Goal: Contribute content: Add original content to the website for others to see

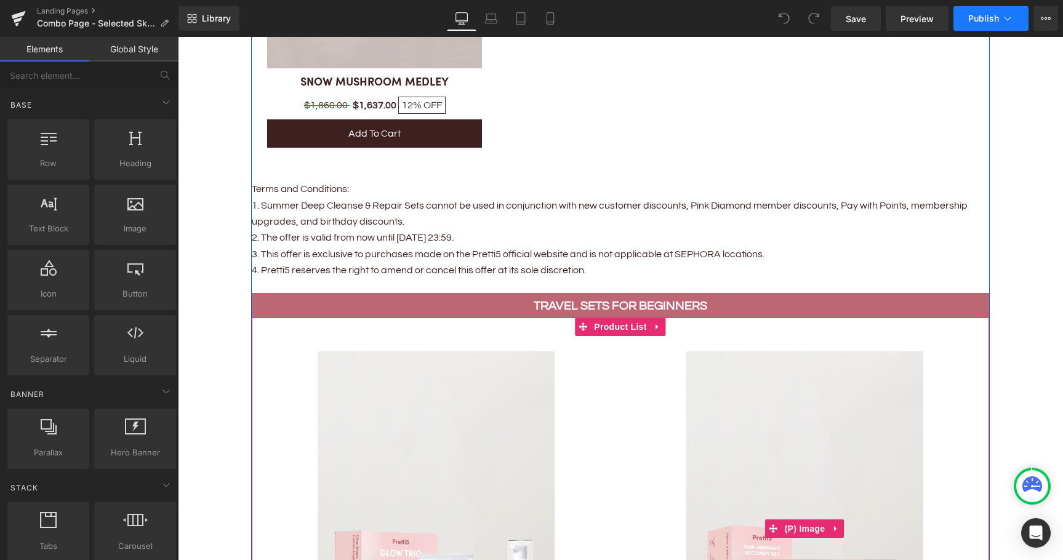
scroll to position [2892, 0]
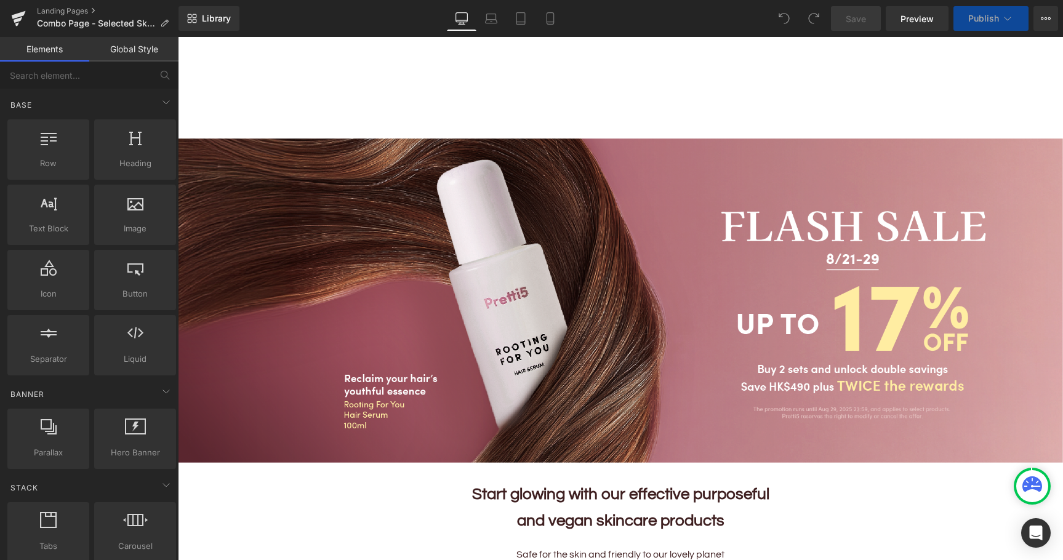
click at [1008, 18] on icon at bounding box center [1007, 18] width 12 height 12
click at [1007, 19] on icon at bounding box center [1007, 18] width 12 height 12
click at [621, 299] on span "Image" at bounding box center [615, 300] width 26 height 15
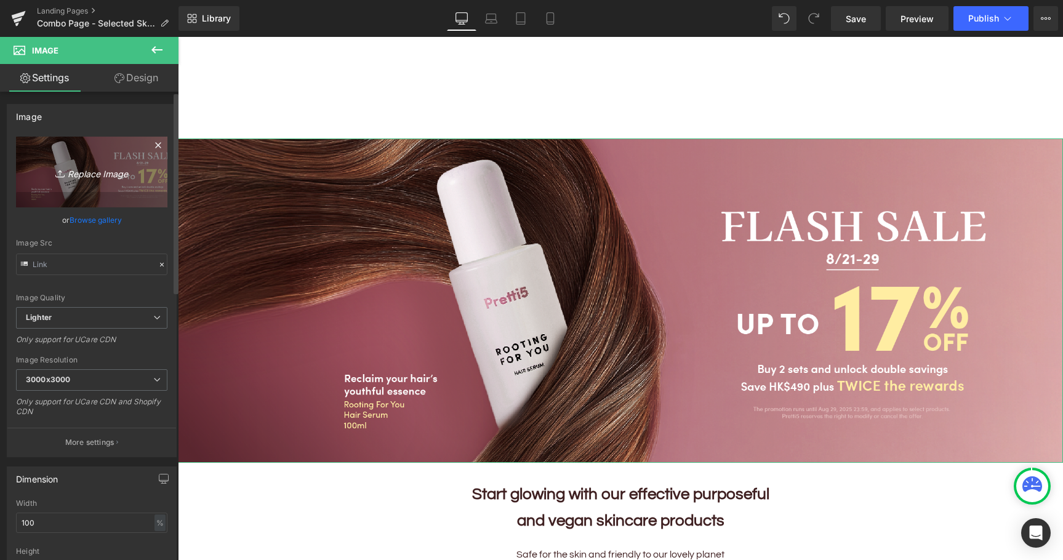
click at [103, 169] on icon "Replace Image" at bounding box center [91, 171] width 98 height 15
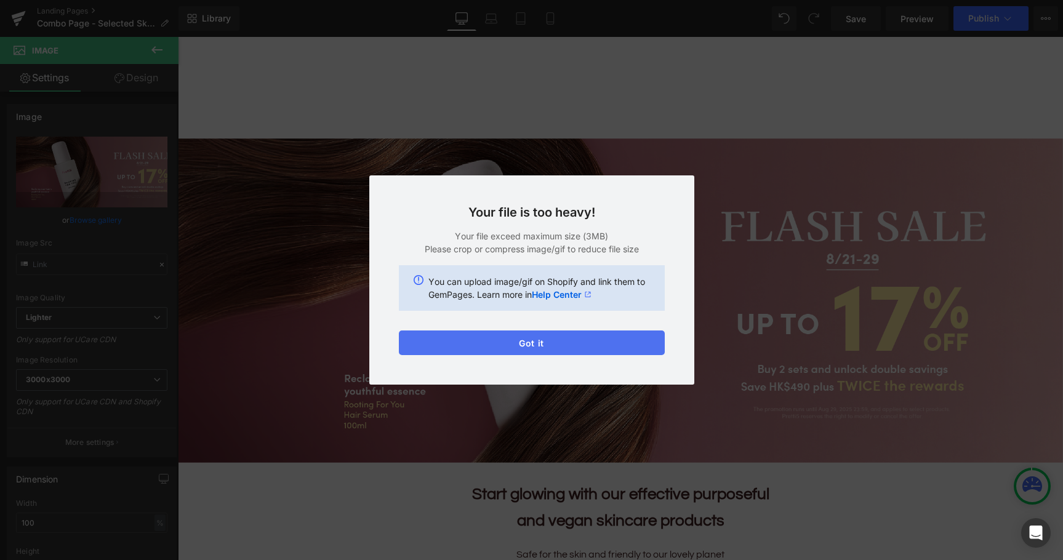
click at [586, 340] on button "Got it" at bounding box center [532, 342] width 266 height 25
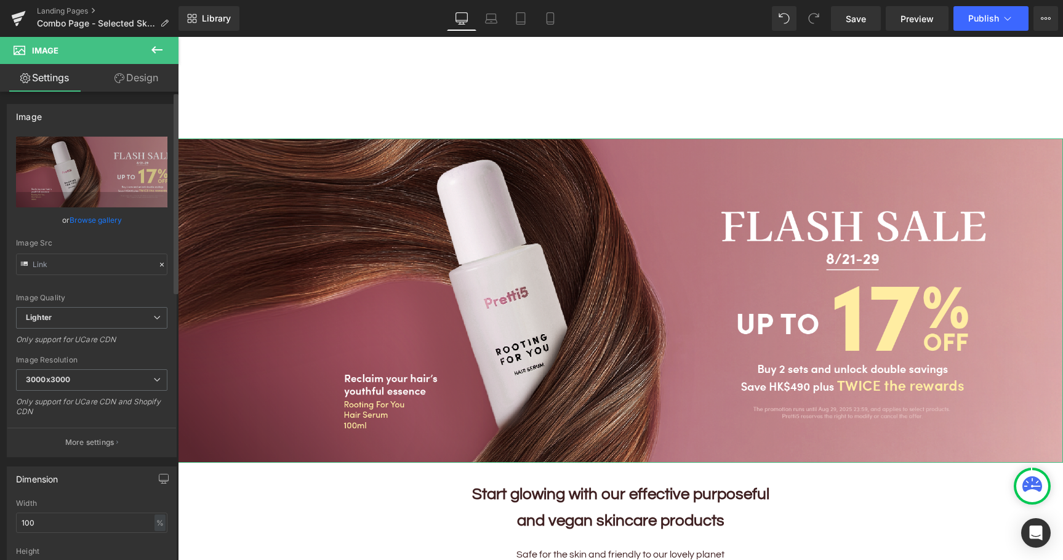
click at [97, 220] on link "Browse gallery" at bounding box center [96, 220] width 52 height 22
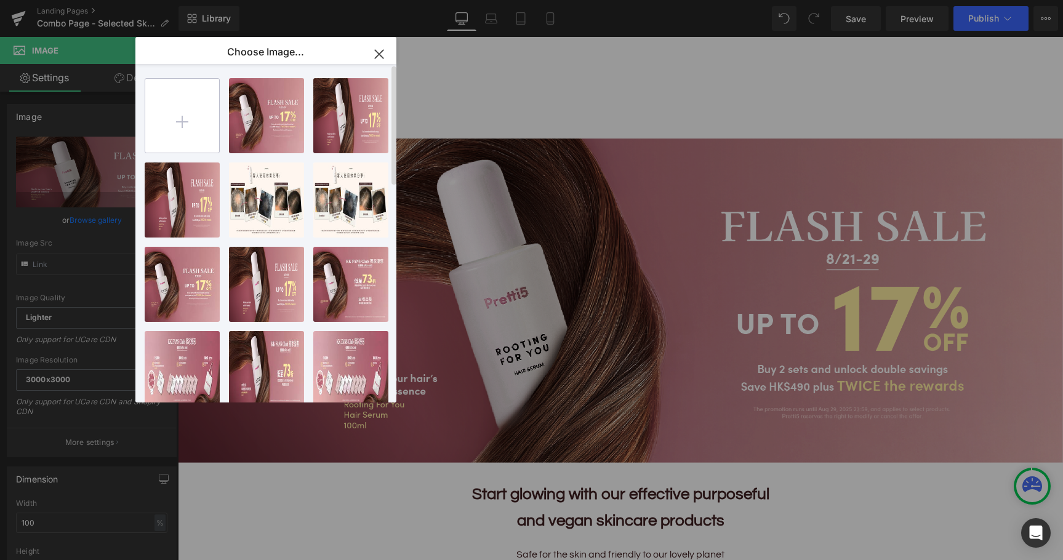
click at [188, 120] on input "file" at bounding box center [182, 116] width 74 height 74
type input "C:\fakepath\202509_Monthly-Set-KV_EN@4x.png"
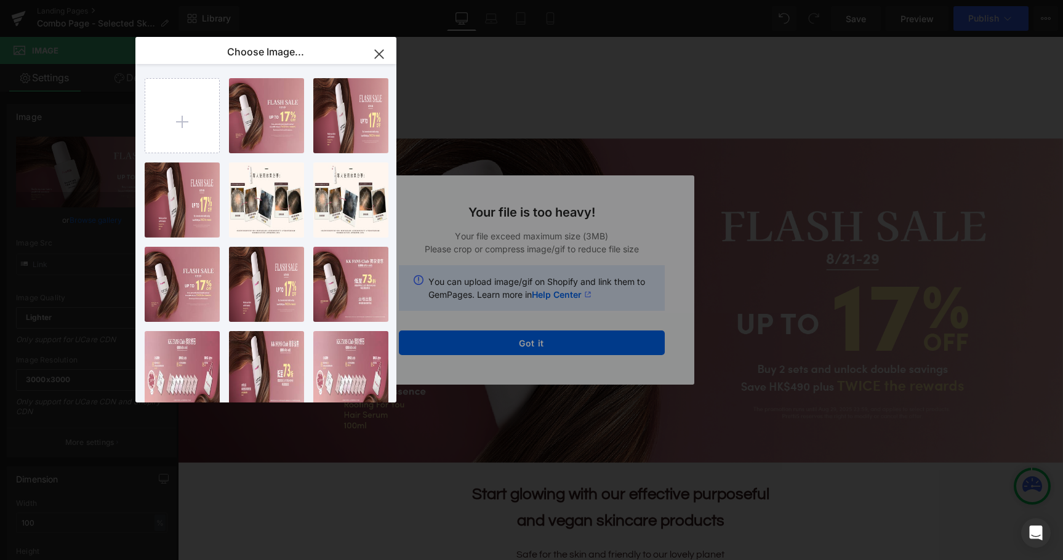
click at [378, 55] on icon "button" at bounding box center [379, 54] width 8 height 8
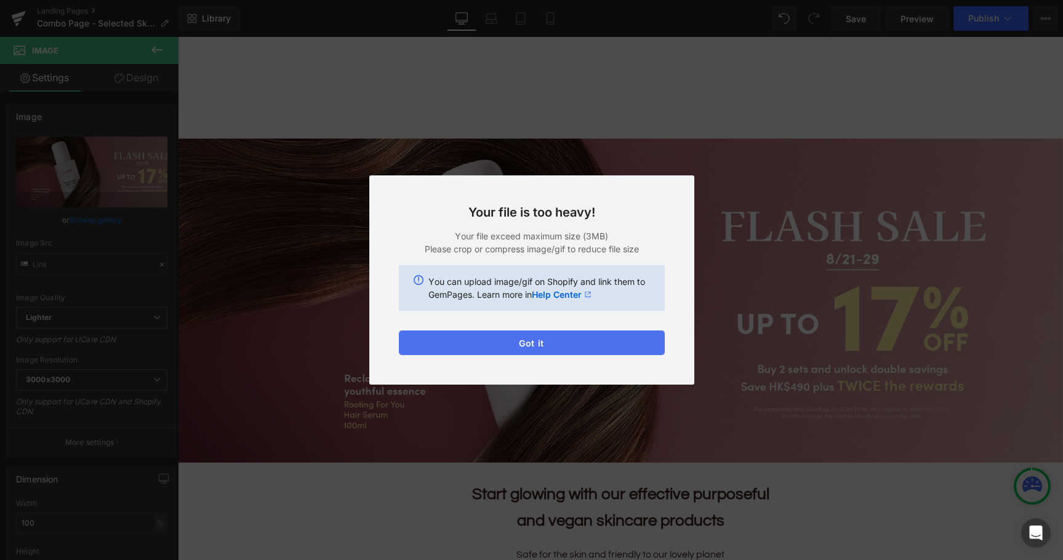
click at [545, 345] on button "Got it" at bounding box center [532, 342] width 266 height 25
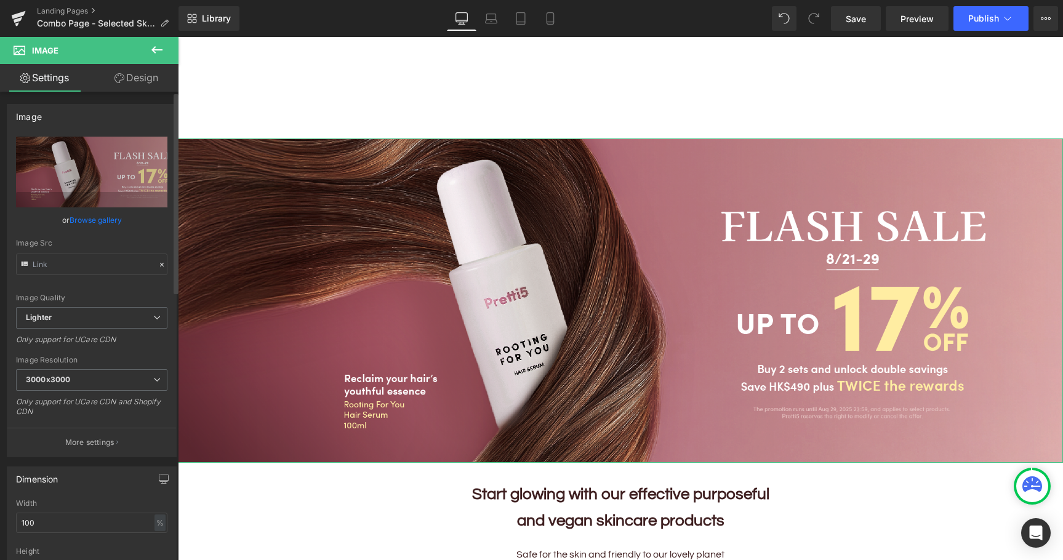
click at [97, 221] on link "Browse gallery" at bounding box center [96, 220] width 52 height 22
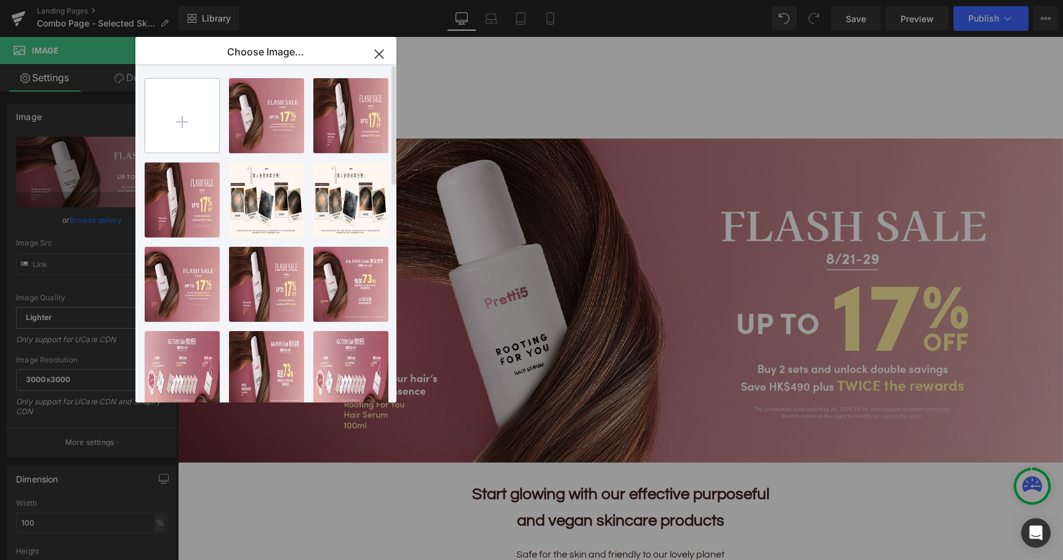
click at [190, 124] on input "file" at bounding box center [182, 116] width 74 height 74
click at [194, 116] on input "file" at bounding box center [182, 116] width 74 height 74
click at [387, 50] on icon "button" at bounding box center [379, 54] width 20 height 20
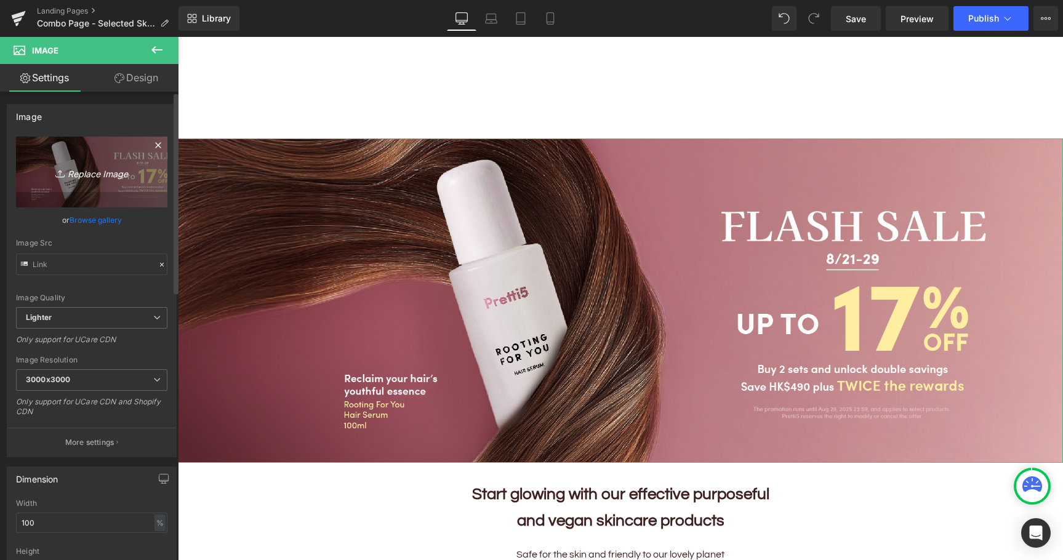
click at [93, 172] on icon "Replace Image" at bounding box center [91, 171] width 98 height 15
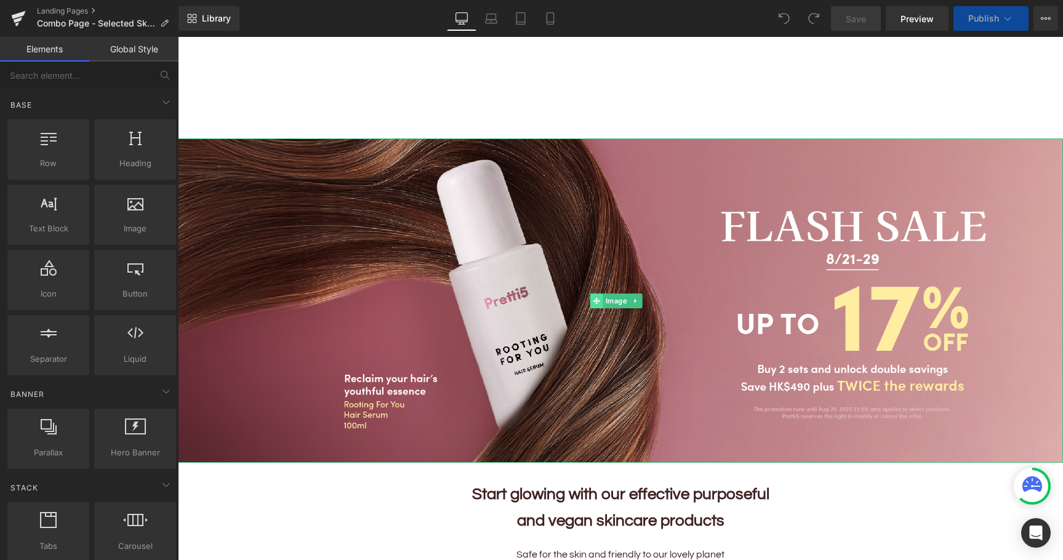
click at [600, 298] on span at bounding box center [595, 300] width 13 height 15
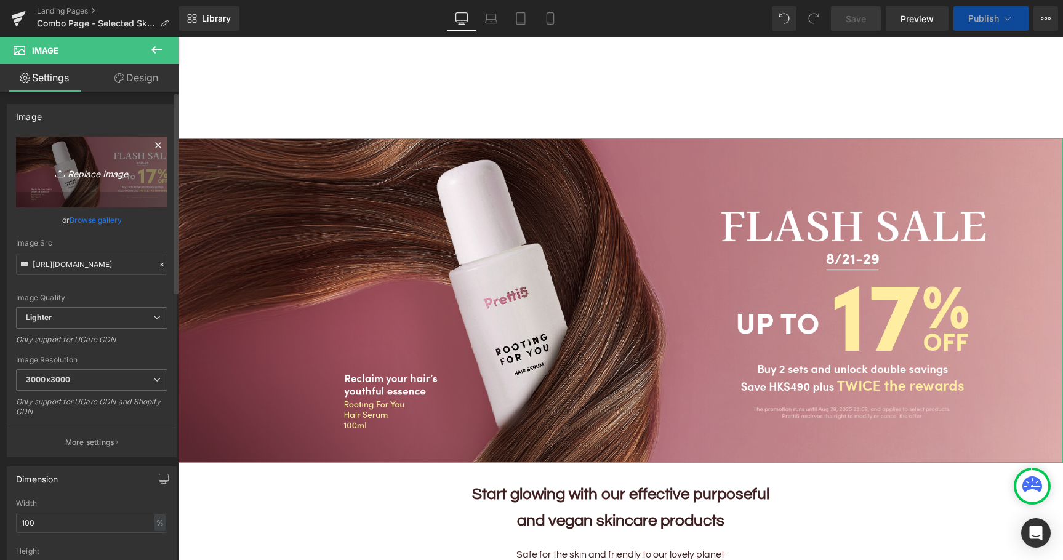
click at [87, 178] on icon "Replace Image" at bounding box center [91, 171] width 98 height 15
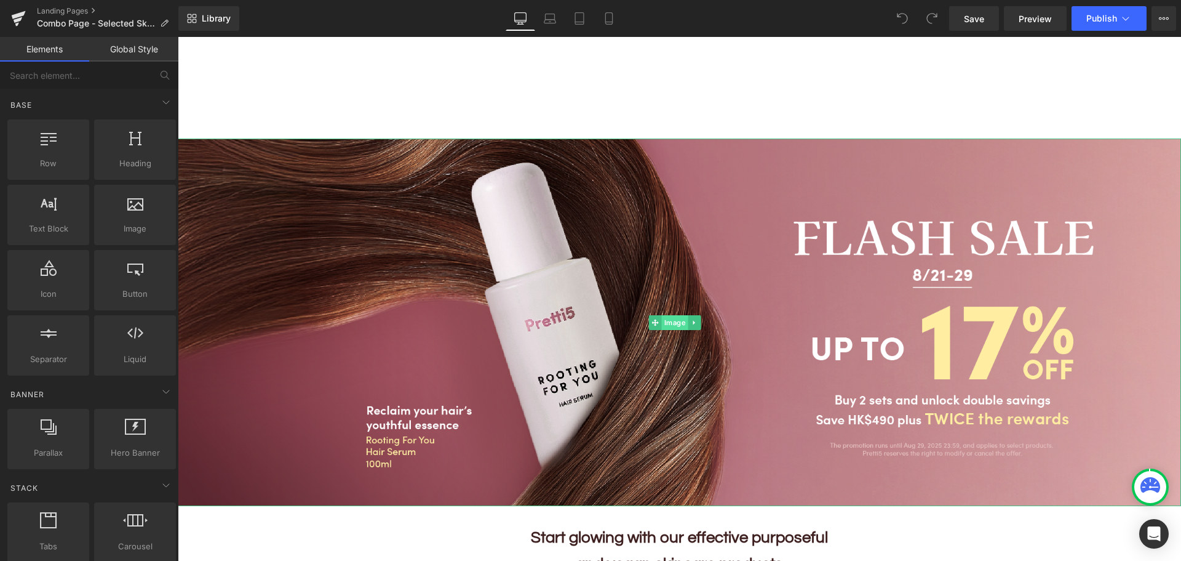
click at [676, 323] on span "Image" at bounding box center [675, 322] width 26 height 15
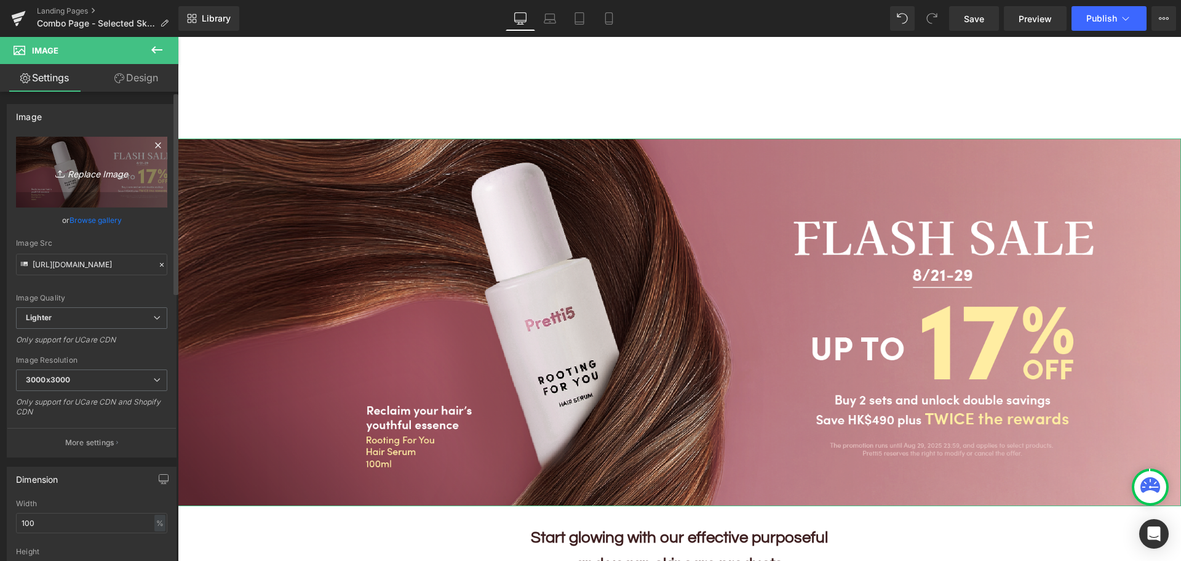
click at [96, 171] on icon "Replace Image" at bounding box center [91, 171] width 98 height 15
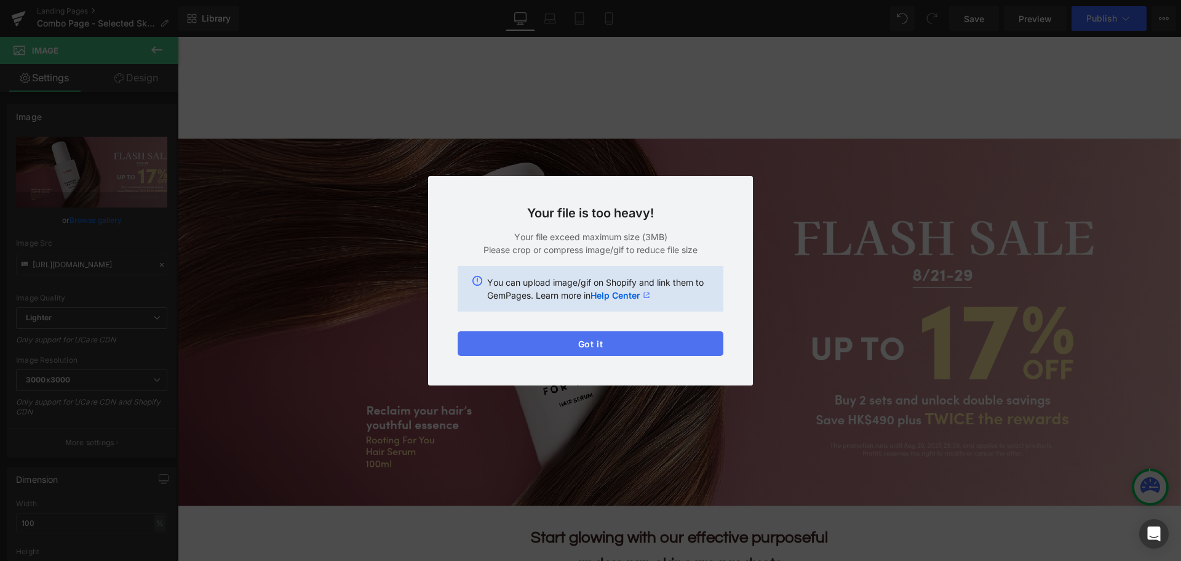
click at [618, 347] on button "Got it" at bounding box center [591, 343] width 266 height 25
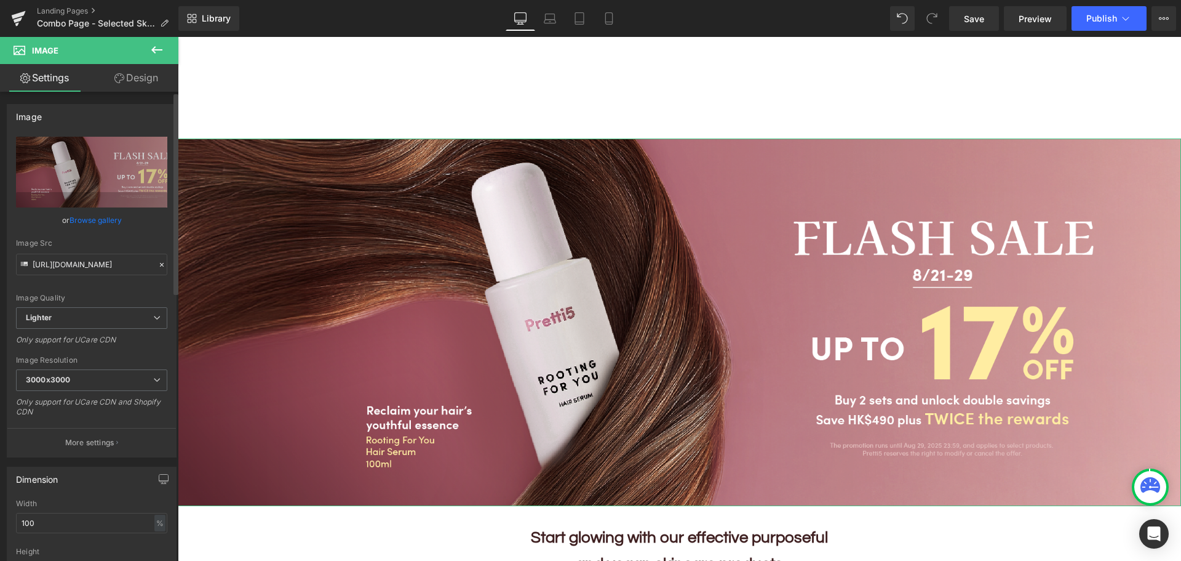
click at [95, 220] on link "Browse gallery" at bounding box center [96, 220] width 52 height 22
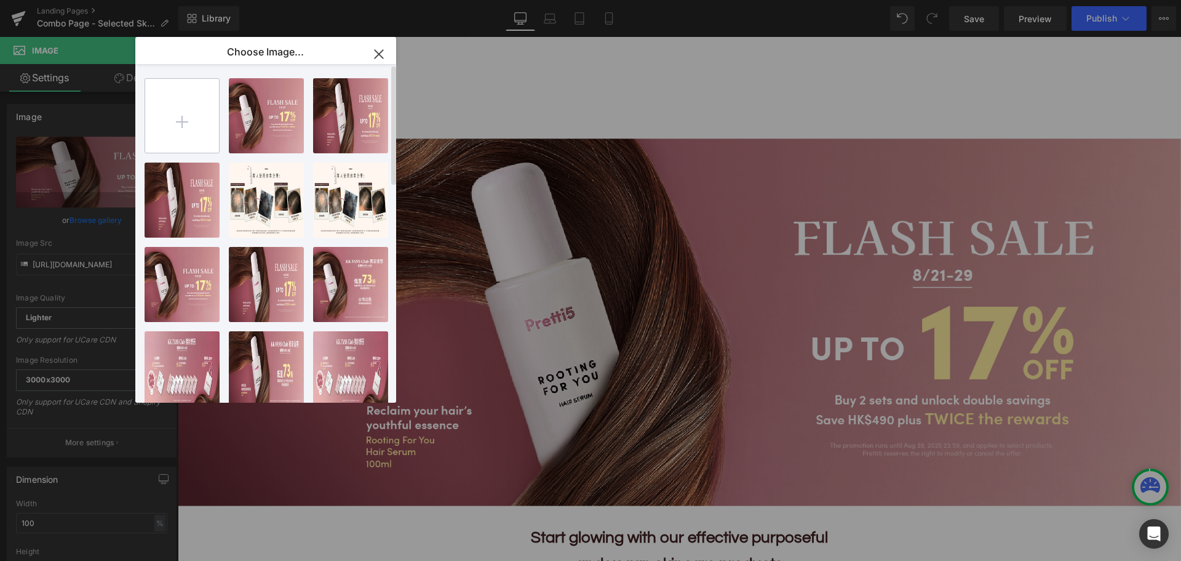
click at [190, 107] on input "file" at bounding box center [182, 116] width 74 height 74
click at [379, 55] on icon "button" at bounding box center [379, 54] width 8 height 8
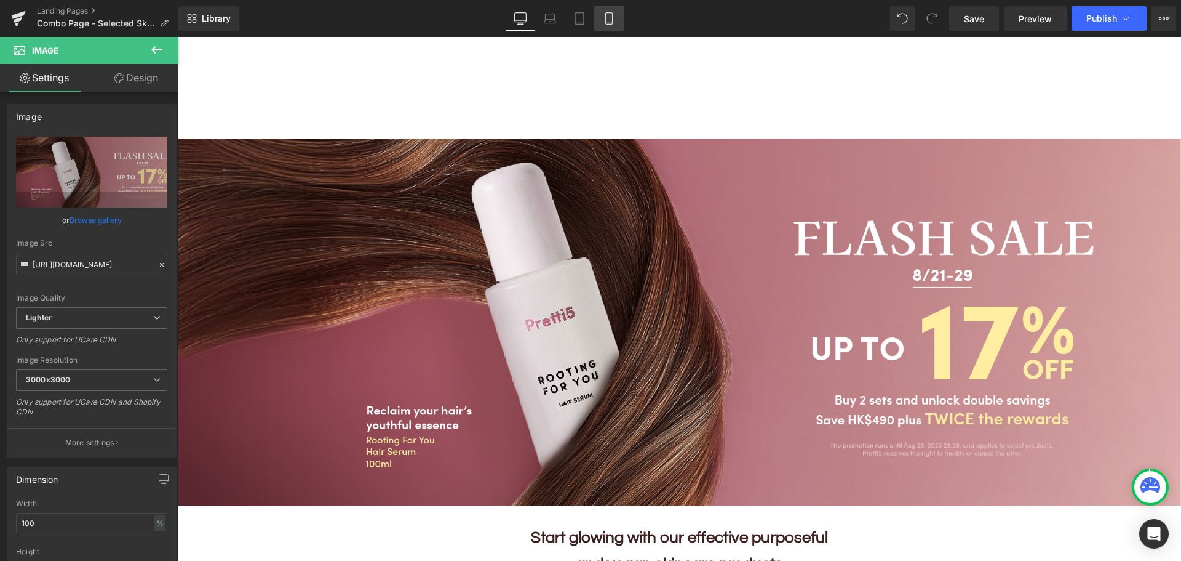
click at [605, 17] on icon at bounding box center [609, 18] width 12 height 12
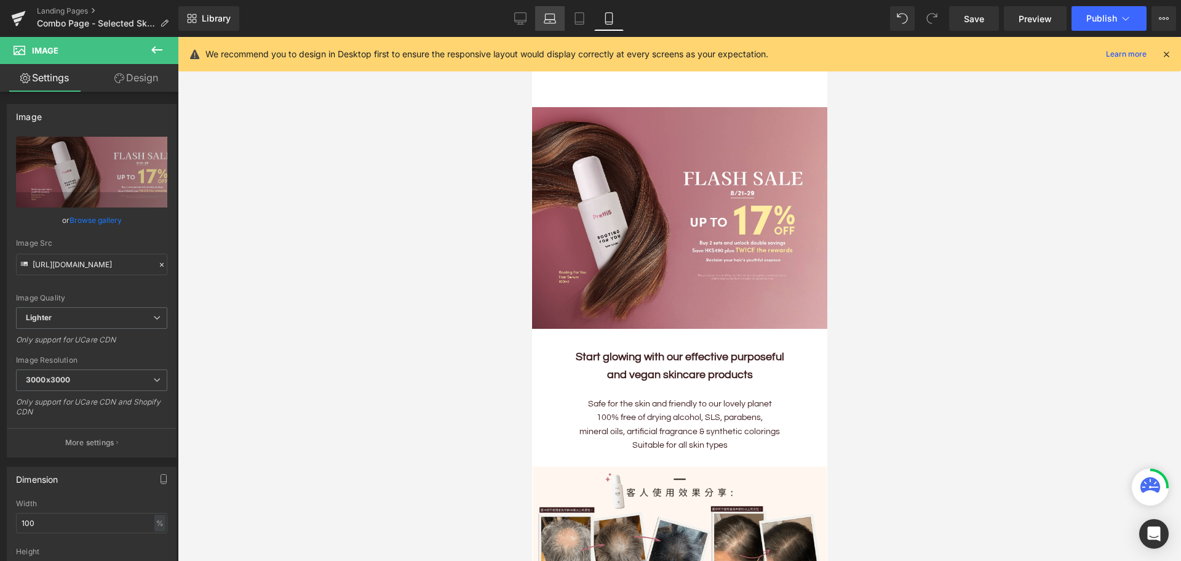
click at [544, 15] on icon at bounding box center [550, 18] width 12 height 12
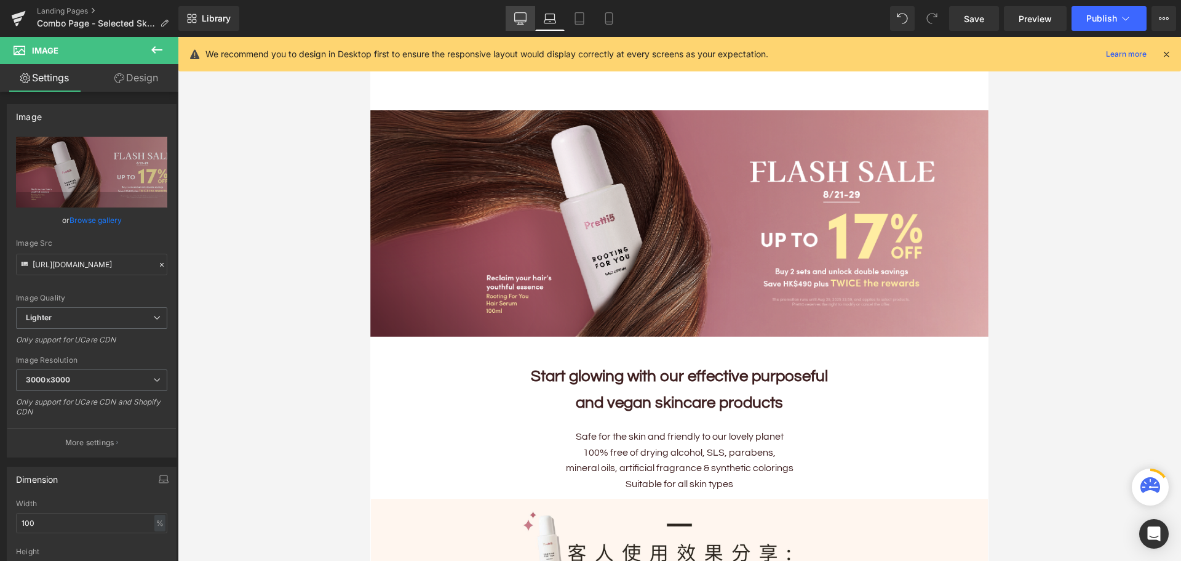
click at [525, 18] on icon at bounding box center [520, 18] width 12 height 12
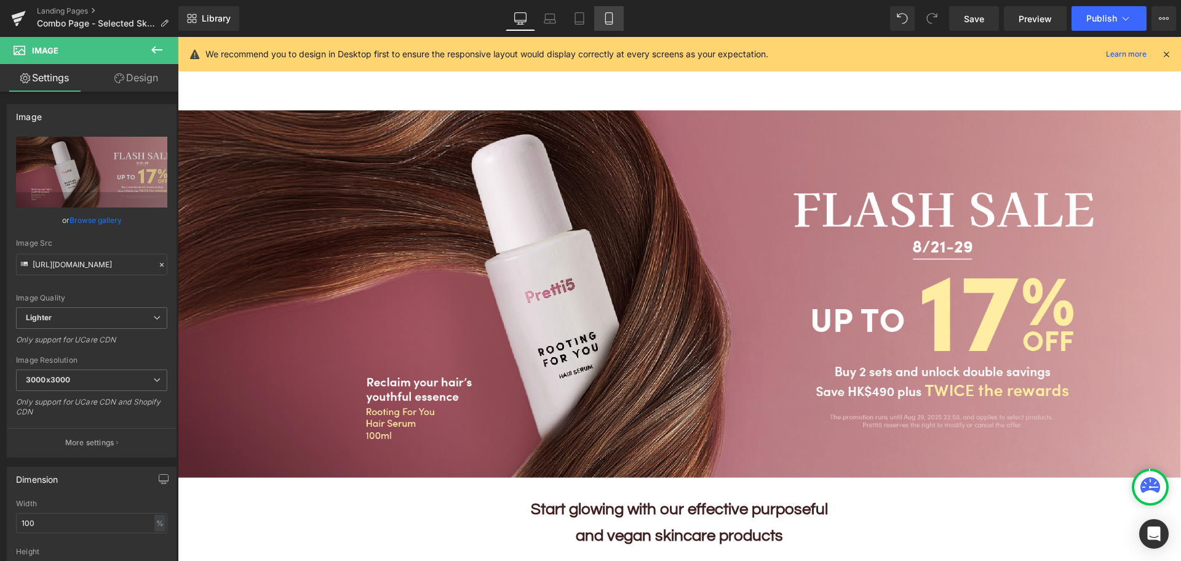
click at [603, 17] on icon at bounding box center [609, 18] width 12 height 12
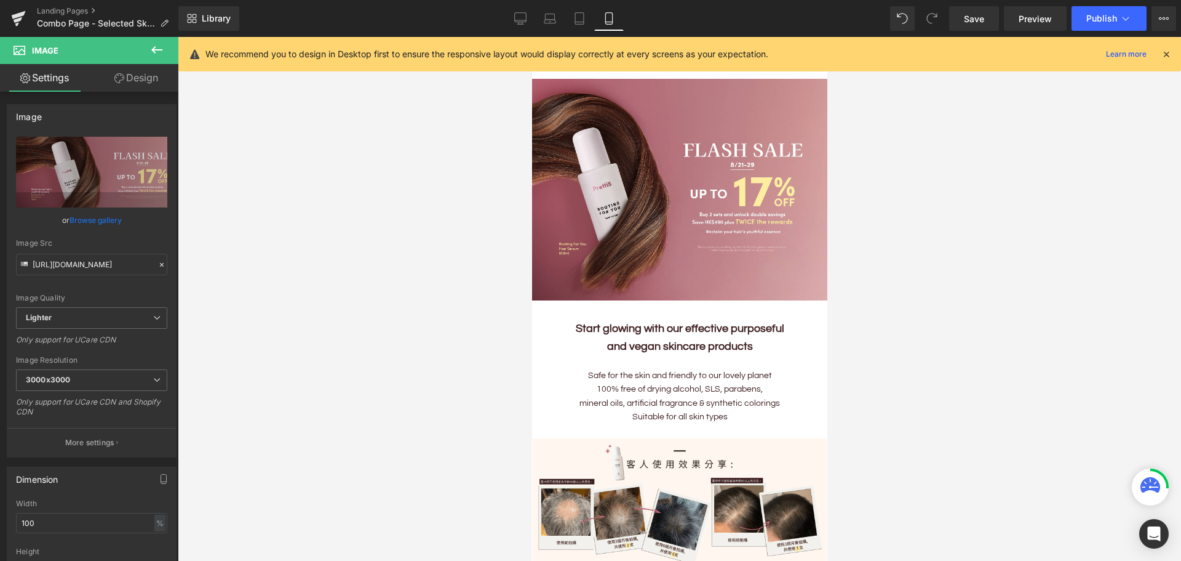
scroll to position [0, 0]
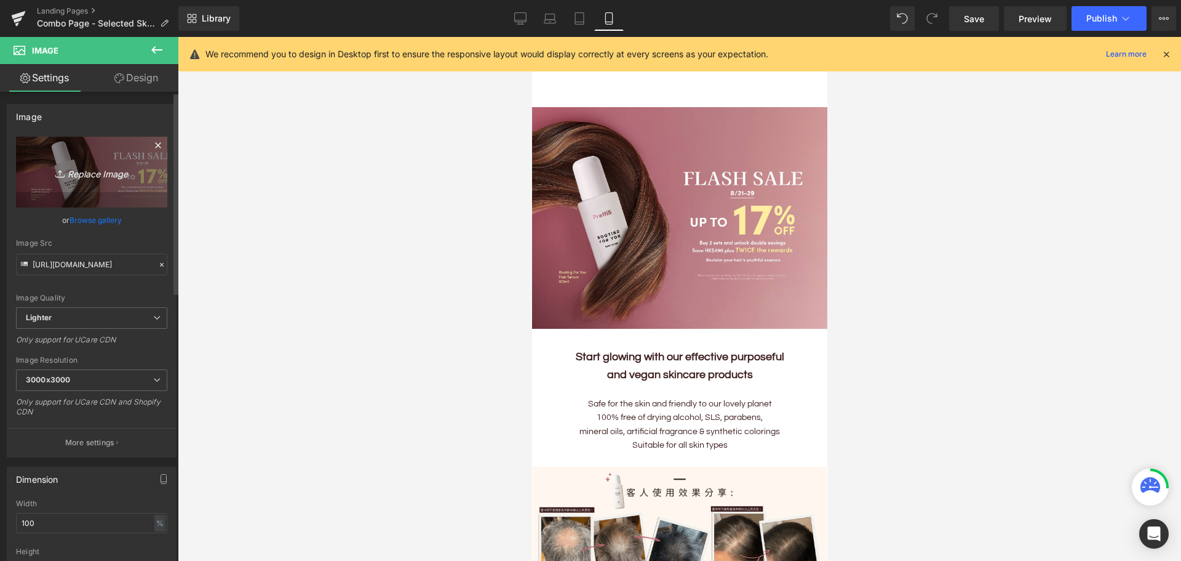
click at [94, 172] on icon "Replace Image" at bounding box center [91, 171] width 98 height 15
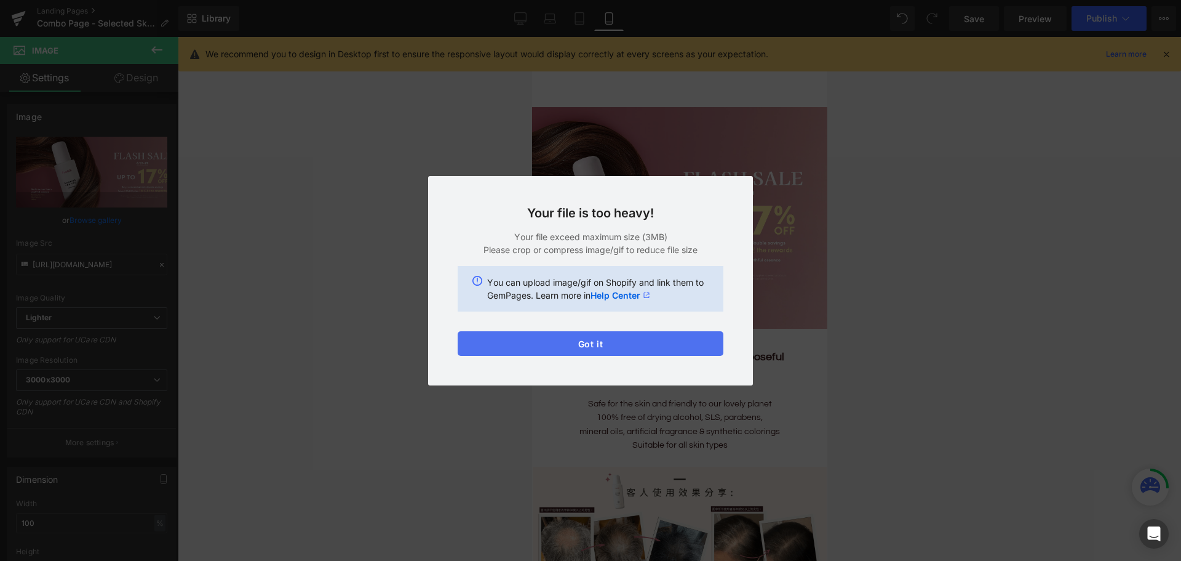
click at [615, 344] on button "Got it" at bounding box center [591, 343] width 266 height 25
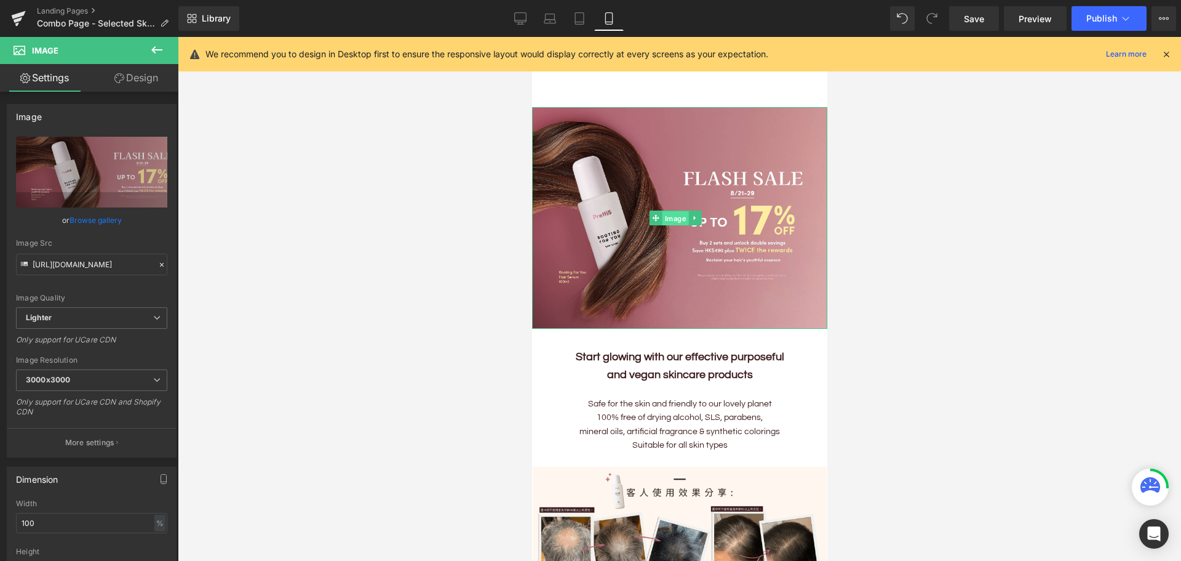
click at [677, 212] on span "Image" at bounding box center [674, 217] width 26 height 15
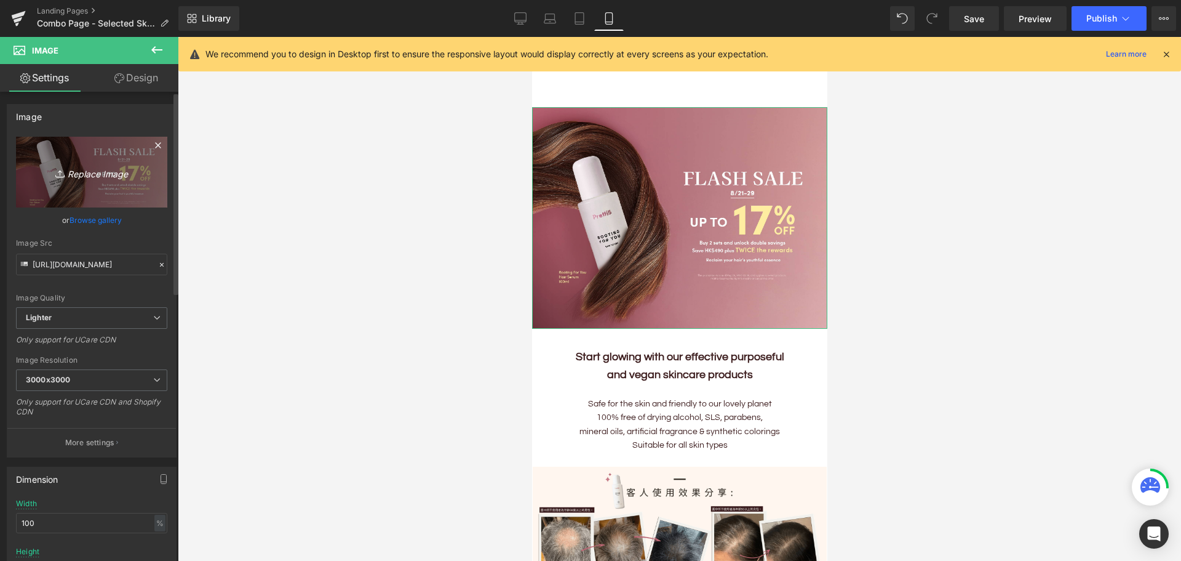
click at [114, 181] on link "Replace Image" at bounding box center [91, 172] width 151 height 71
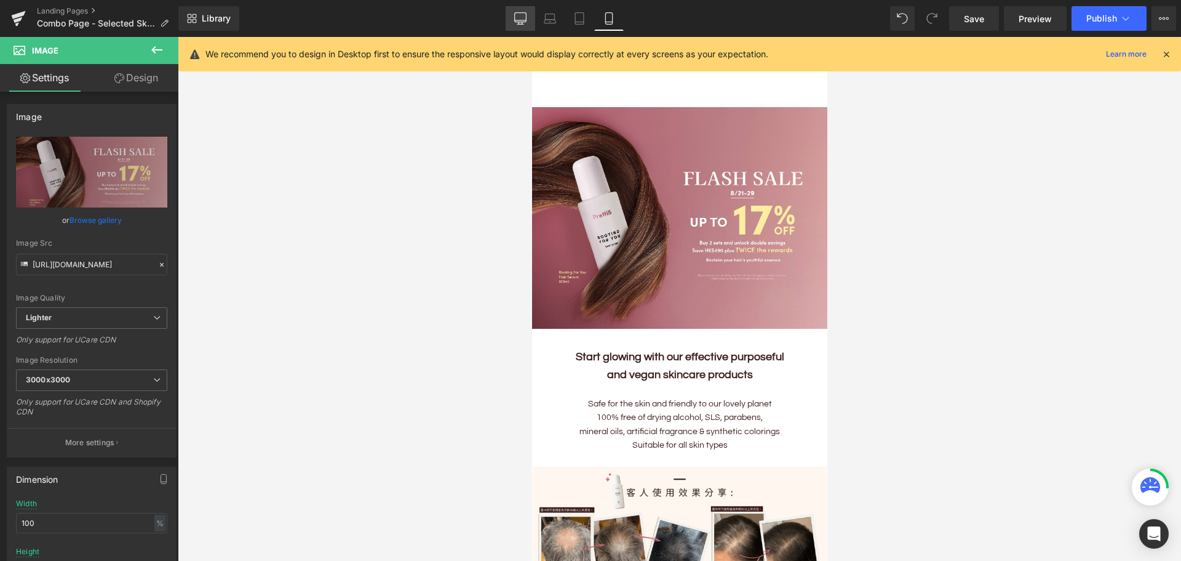
click at [525, 15] on icon at bounding box center [520, 18] width 12 height 12
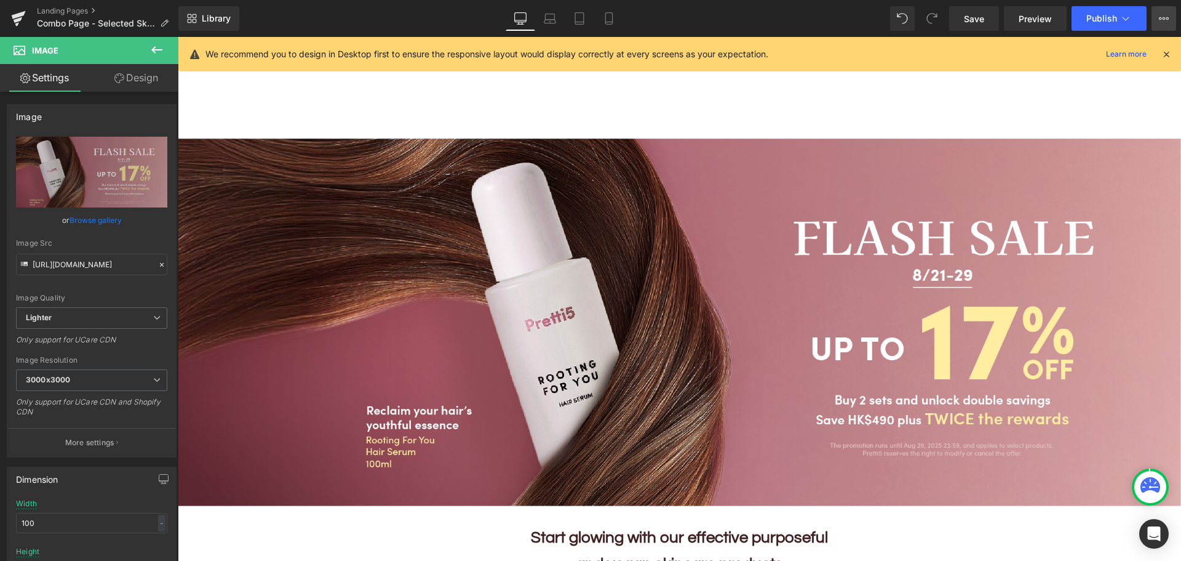
click at [1173, 19] on button "View Live Page View with current Template Save Template to Library Schedule Pub…" at bounding box center [1164, 18] width 25 height 25
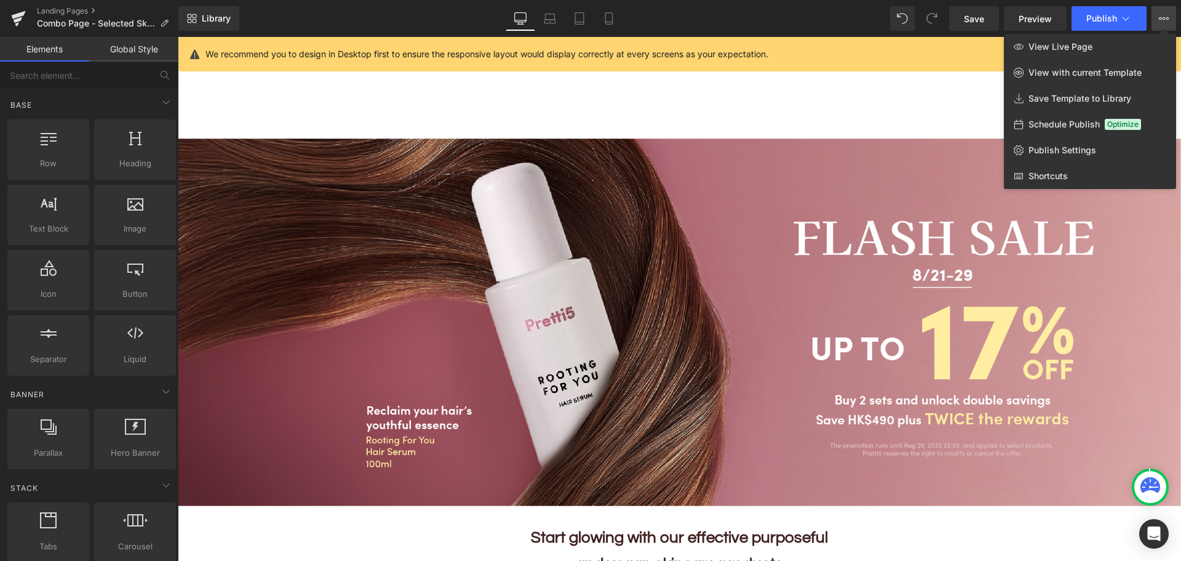
click at [831, 138] on div at bounding box center [679, 299] width 1003 height 524
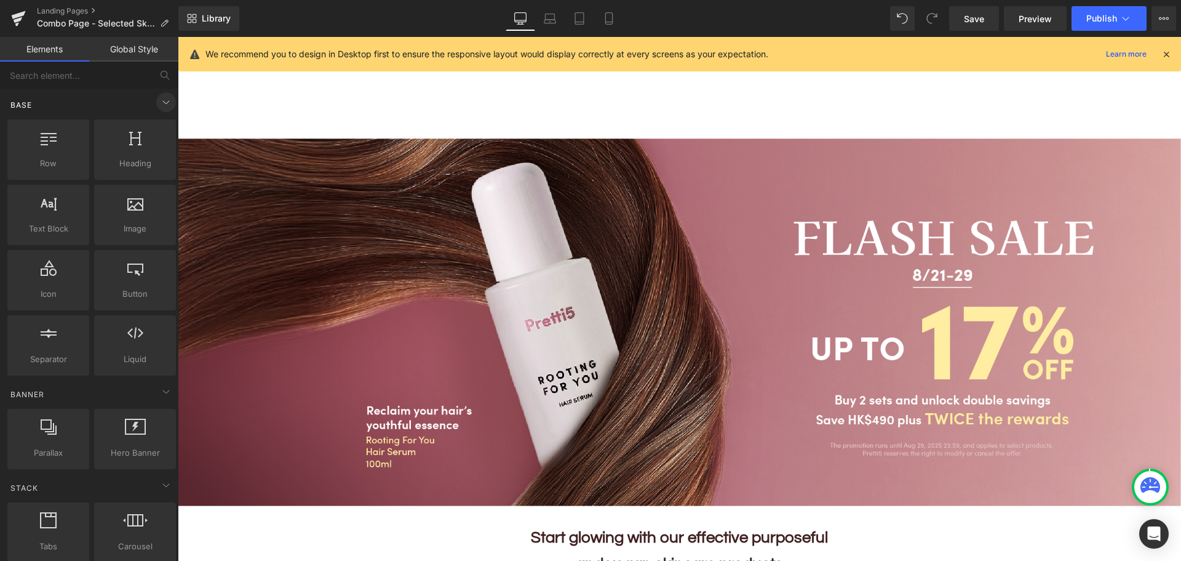
click at [160, 106] on icon at bounding box center [166, 102] width 15 height 15
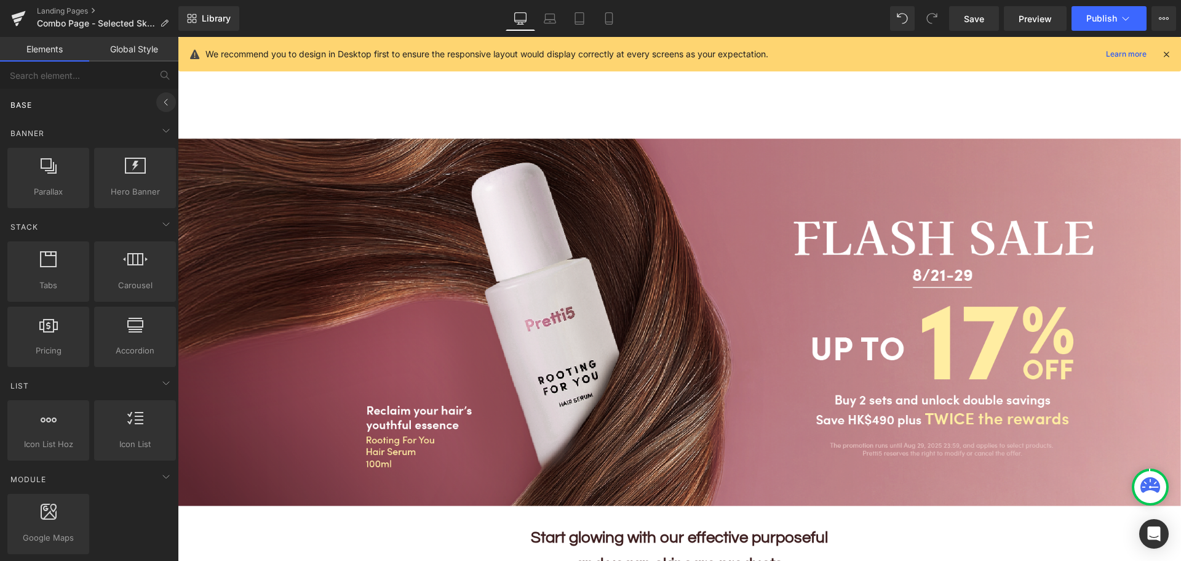
click at [161, 105] on icon at bounding box center [166, 102] width 15 height 15
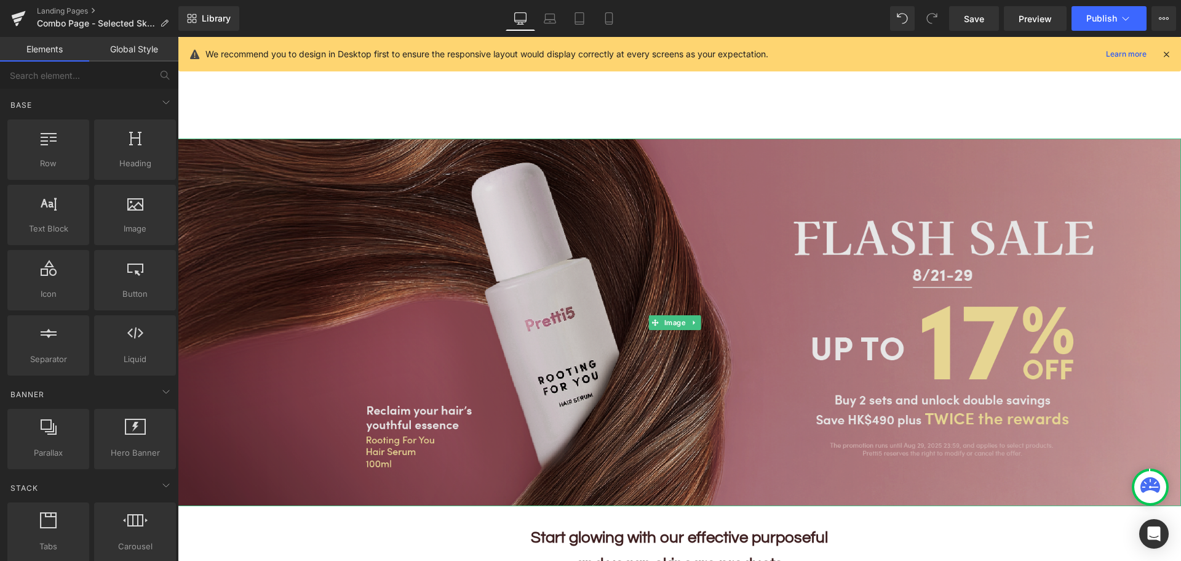
click at [572, 306] on img at bounding box center [679, 321] width 1003 height 367
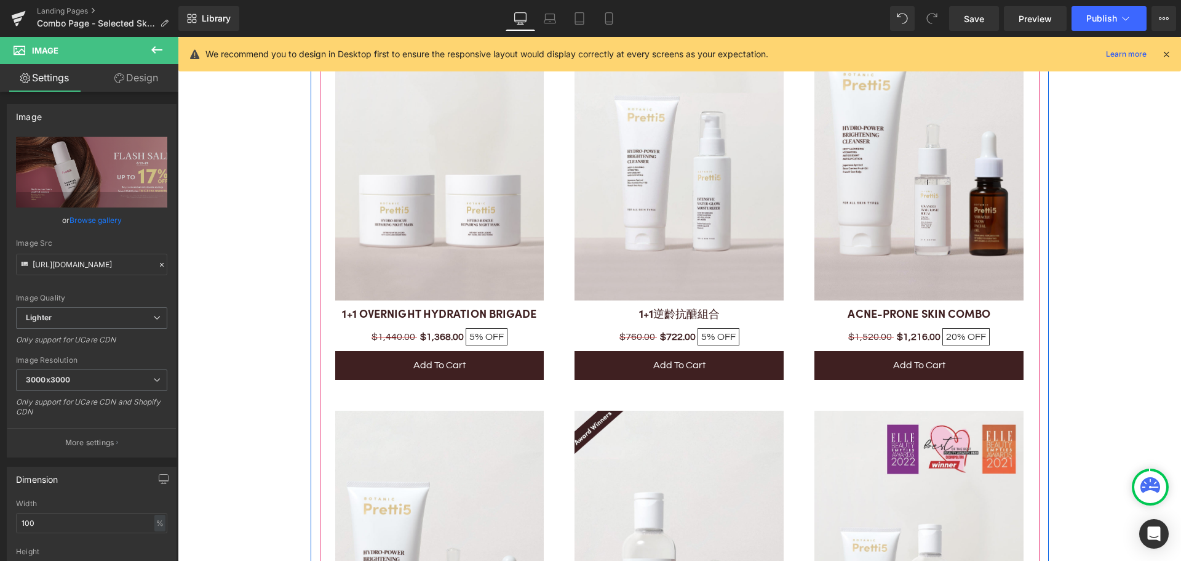
scroll to position [4738, 0]
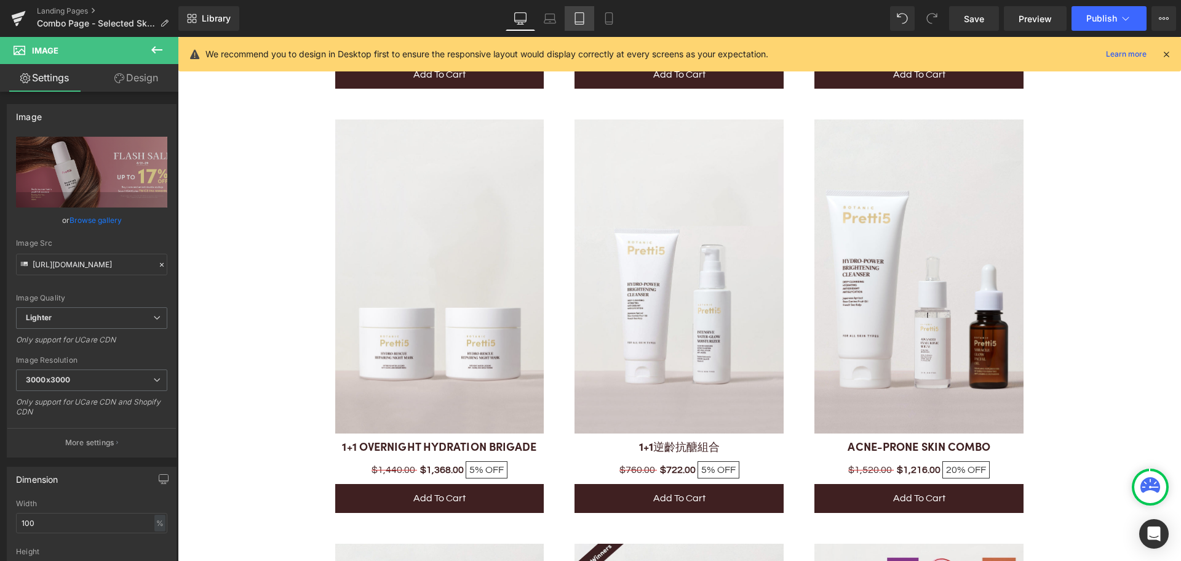
click at [579, 24] on icon at bounding box center [579, 19] width 9 height 12
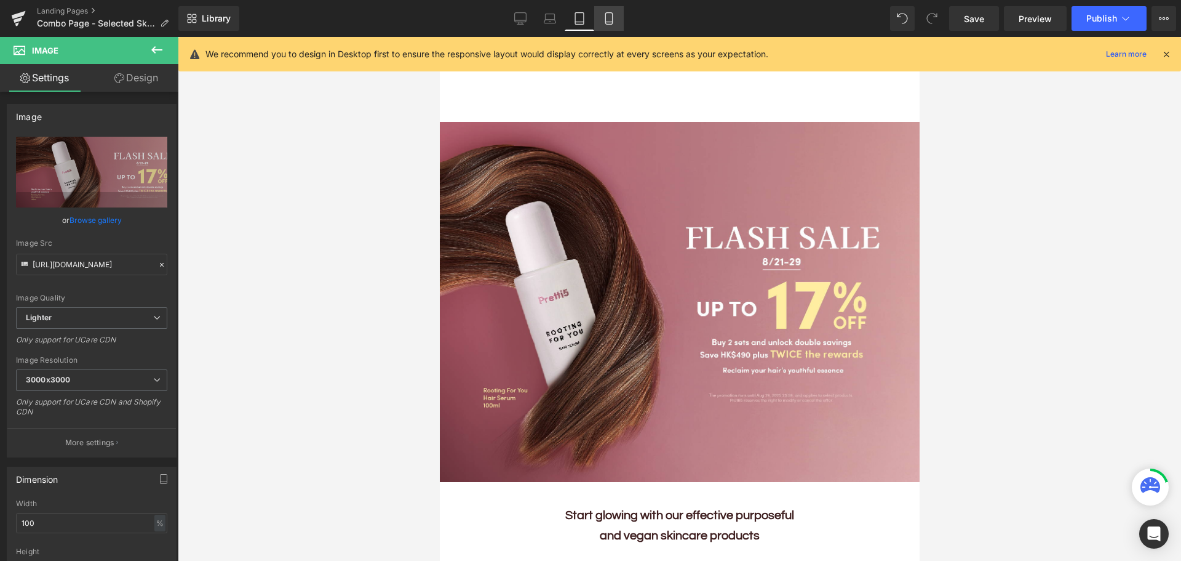
scroll to position [0, 0]
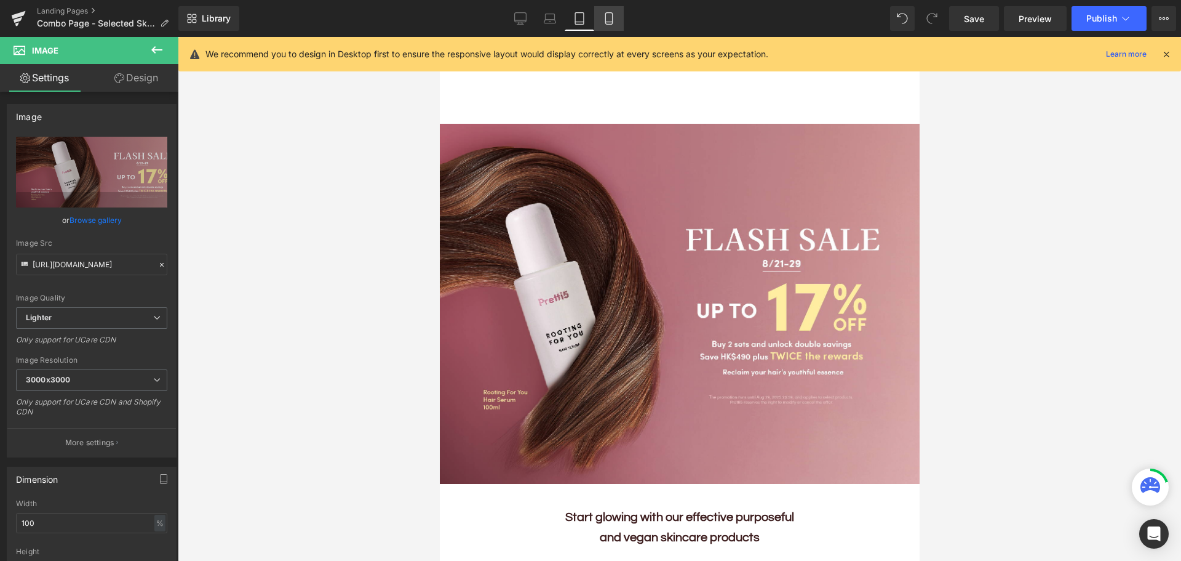
click at [611, 21] on icon at bounding box center [609, 18] width 12 height 12
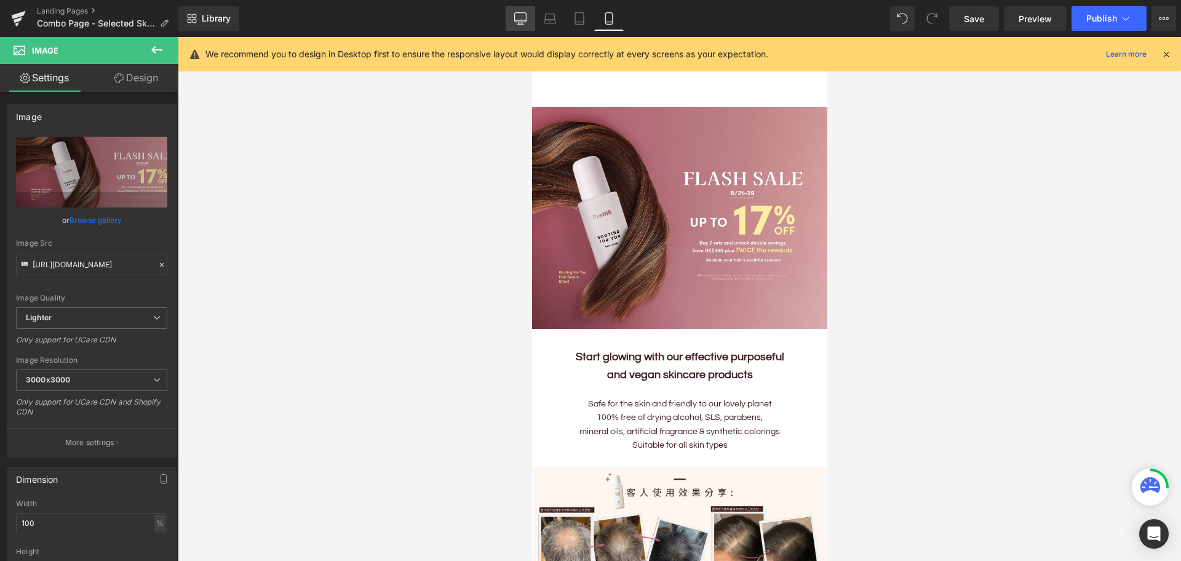
click at [523, 25] on link "Desktop" at bounding box center [521, 18] width 30 height 25
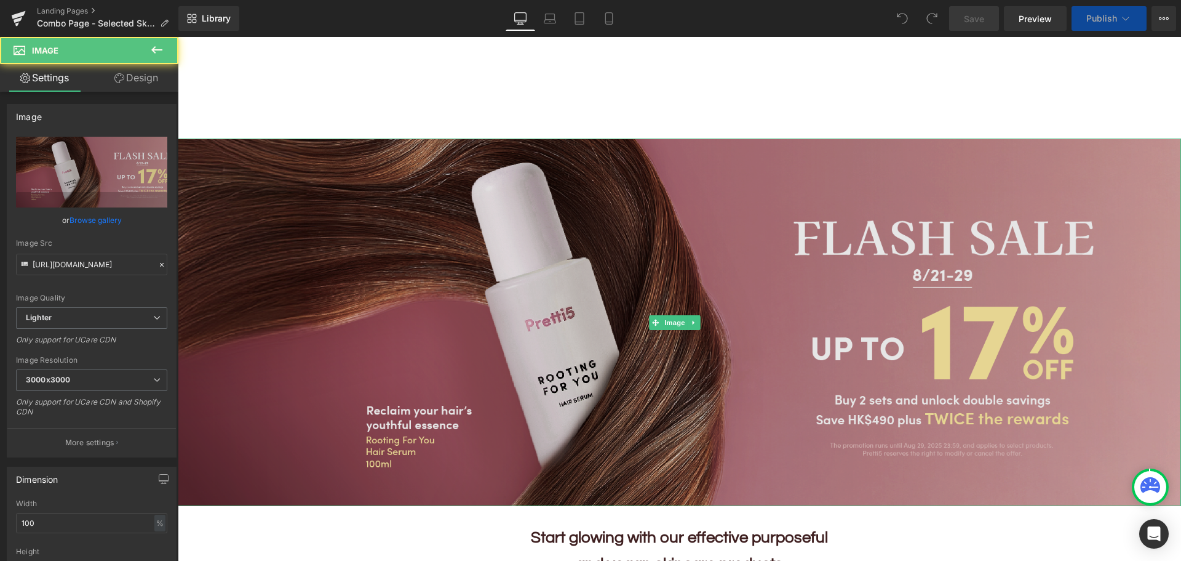
click at [590, 320] on img at bounding box center [679, 321] width 1003 height 367
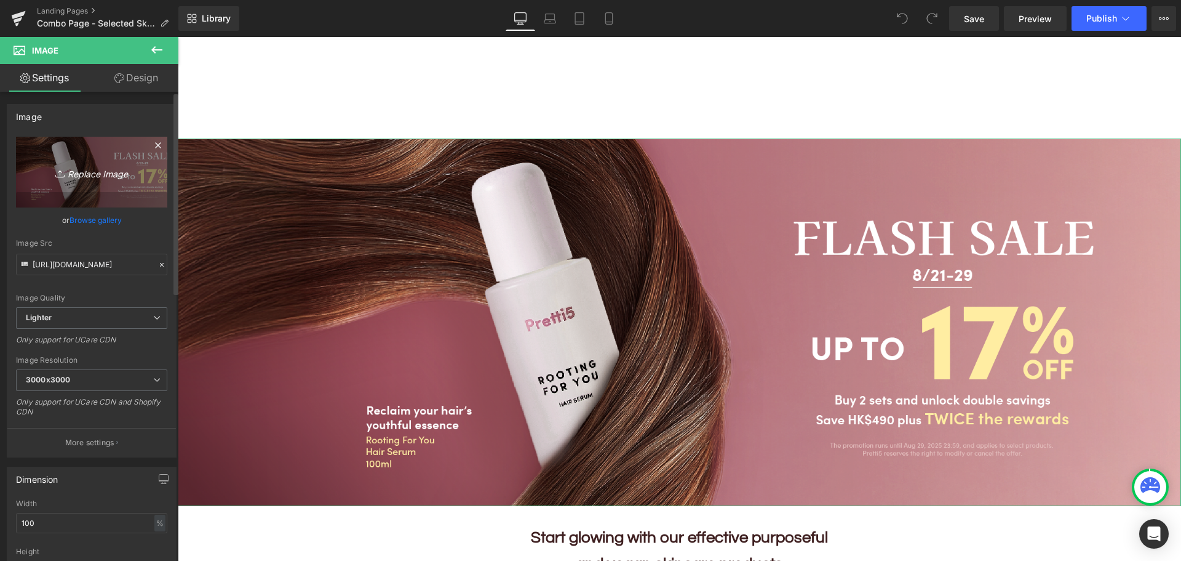
click at [99, 178] on icon "Replace Image" at bounding box center [91, 171] width 98 height 15
type input "C:\fakepath\202509_Monthly-Set-KV_EN.png"
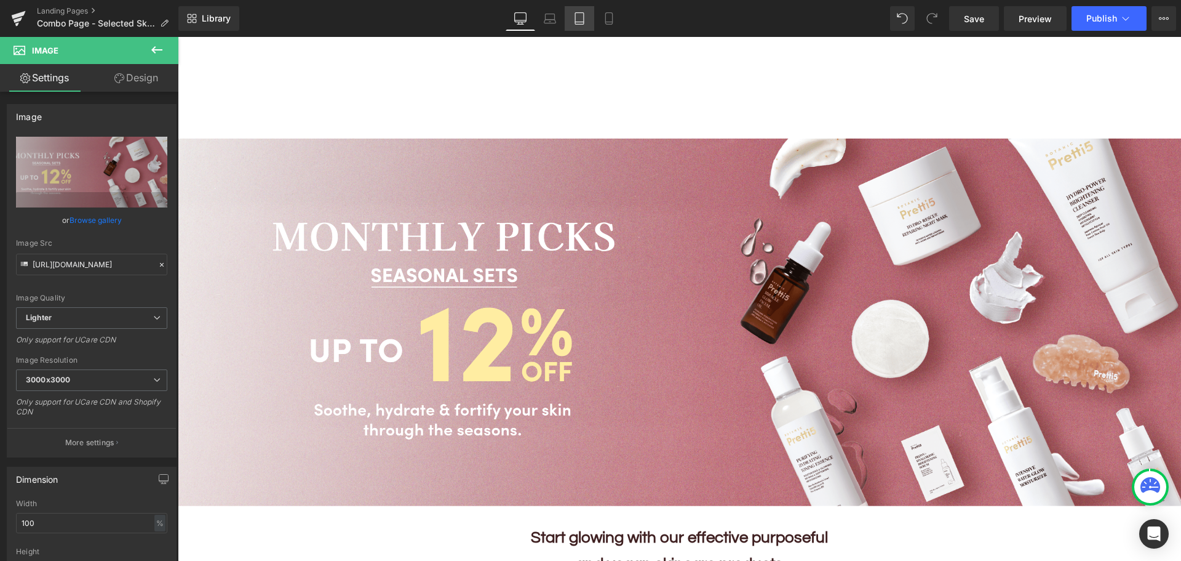
drag, startPoint x: 605, startPoint y: 20, endPoint x: 592, endPoint y: 23, distance: 13.2
click at [605, 20] on icon at bounding box center [609, 18] width 12 height 12
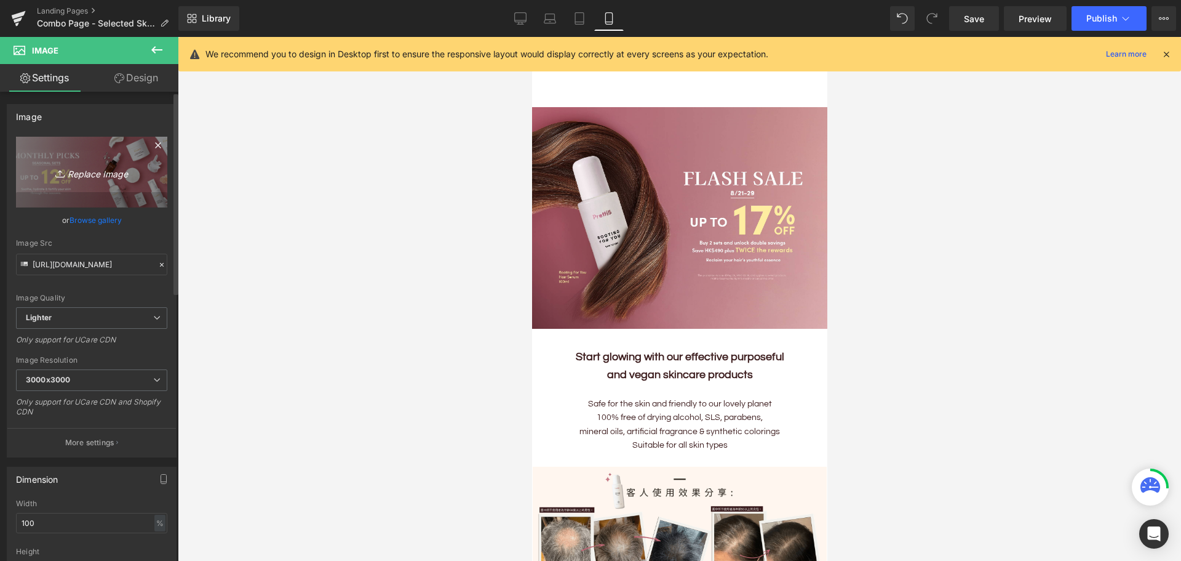
click at [92, 176] on icon "Replace Image" at bounding box center [91, 171] width 98 height 15
type input "C:\fakepath\202509_Monthly-Set-Mobile_EN.png"
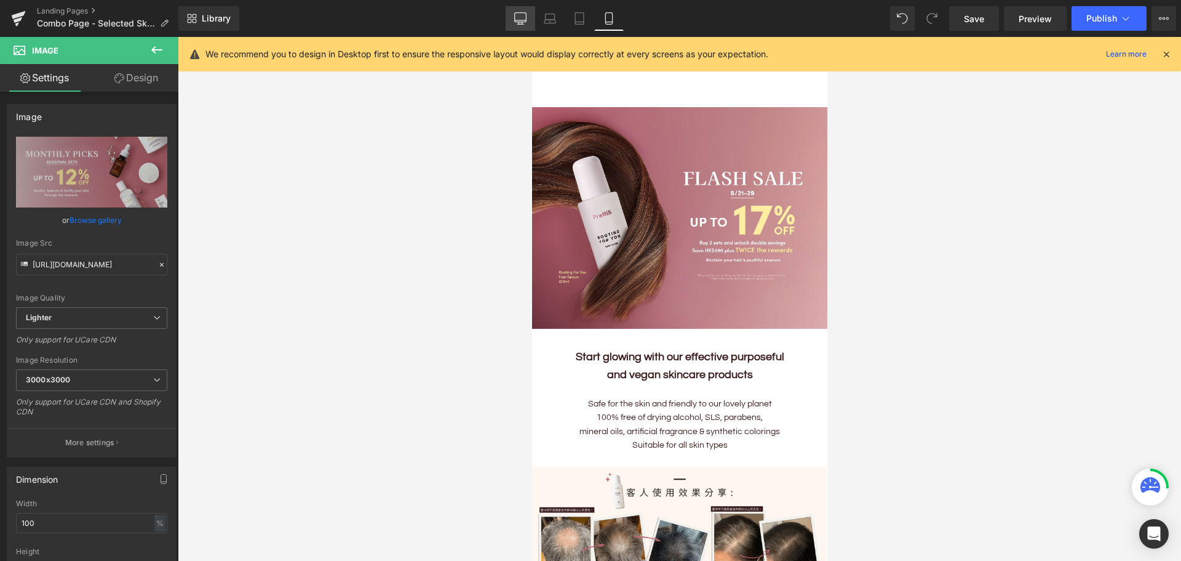
click at [524, 17] on icon at bounding box center [520, 18] width 12 height 12
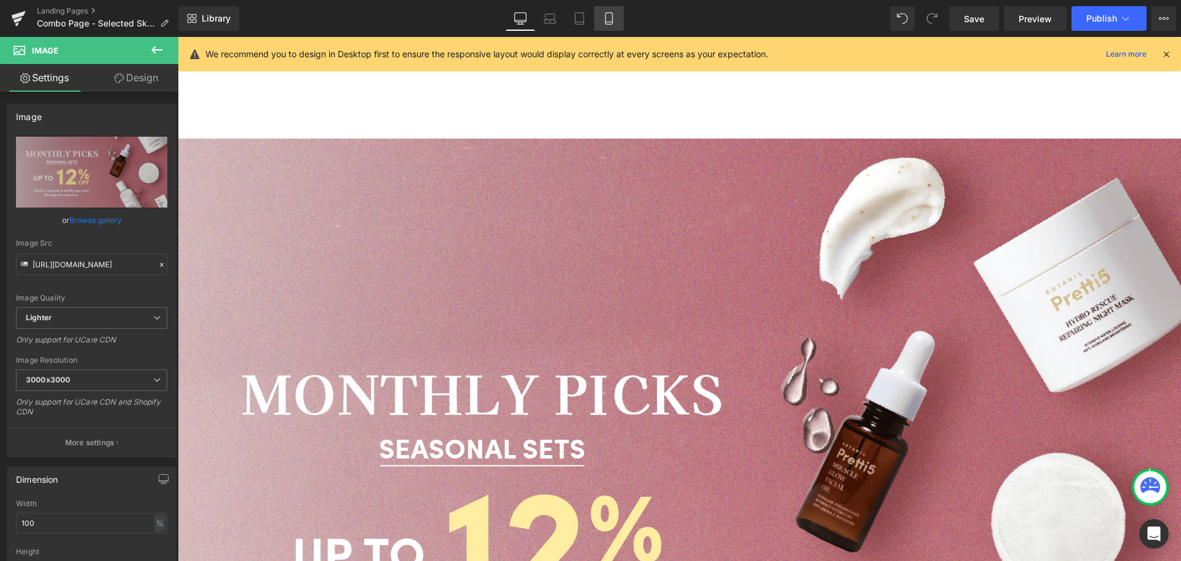
click at [612, 19] on icon at bounding box center [608, 19] width 7 height 12
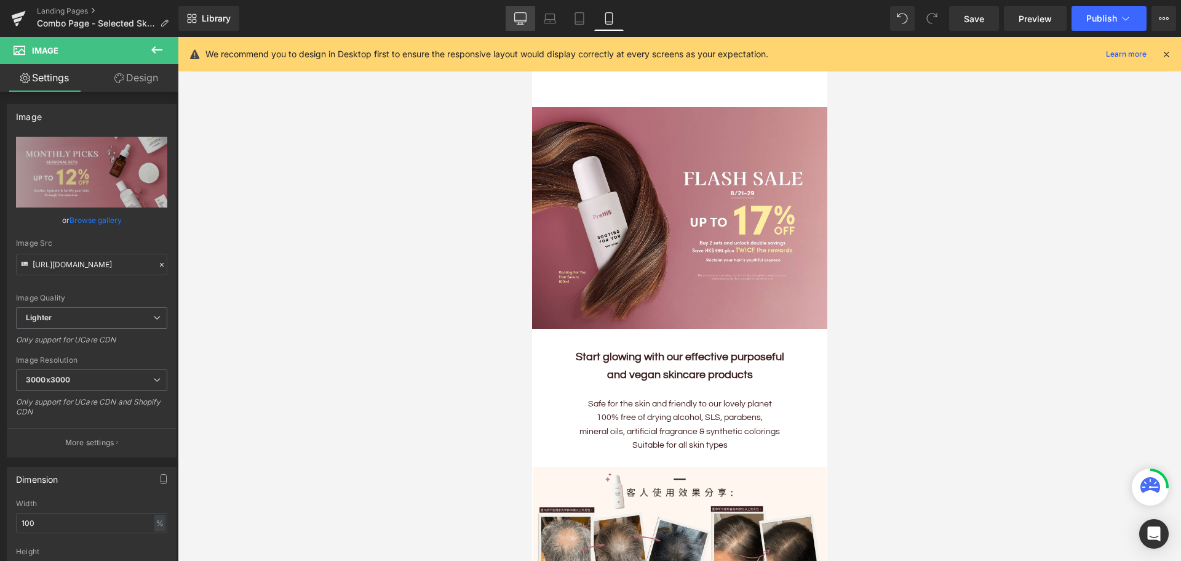
click at [516, 17] on icon at bounding box center [520, 18] width 12 height 12
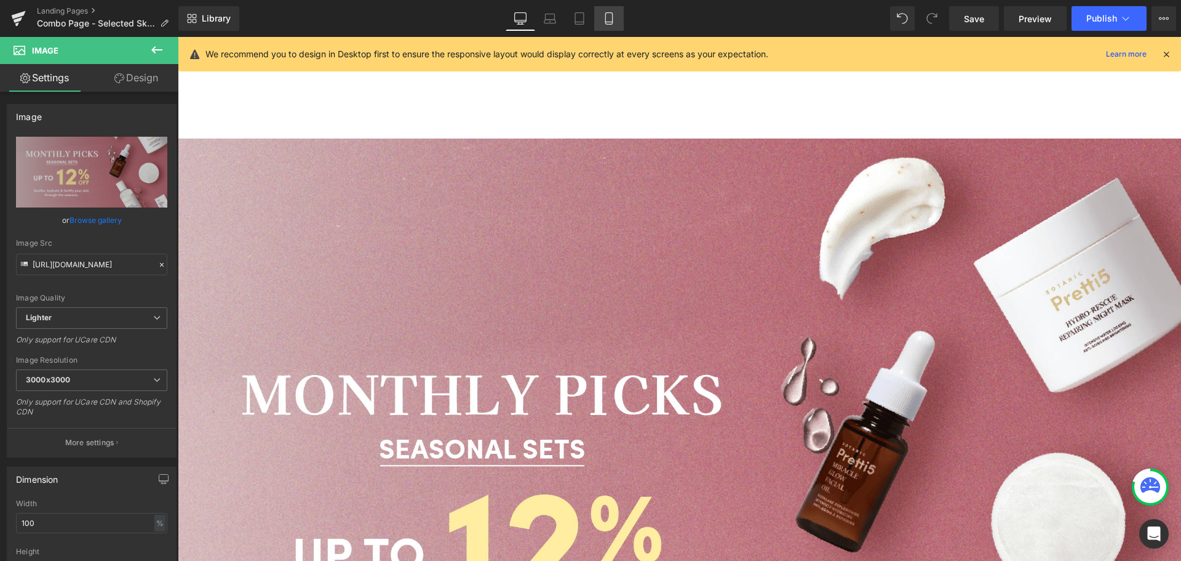
click at [607, 18] on icon at bounding box center [609, 18] width 12 height 12
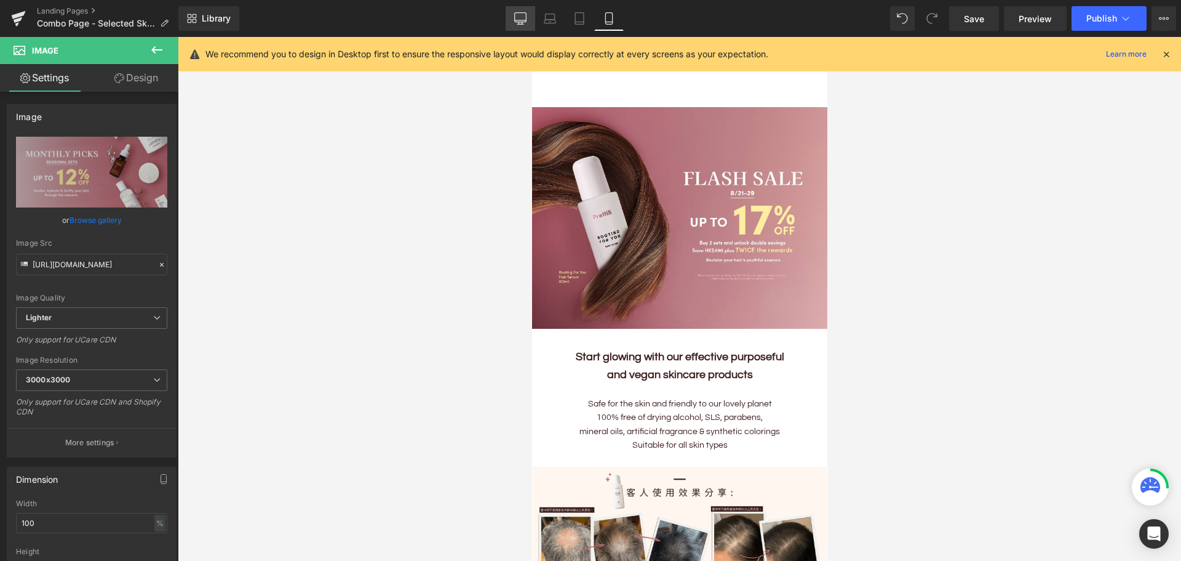
click at [522, 17] on icon at bounding box center [520, 18] width 12 height 12
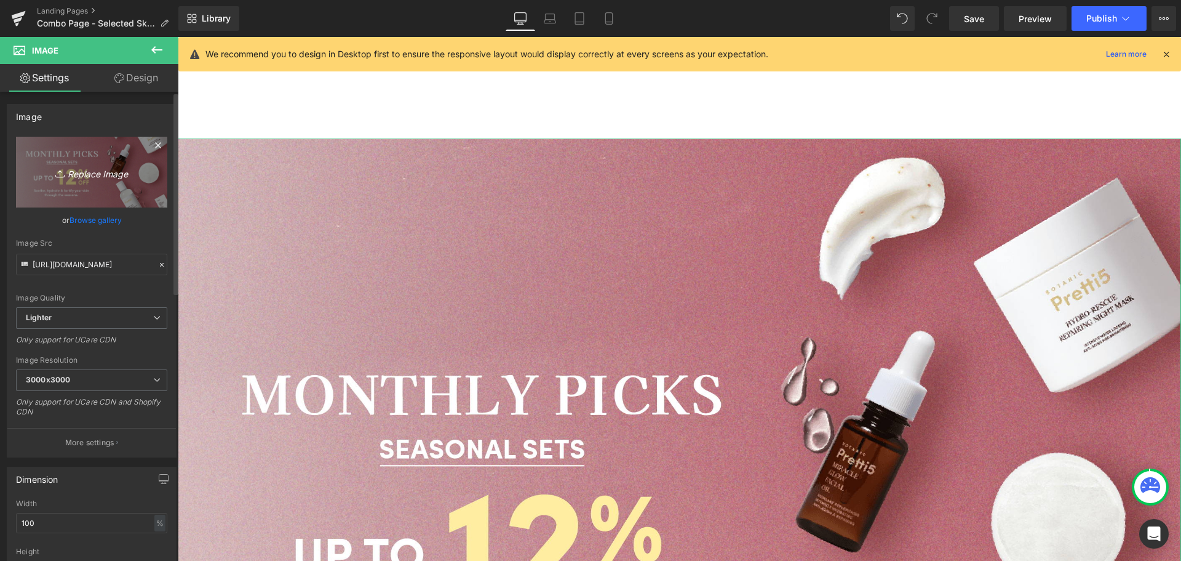
click at [108, 179] on icon "Replace Image" at bounding box center [91, 171] width 98 height 15
type input "C:\fakepath\202509_Monthly-Set-KV_EN.png"
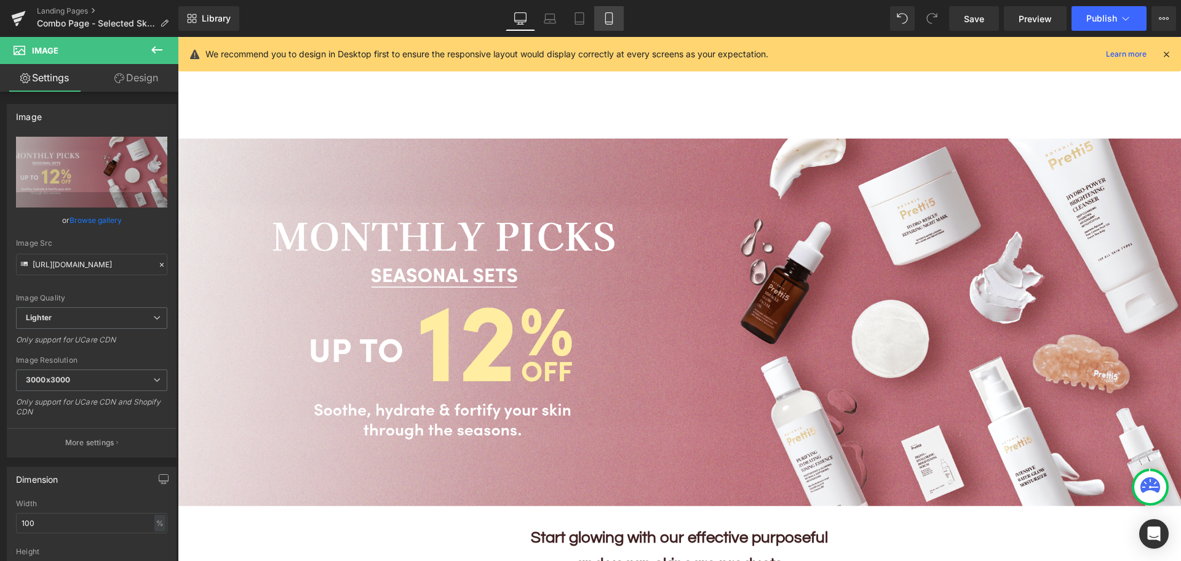
click at [609, 23] on icon at bounding box center [609, 18] width 12 height 12
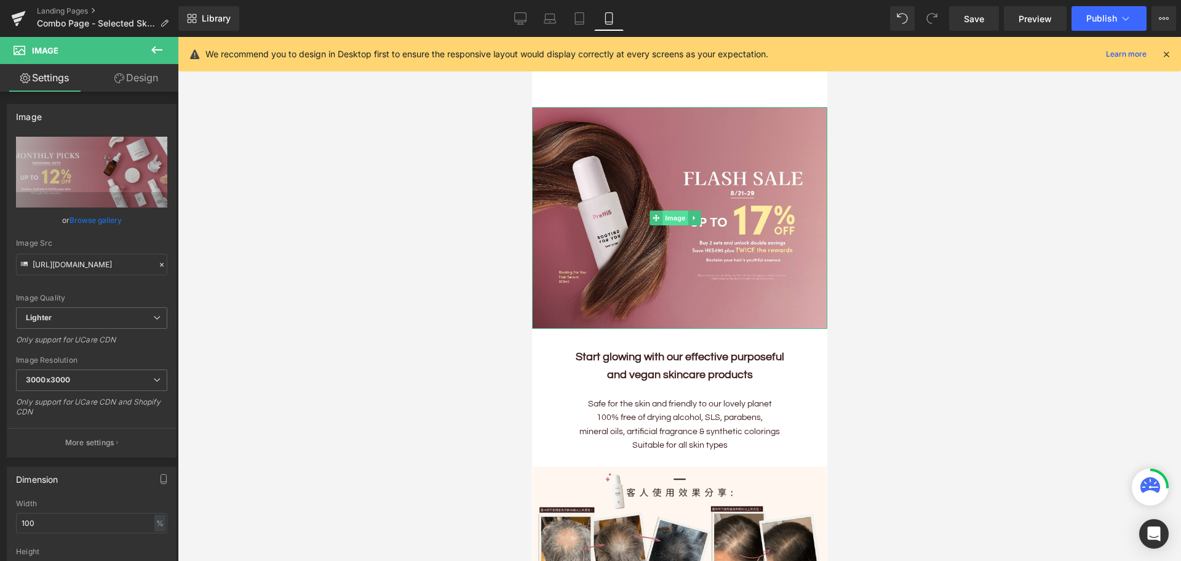
click at [677, 212] on span "Image" at bounding box center [675, 217] width 26 height 15
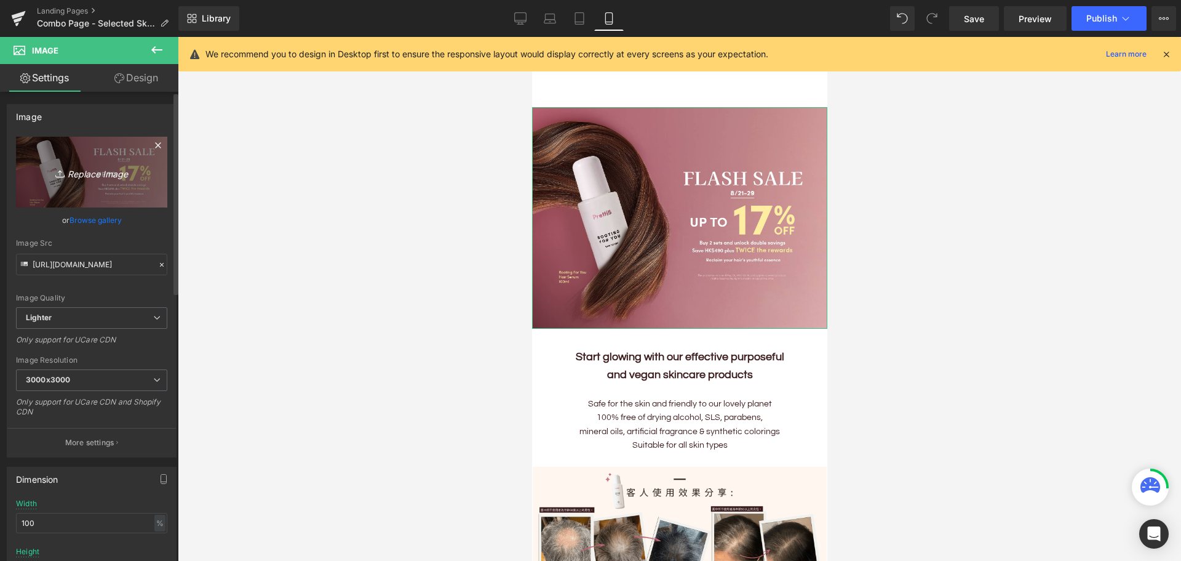
click at [94, 175] on icon "Replace Image" at bounding box center [91, 171] width 98 height 15
type input "C:\fakepath\202509_Monthly-Set-Mobile_EN.png"
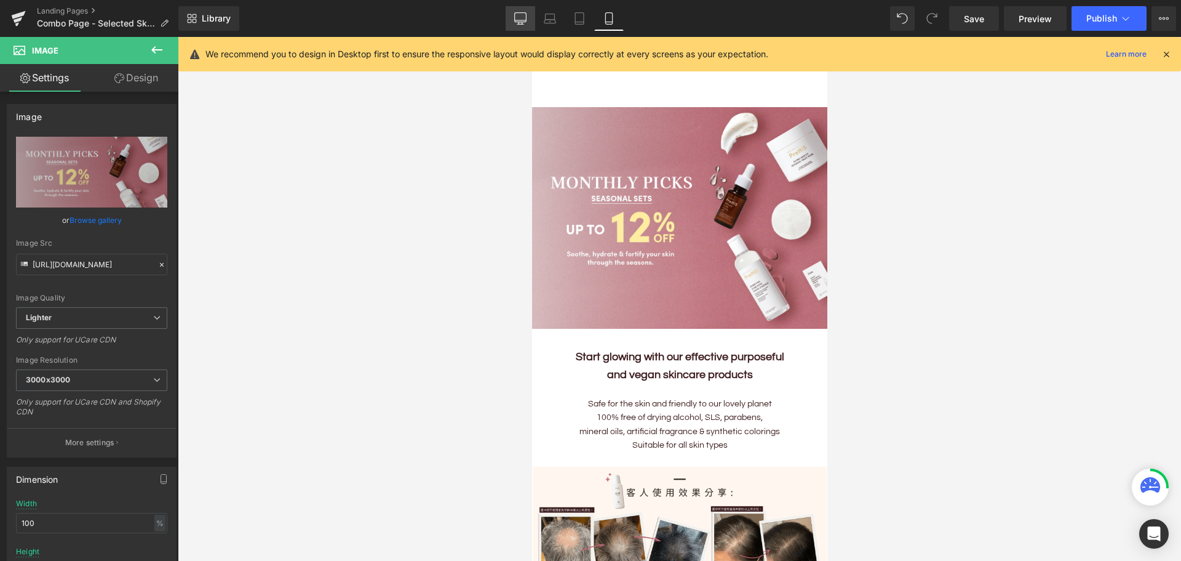
click at [517, 25] on link "Desktop" at bounding box center [521, 18] width 30 height 25
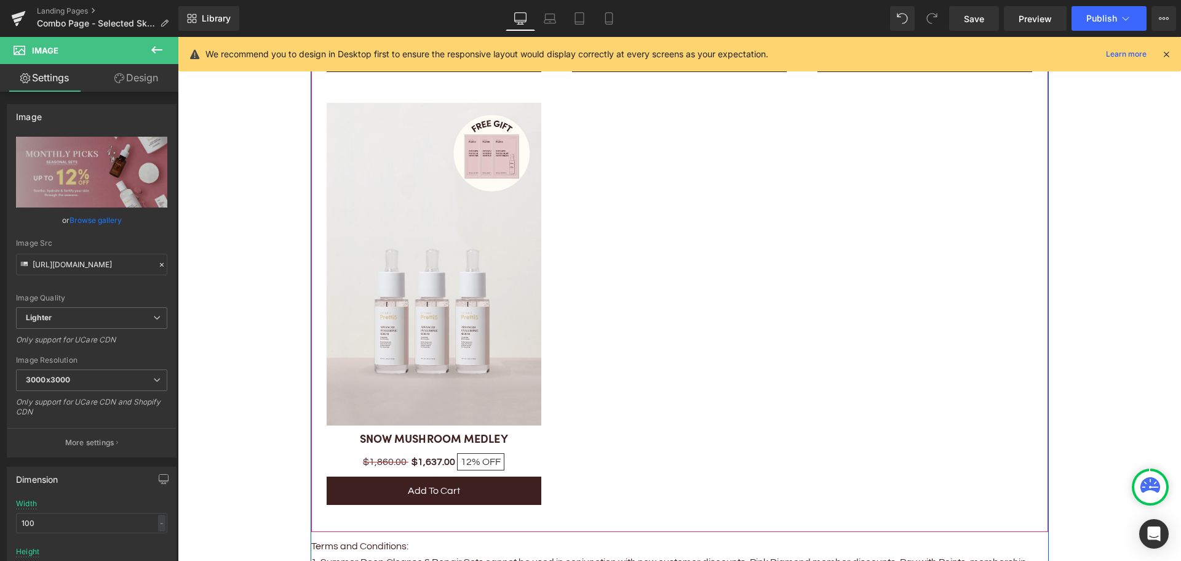
scroll to position [2707, 0]
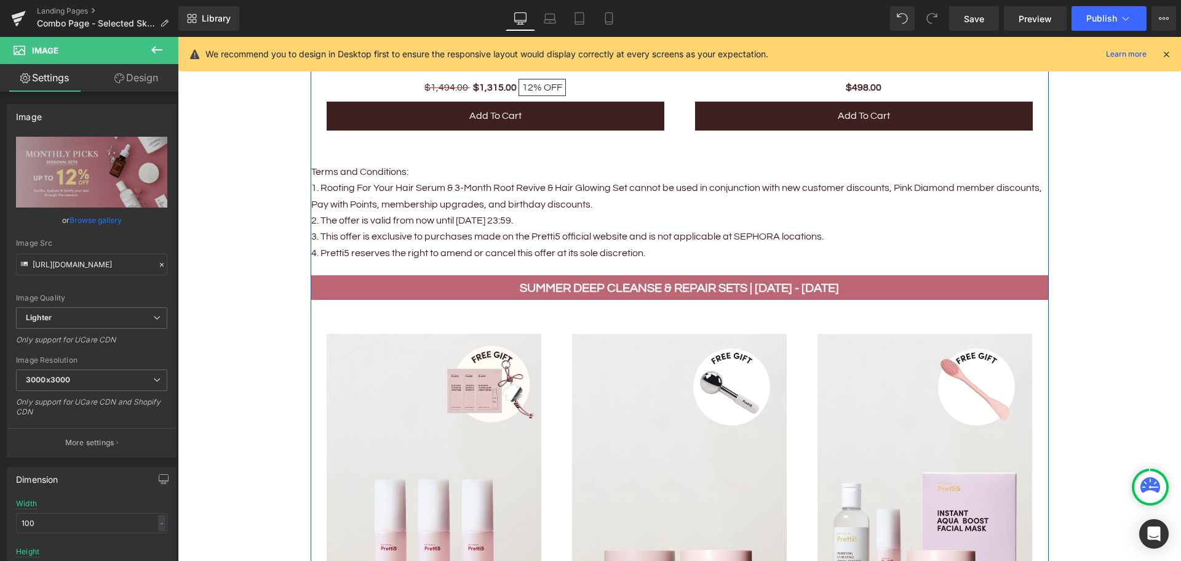
scroll to position [1538, 0]
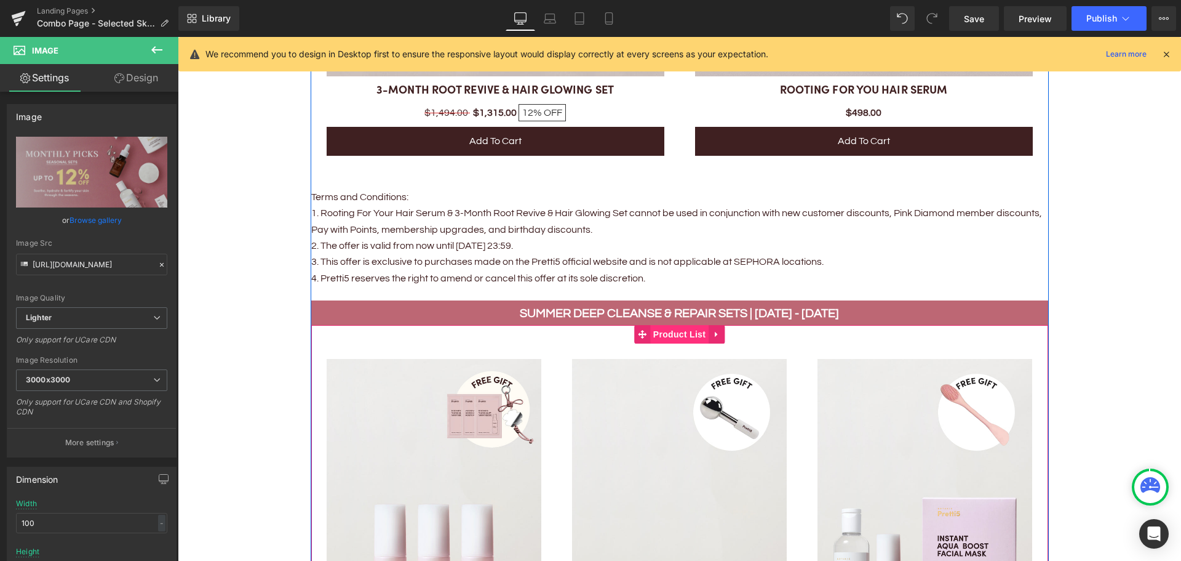
click at [675, 332] on span "Product List" at bounding box center [679, 334] width 58 height 18
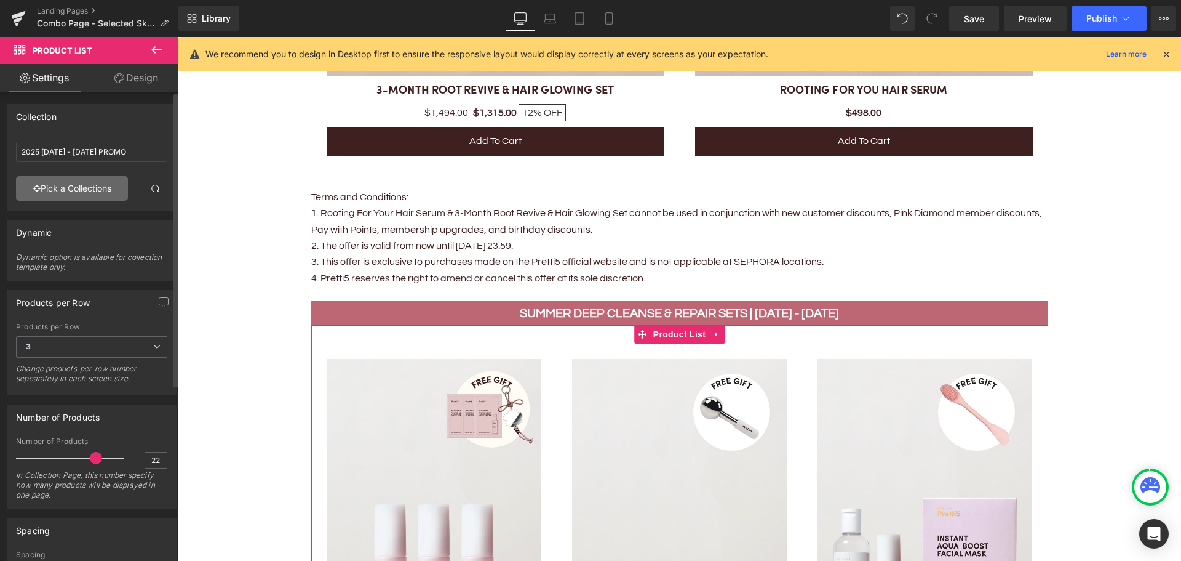
click at [78, 191] on link "Pick a Collections" at bounding box center [72, 188] width 112 height 25
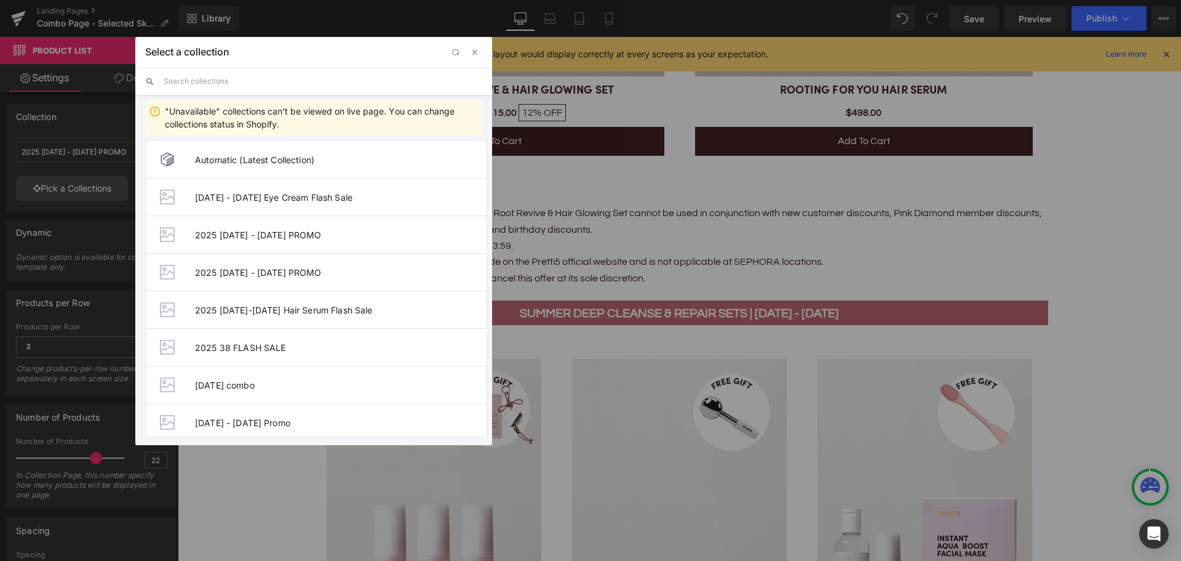
click at [220, 86] on input "text" at bounding box center [323, 81] width 319 height 27
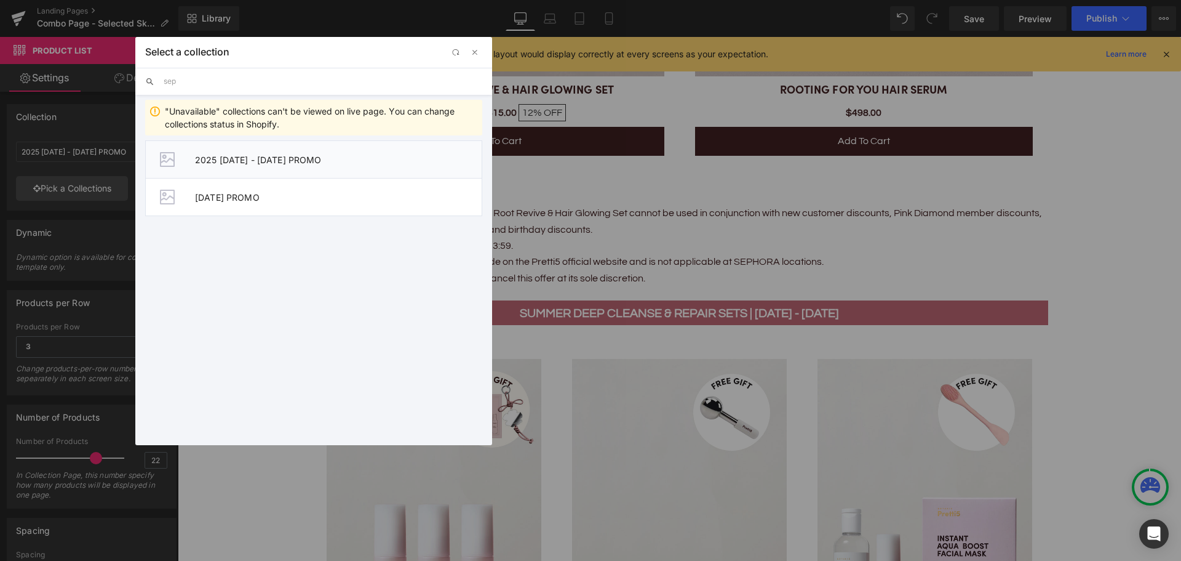
type input "sep"
click at [247, 161] on span "2025 1 - 30 SEP PROMO" at bounding box center [338, 159] width 287 height 10
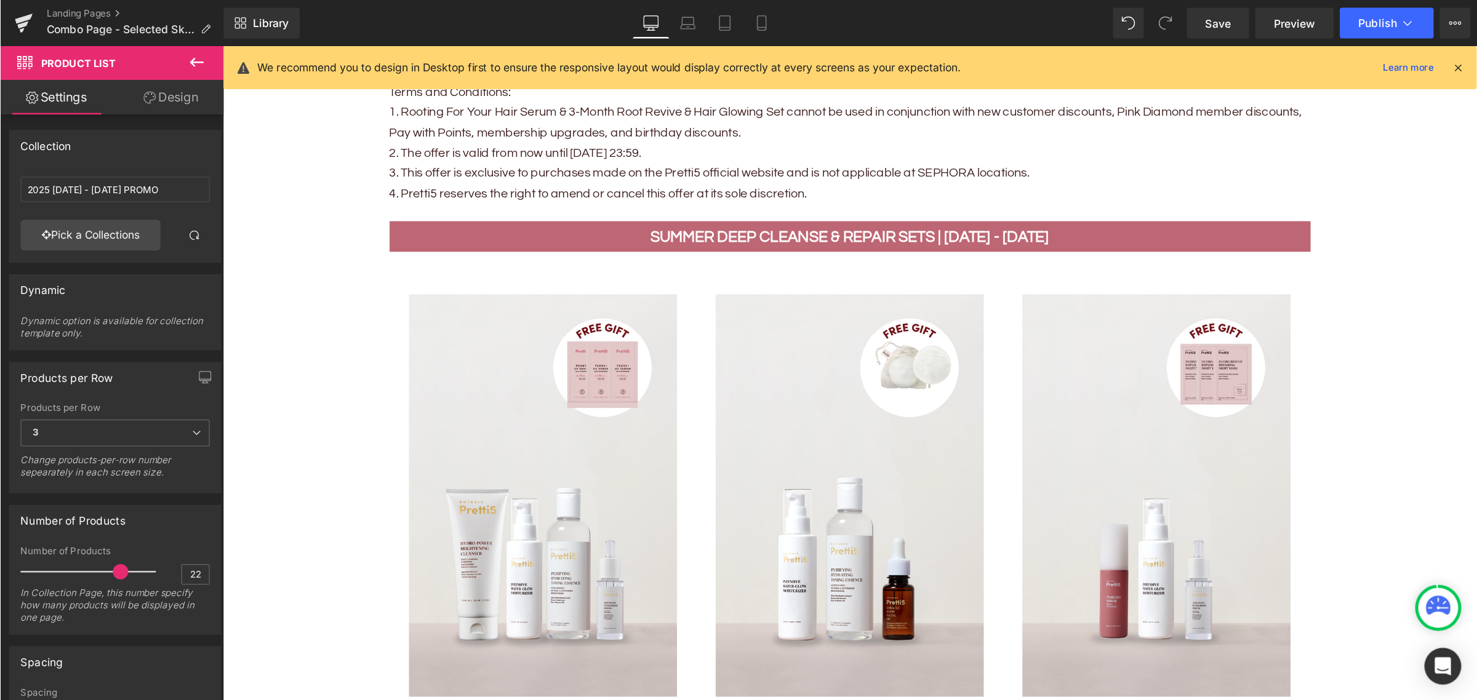
scroll to position [1723, 0]
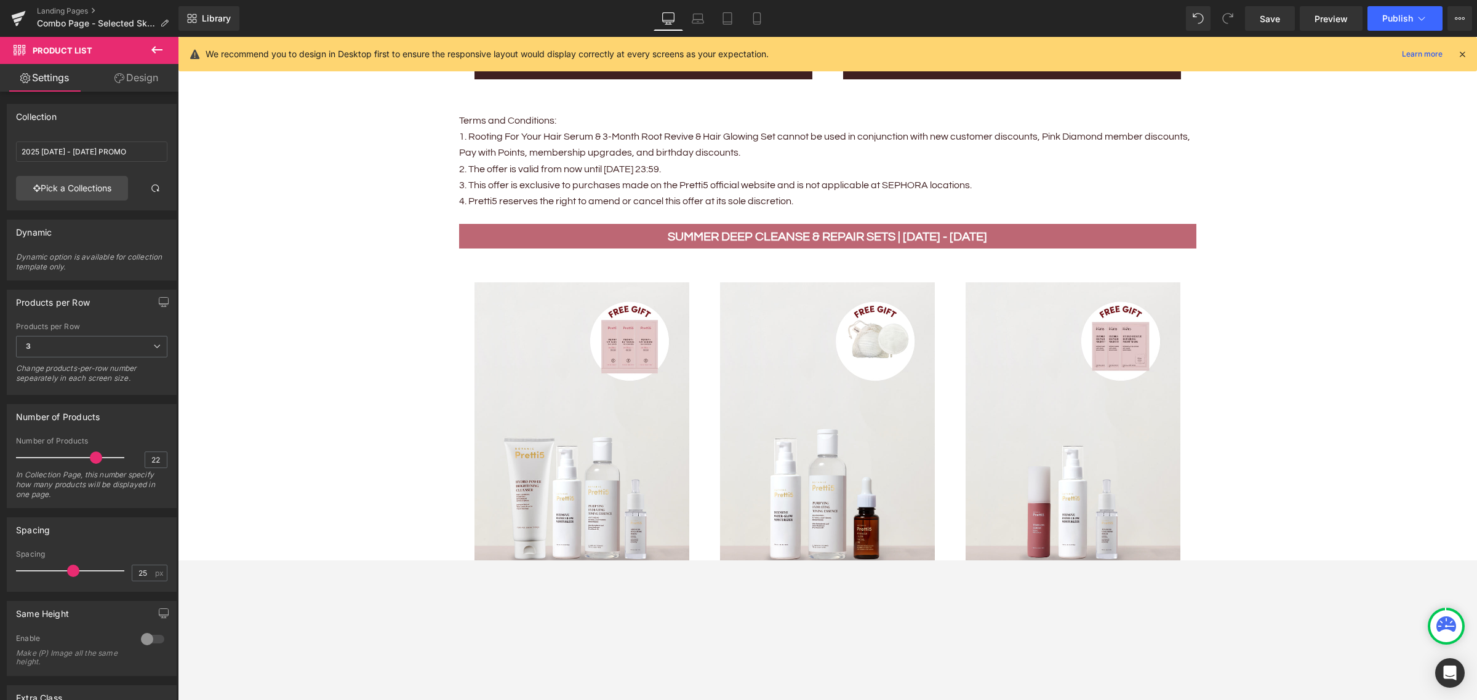
drag, startPoint x: 1141, startPoint y: 75, endPoint x: 429, endPoint y: 389, distance: 778.5
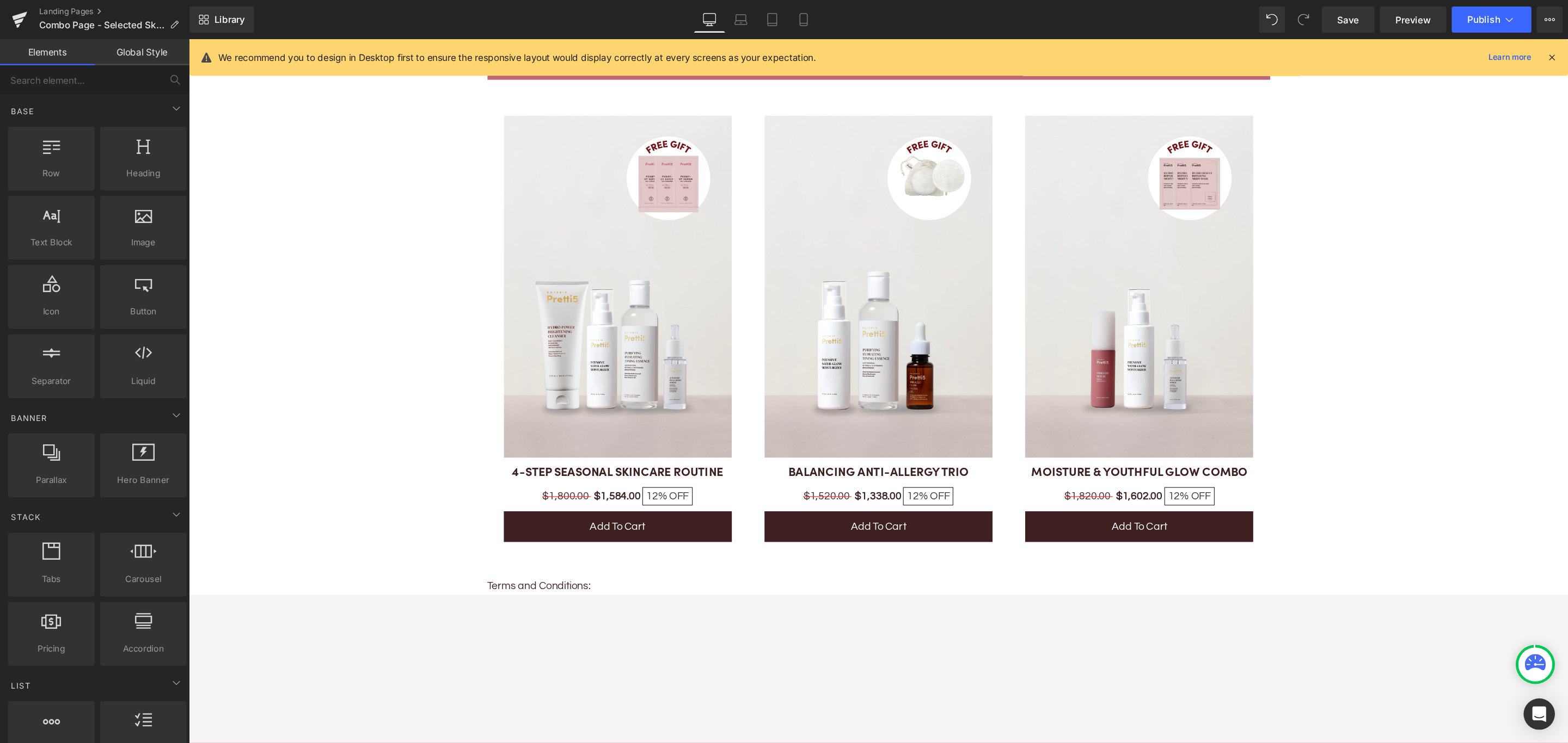
scroll to position [1592, 0]
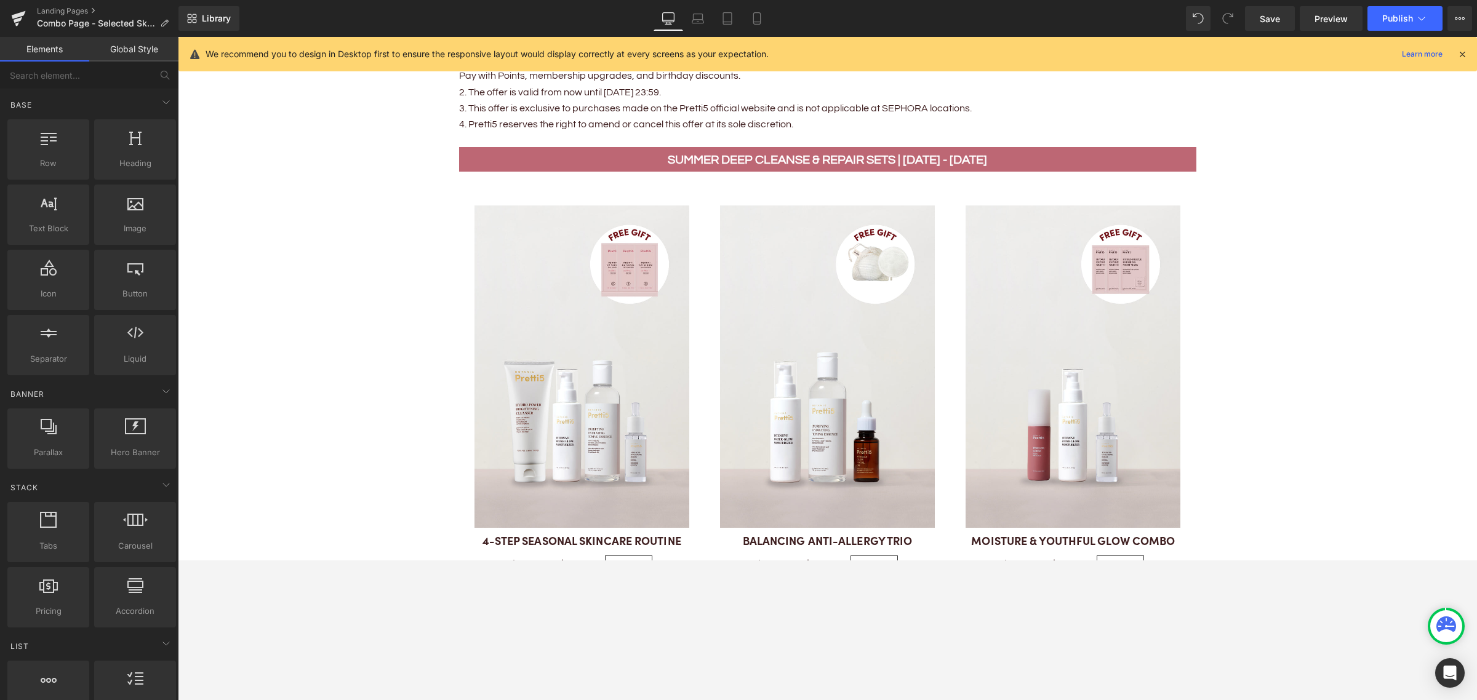
drag, startPoint x: 1631, startPoint y: 42, endPoint x: 418, endPoint y: 367, distance: 1256.0
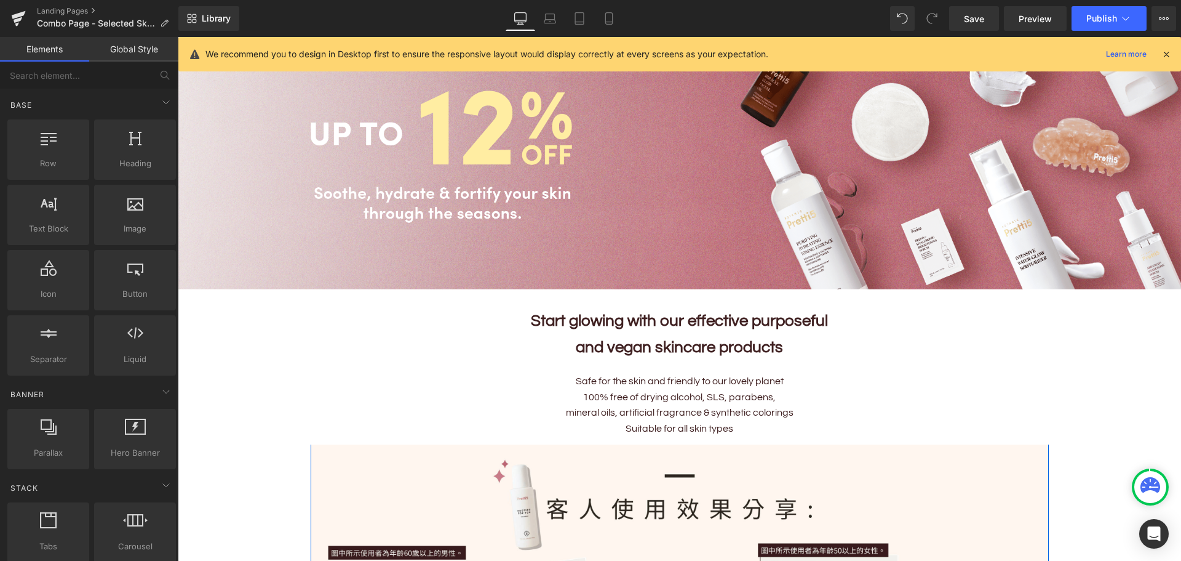
scroll to position [126, 0]
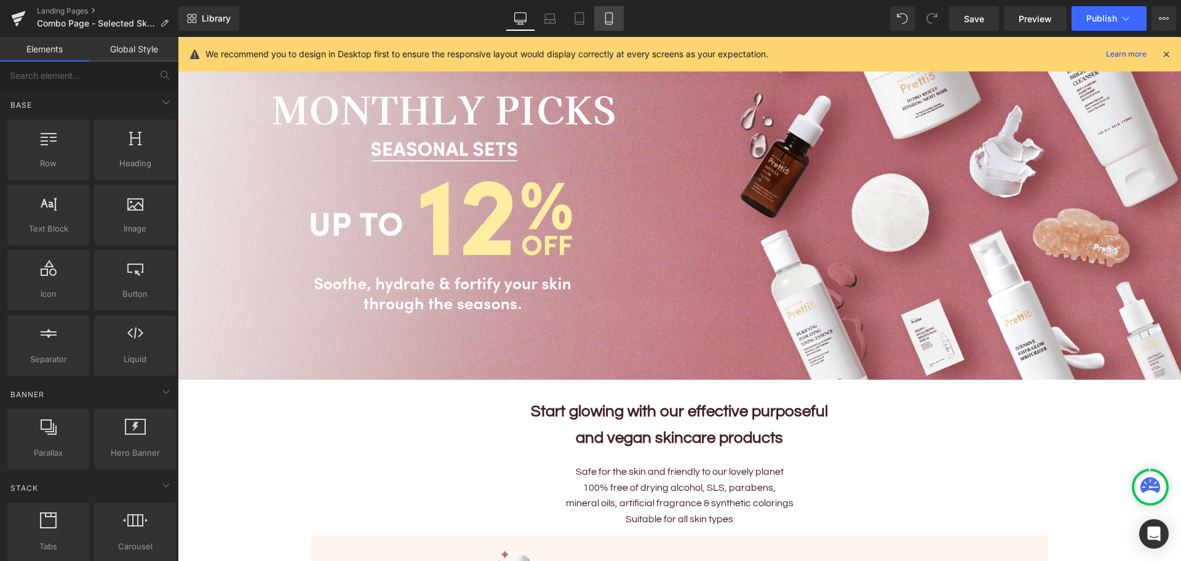
click at [608, 17] on icon at bounding box center [609, 18] width 12 height 12
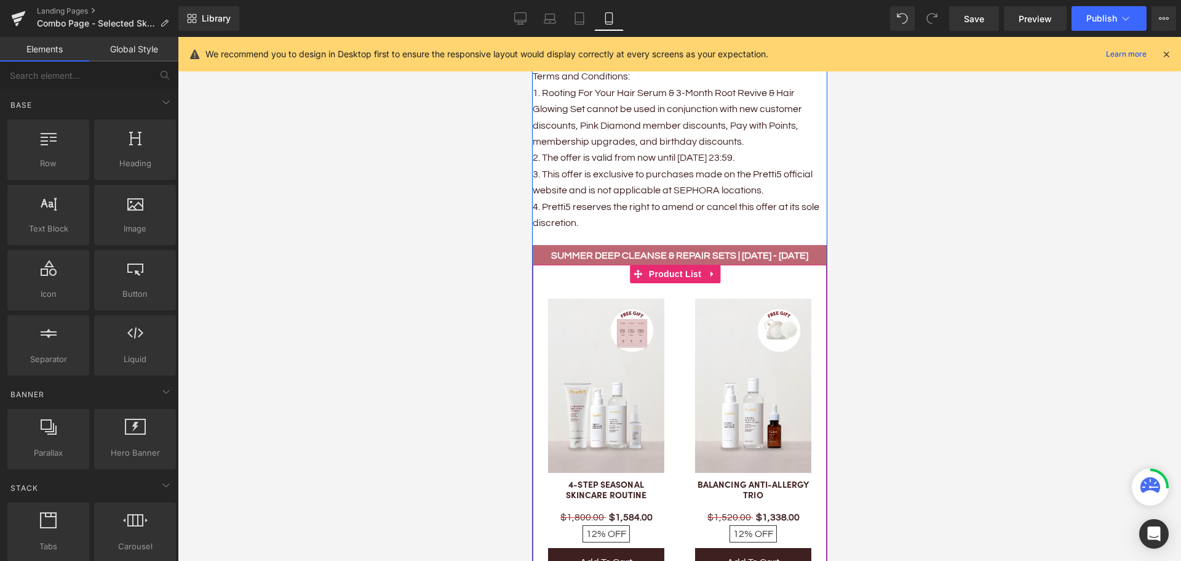
scroll to position [923, 0]
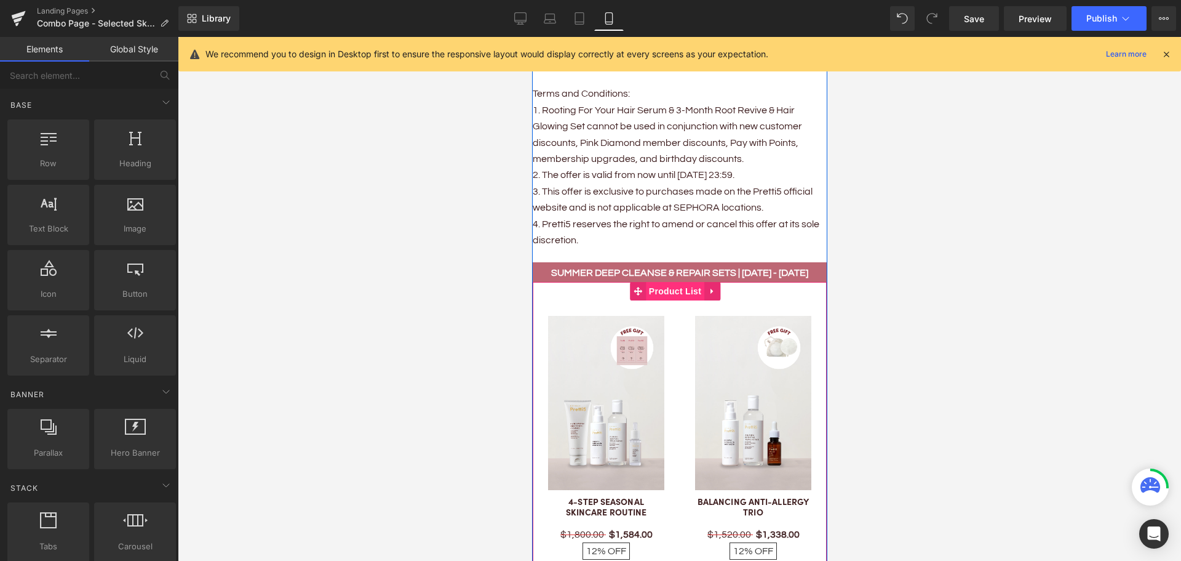
click at [666, 282] on span "Product List" at bounding box center [674, 291] width 58 height 18
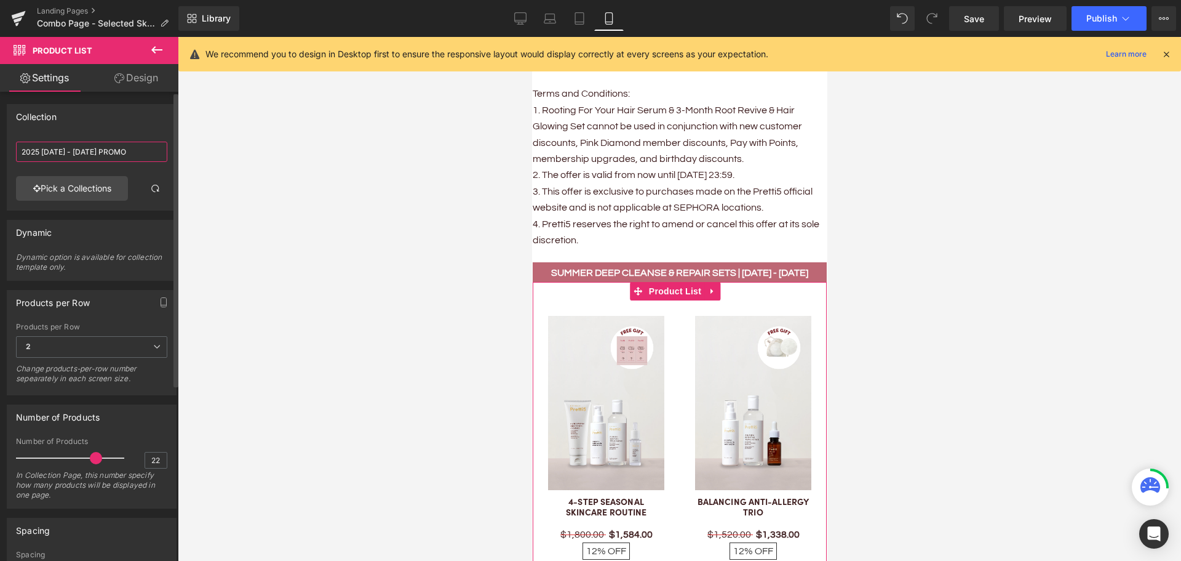
click at [96, 151] on input "2025 1 - 30 SEP PROMO" at bounding box center [91, 152] width 151 height 20
click at [111, 152] on input "2025 1 - 30 SEP PROMO" at bounding box center [91, 152] width 151 height 20
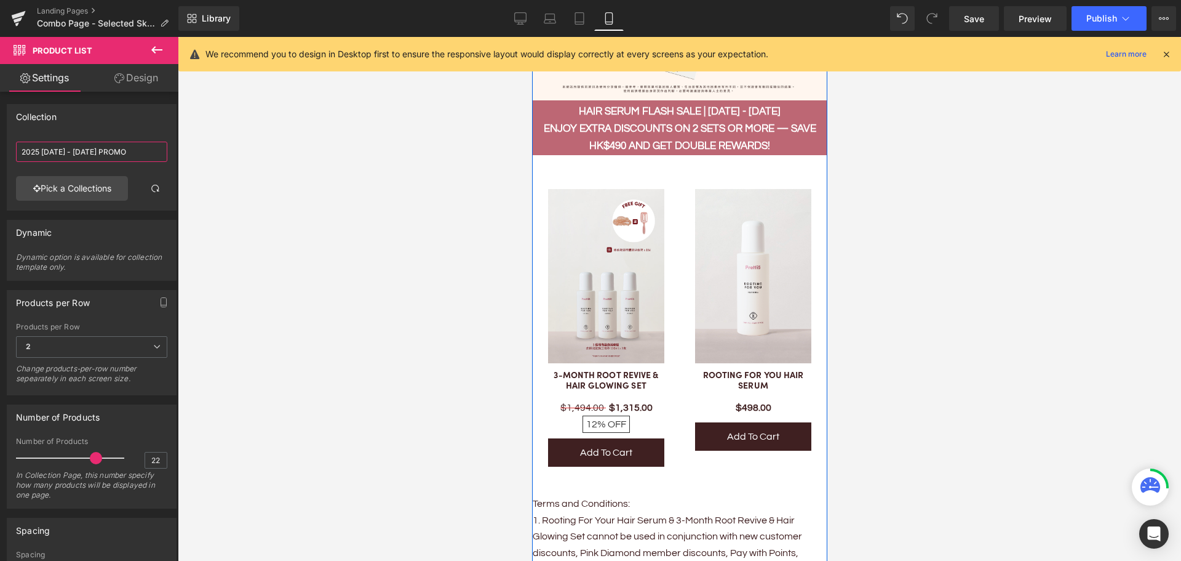
scroll to position [492, 0]
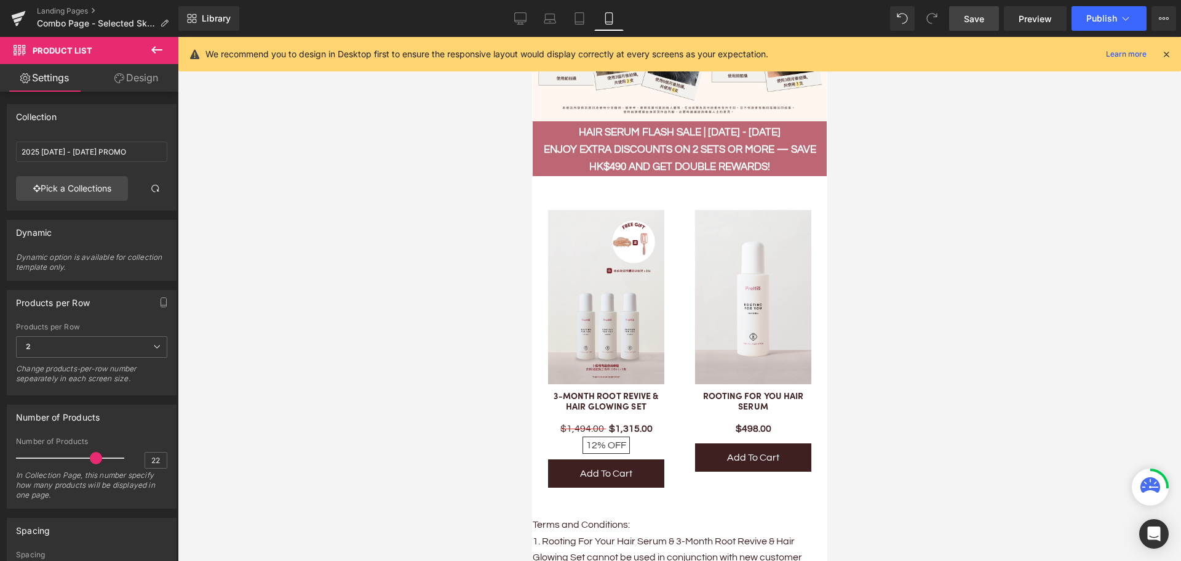
click at [973, 22] on span "Save" at bounding box center [974, 18] width 20 height 13
click at [1013, 299] on div at bounding box center [679, 299] width 1003 height 524
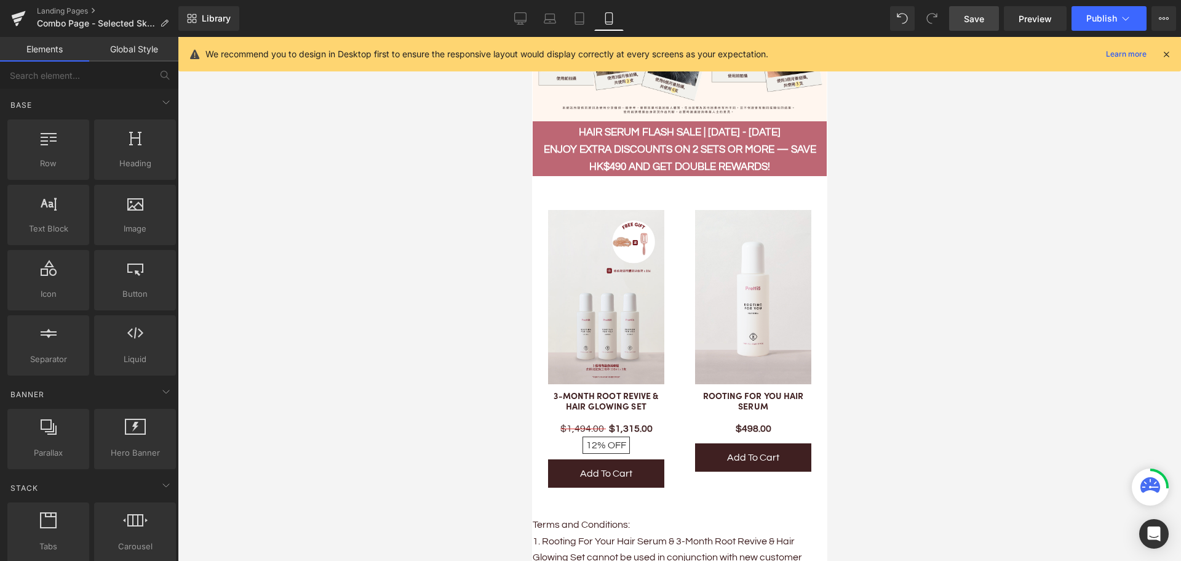
click at [425, 102] on div at bounding box center [679, 299] width 1003 height 524
click at [511, 10] on link "Desktop" at bounding box center [521, 18] width 30 height 25
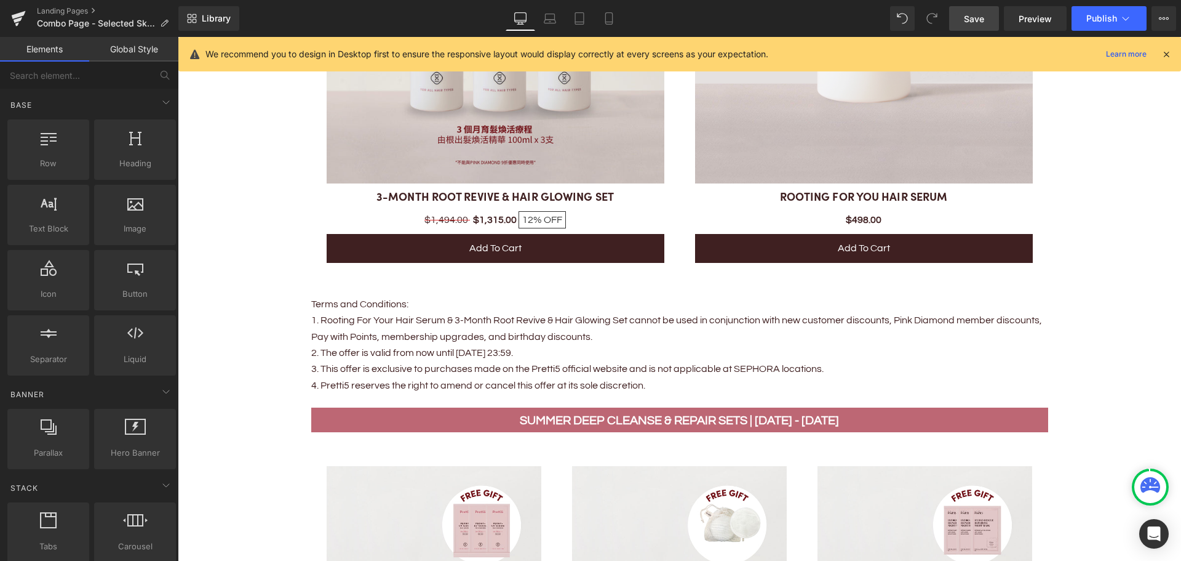
scroll to position [1430, 0]
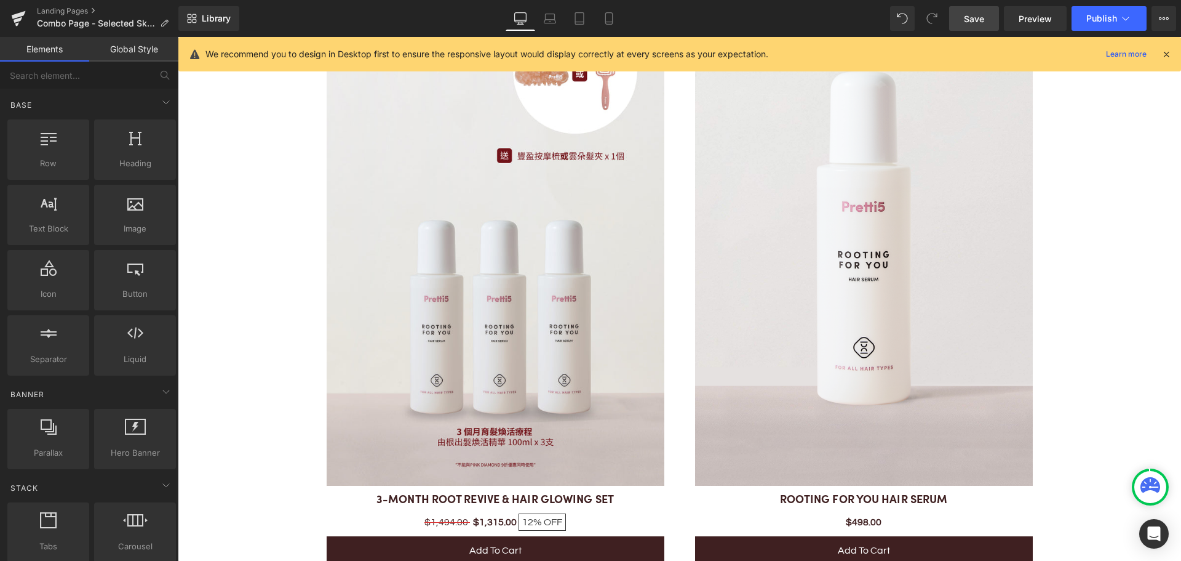
scroll to position [1292, 0]
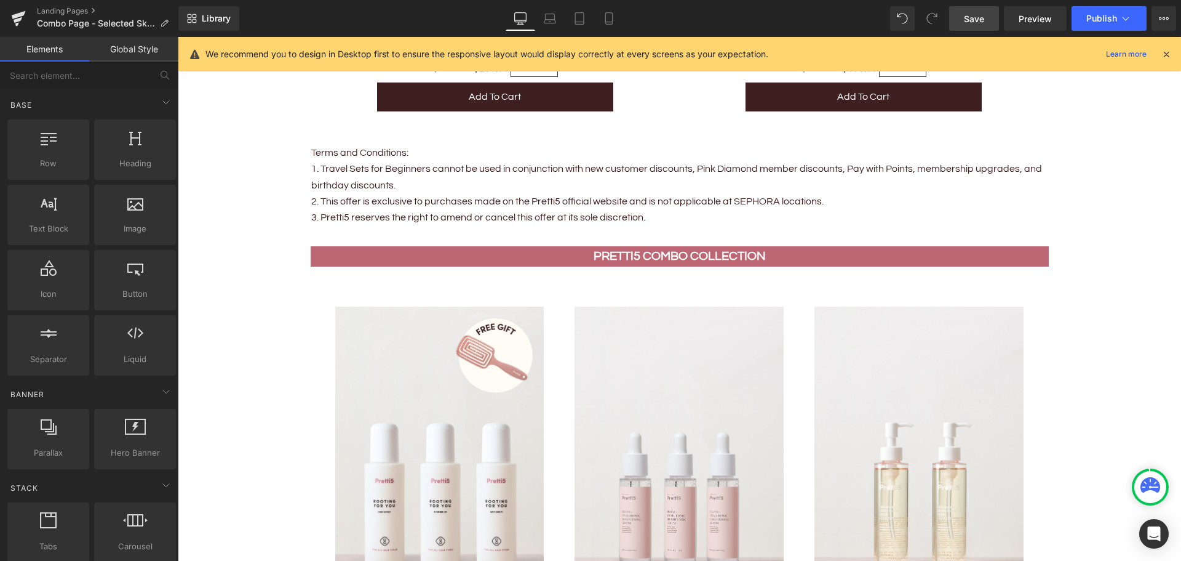
scroll to position [2830, 0]
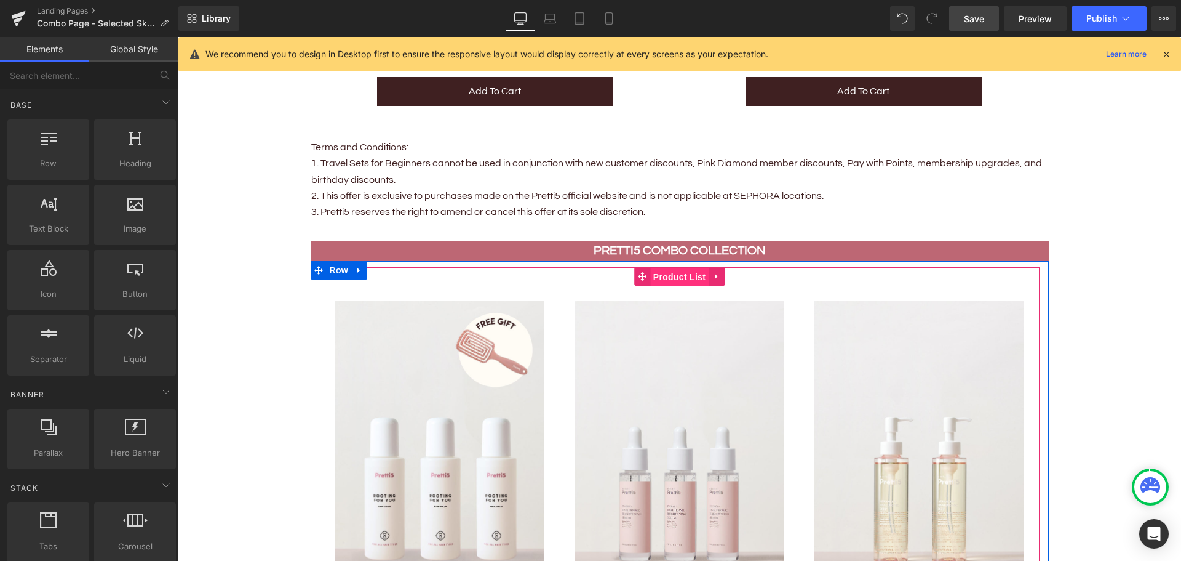
click at [658, 269] on span "Product List" at bounding box center [679, 277] width 58 height 18
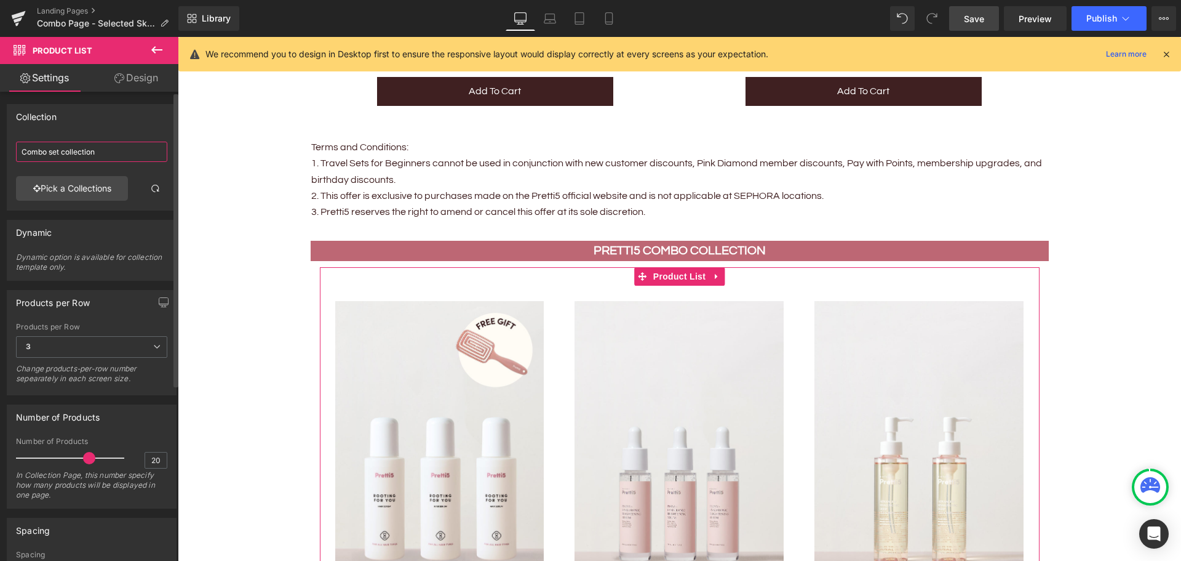
click at [111, 153] on input "Combo set collection" at bounding box center [91, 152] width 151 height 20
click at [86, 193] on link "Pick a Collections" at bounding box center [72, 188] width 112 height 25
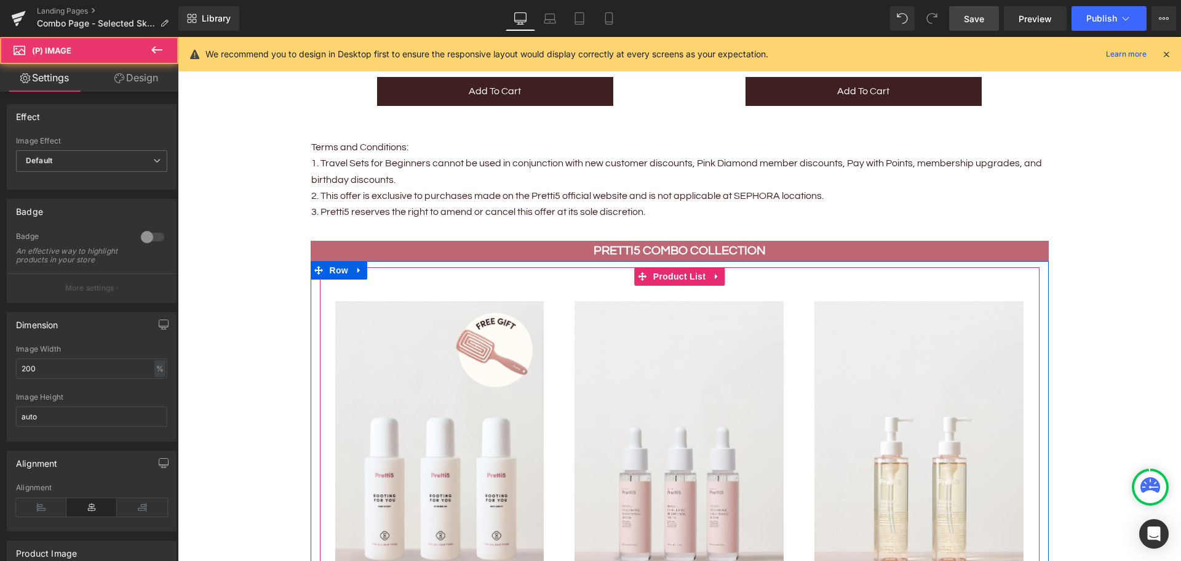
click at [600, 332] on img at bounding box center [679, 458] width 209 height 314
click at [666, 270] on span "Product List" at bounding box center [679, 276] width 58 height 18
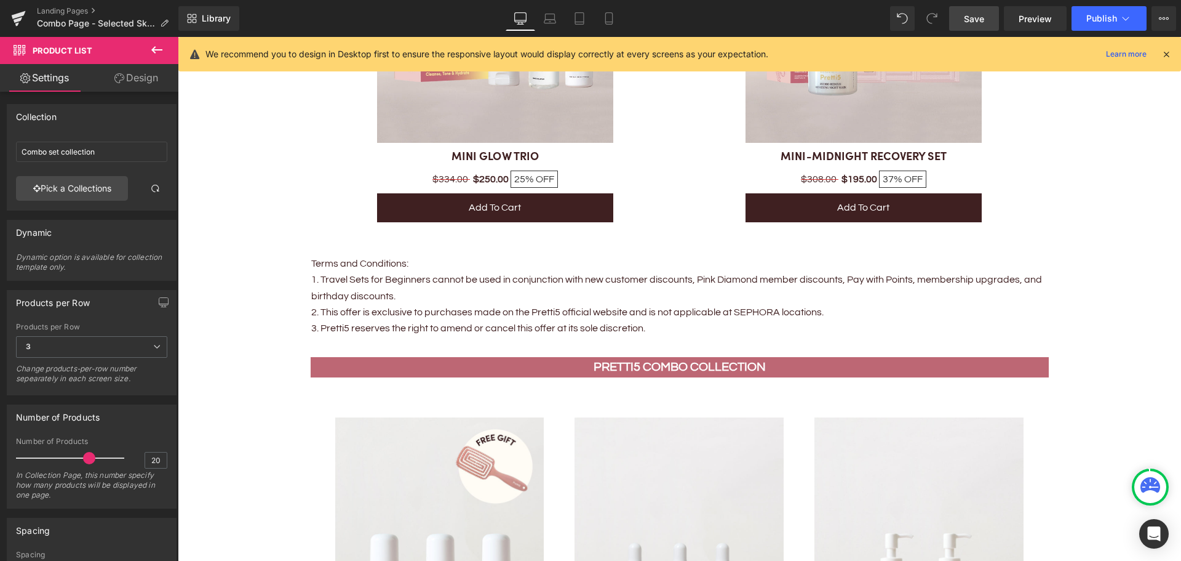
scroll to position [2707, 0]
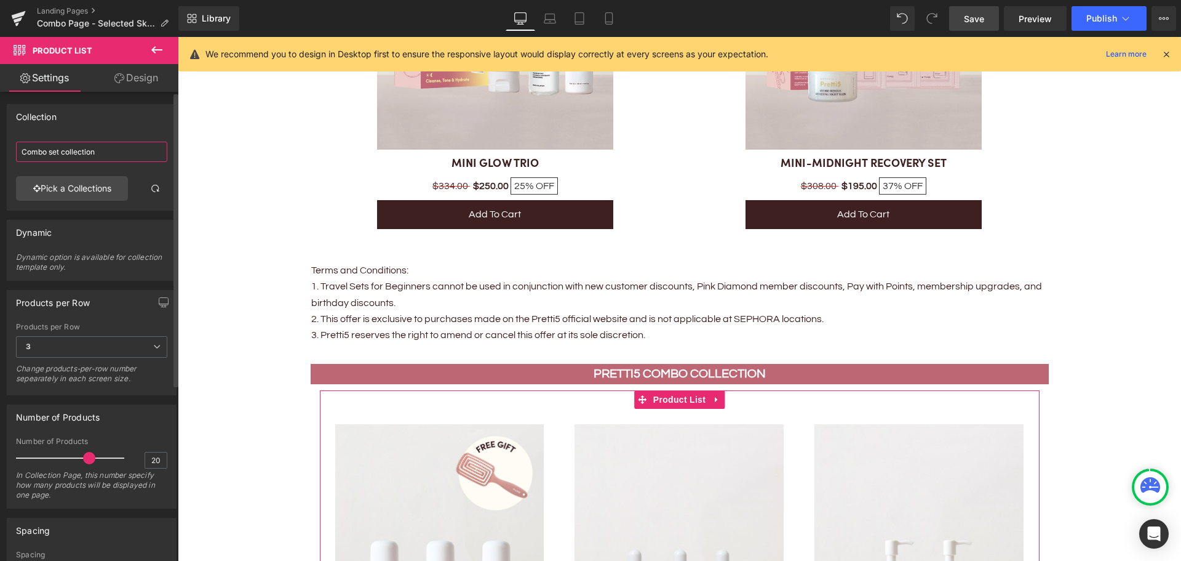
click at [80, 153] on input "Combo set collection" at bounding box center [91, 152] width 151 height 20
click at [108, 155] on input "Combo set collection" at bounding box center [91, 152] width 151 height 20
click at [101, 184] on link "Pick a Collections" at bounding box center [72, 188] width 112 height 25
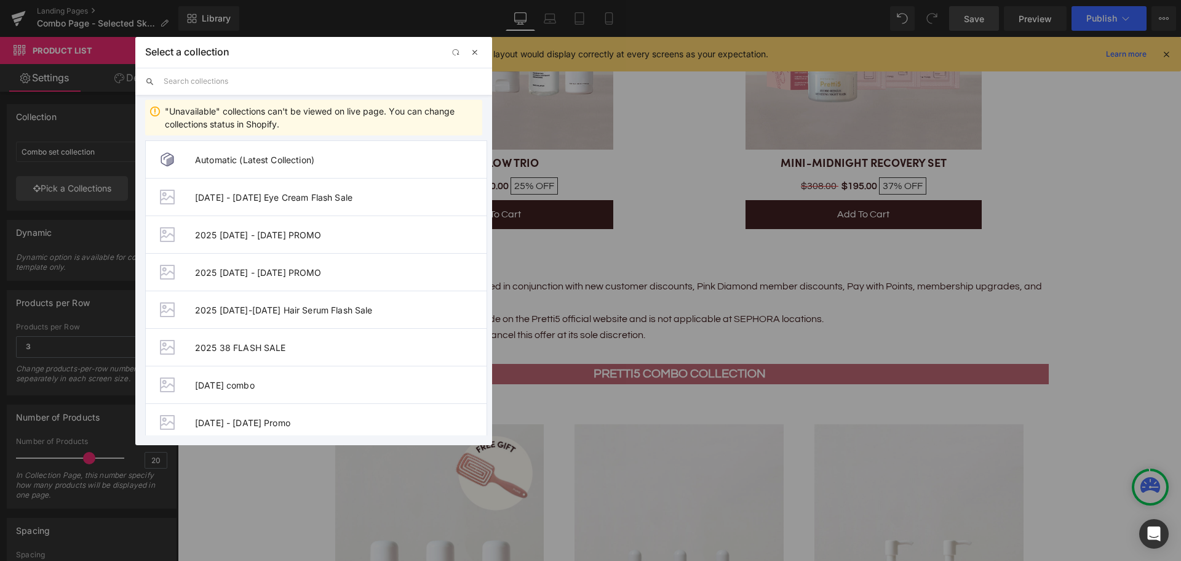
click at [473, 51] on span "button" at bounding box center [475, 52] width 10 height 10
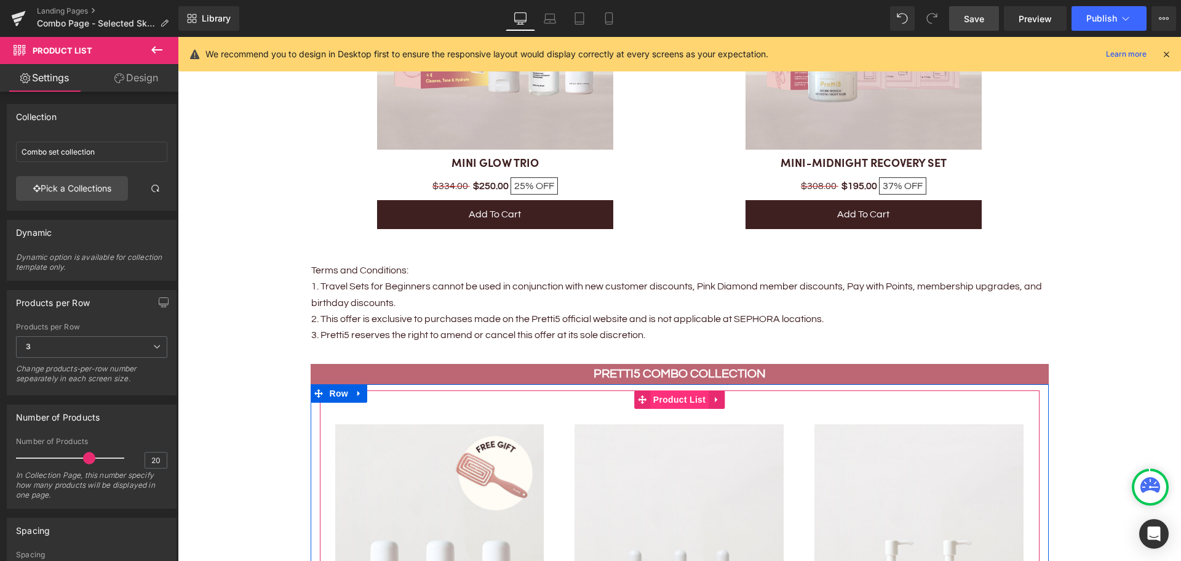
click at [659, 399] on span "Product List" at bounding box center [679, 399] width 58 height 18
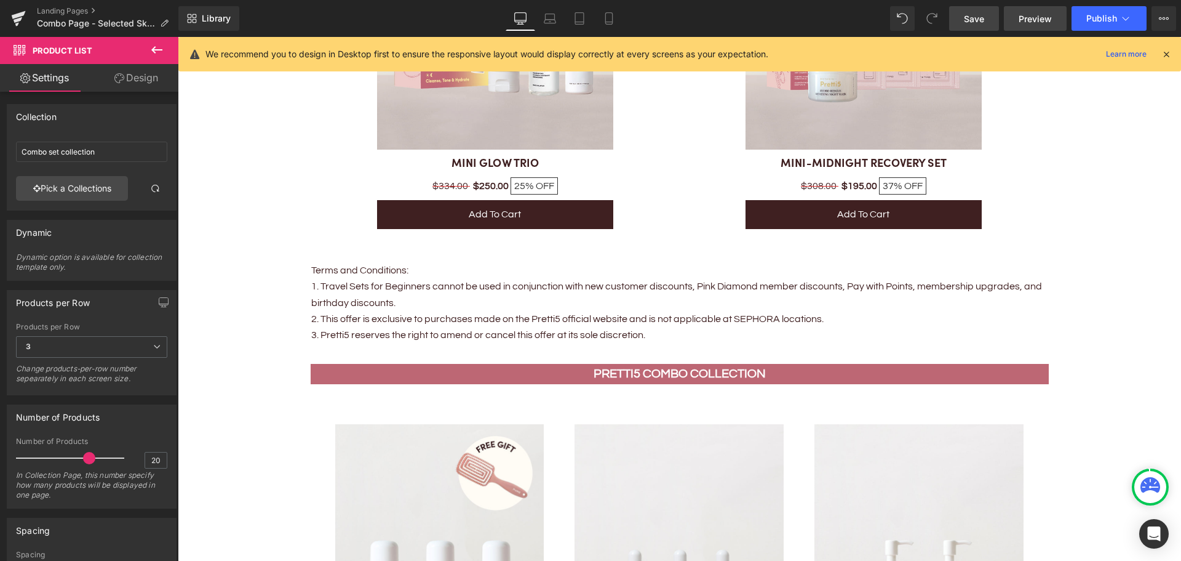
click at [1027, 22] on span "Preview" at bounding box center [1035, 18] width 33 height 13
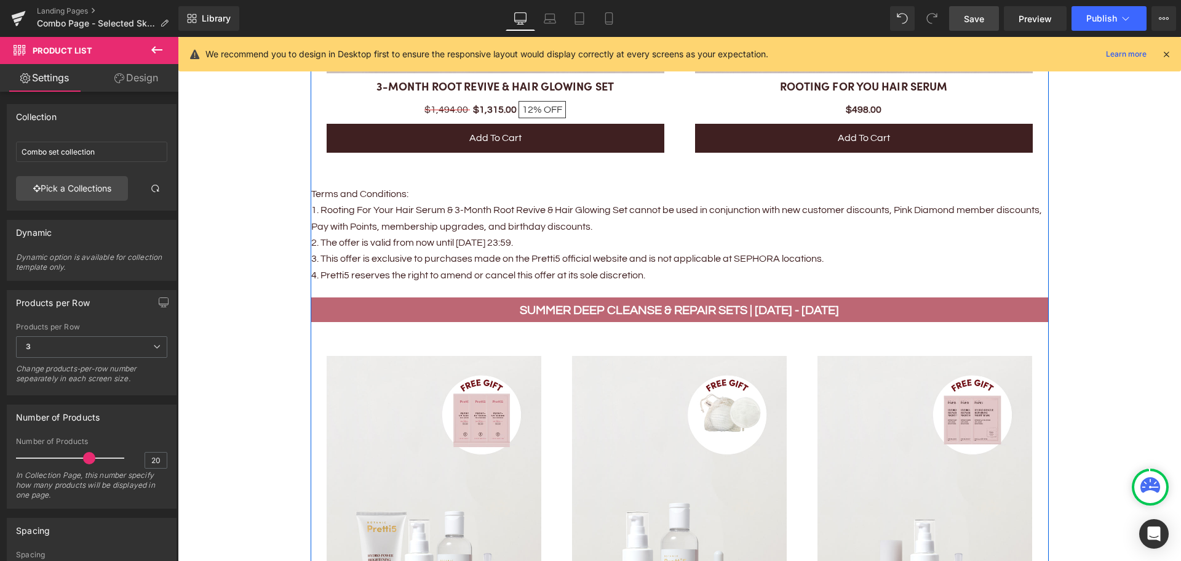
scroll to position [1538, 0]
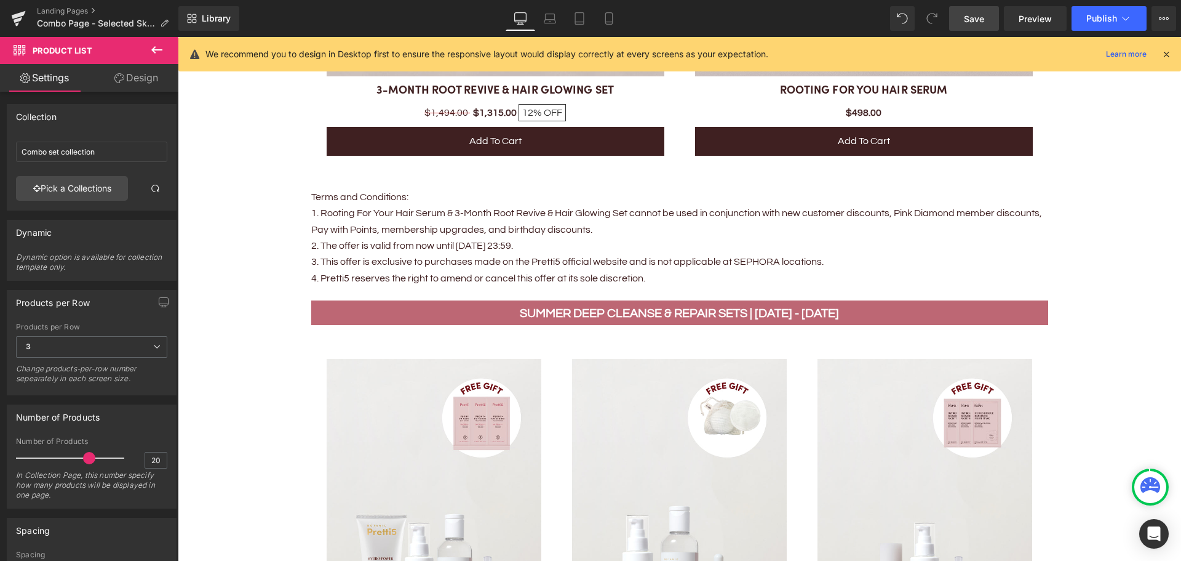
click at [970, 15] on span "Save" at bounding box center [974, 18] width 20 height 13
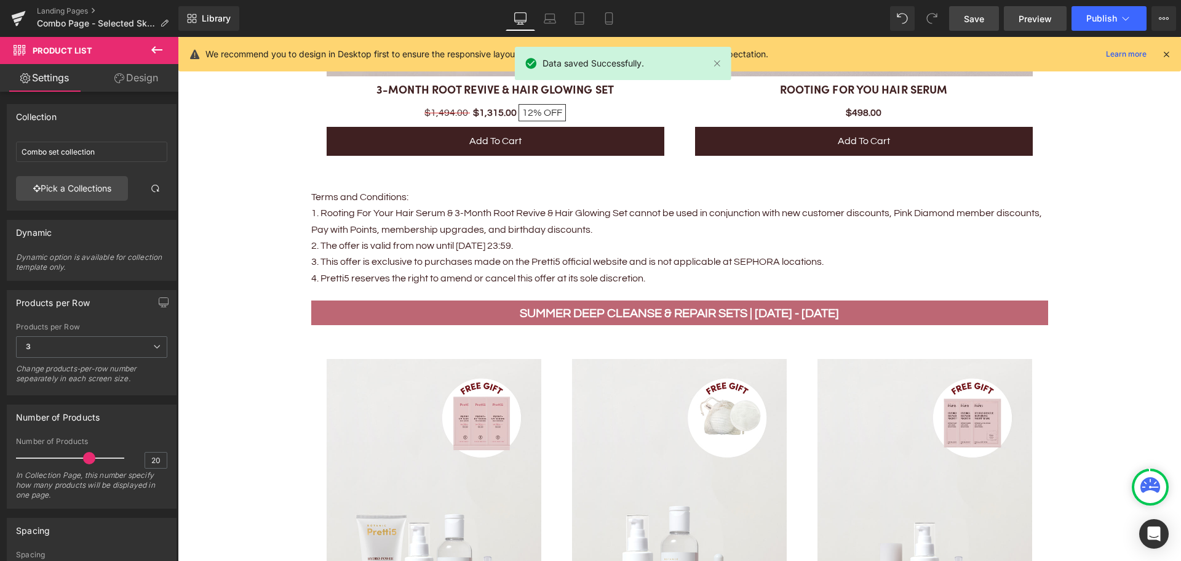
click at [1024, 20] on span "Preview" at bounding box center [1035, 18] width 33 height 13
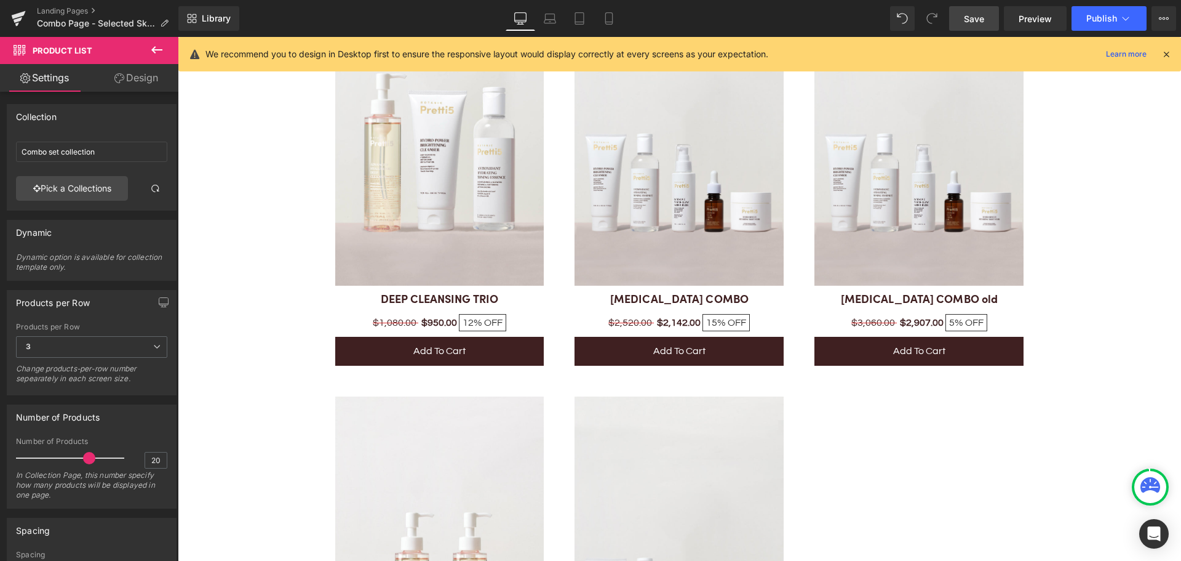
scroll to position [5230, 0]
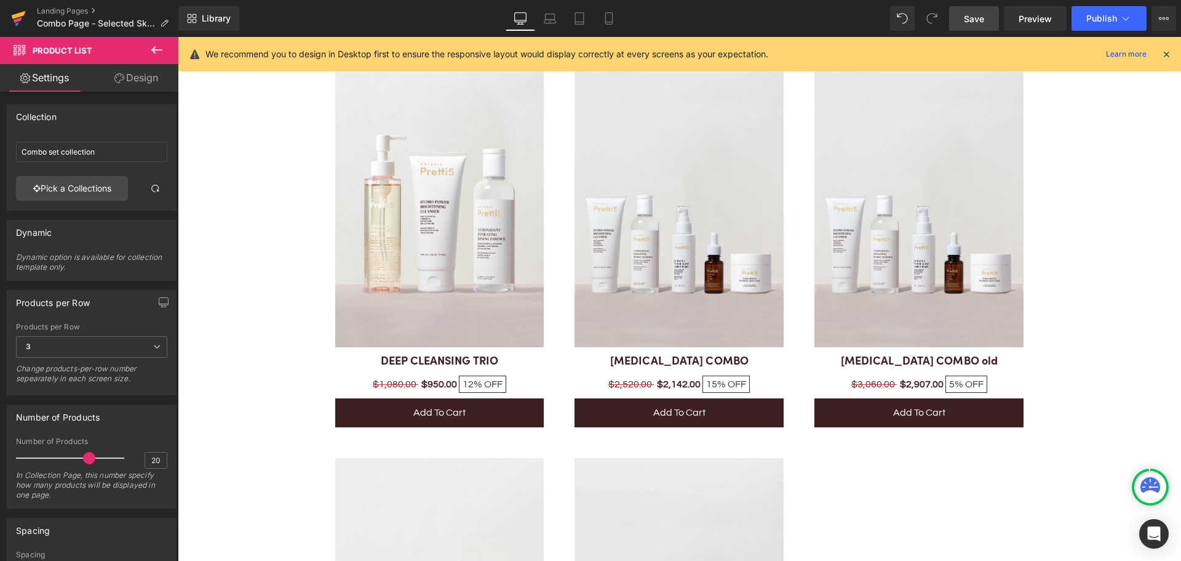
click at [13, 15] on icon at bounding box center [19, 15] width 14 height 8
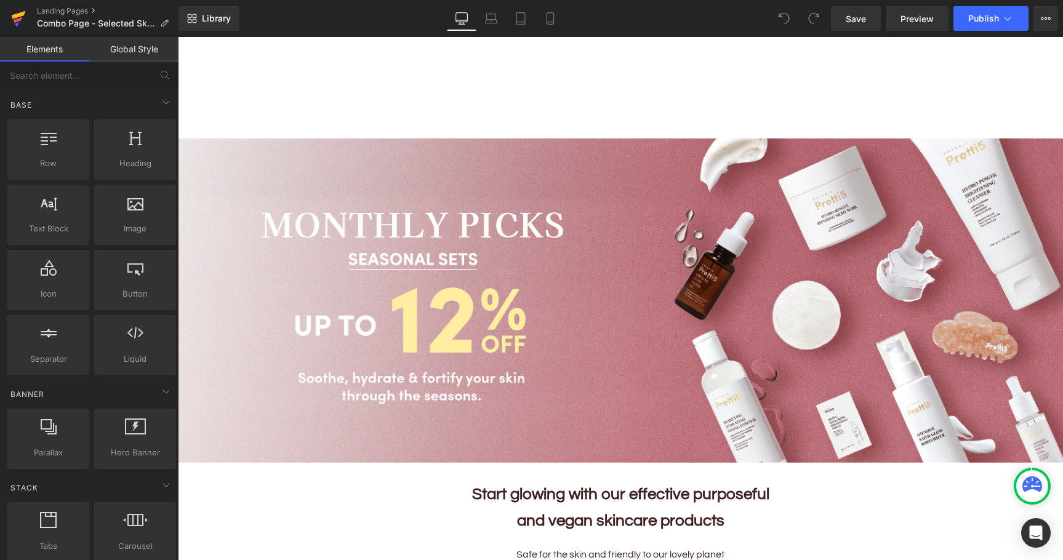
click at [21, 12] on icon at bounding box center [18, 18] width 15 height 31
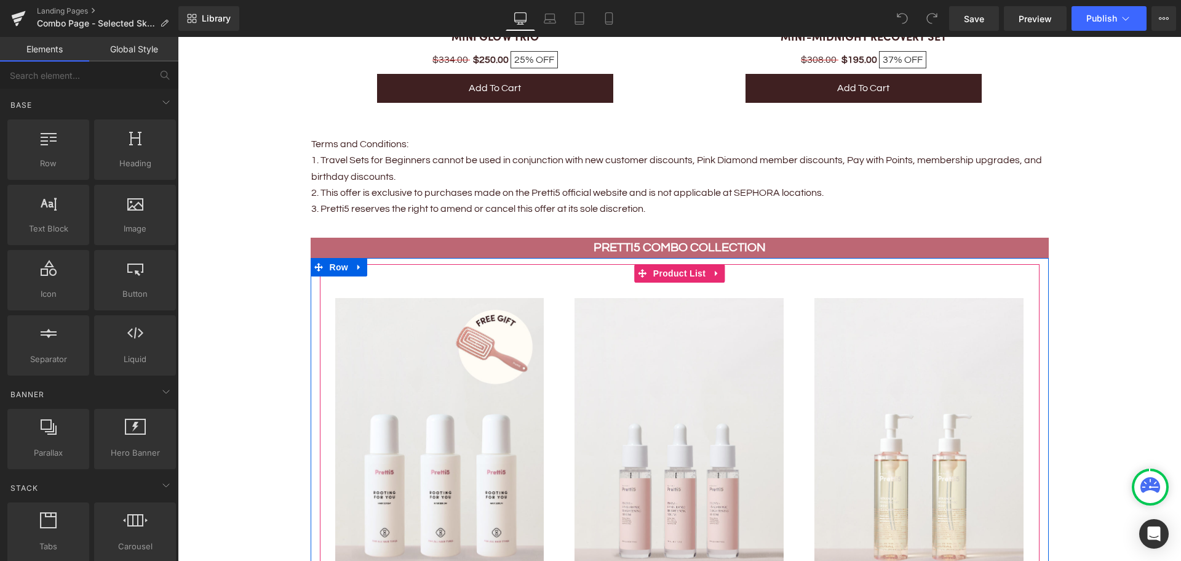
scroll to position [2707, 0]
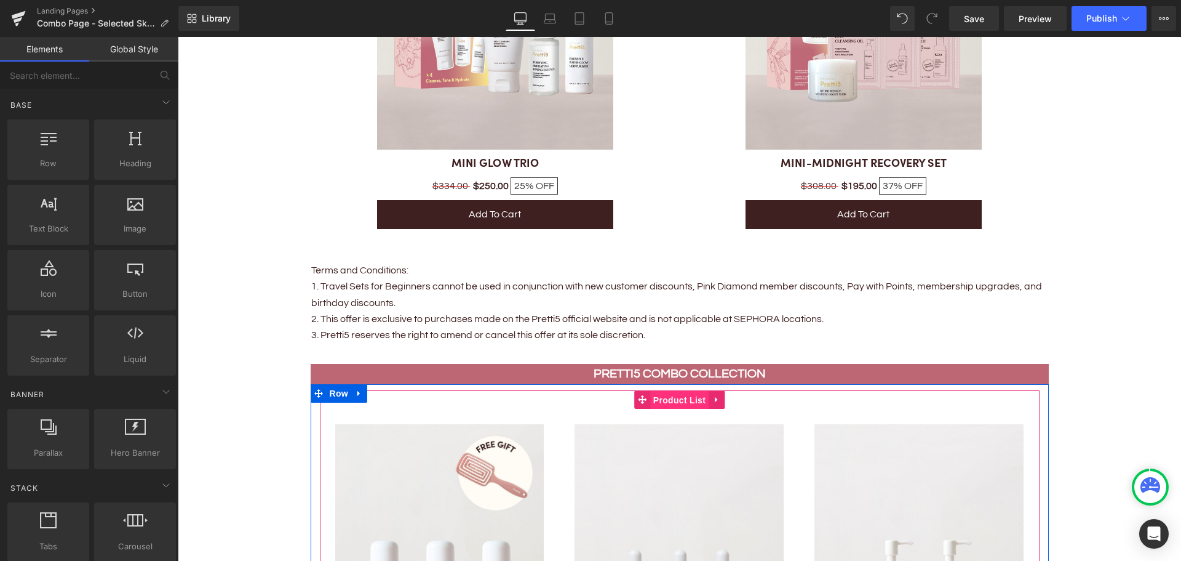
click at [665, 396] on span "Product List" at bounding box center [679, 400] width 58 height 18
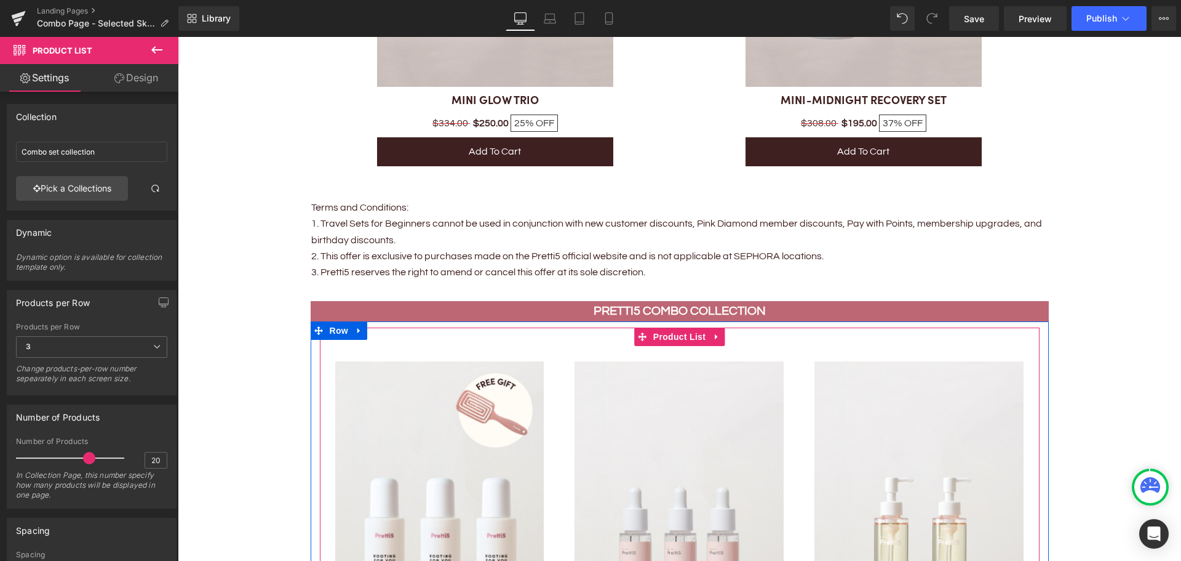
scroll to position [2769, 0]
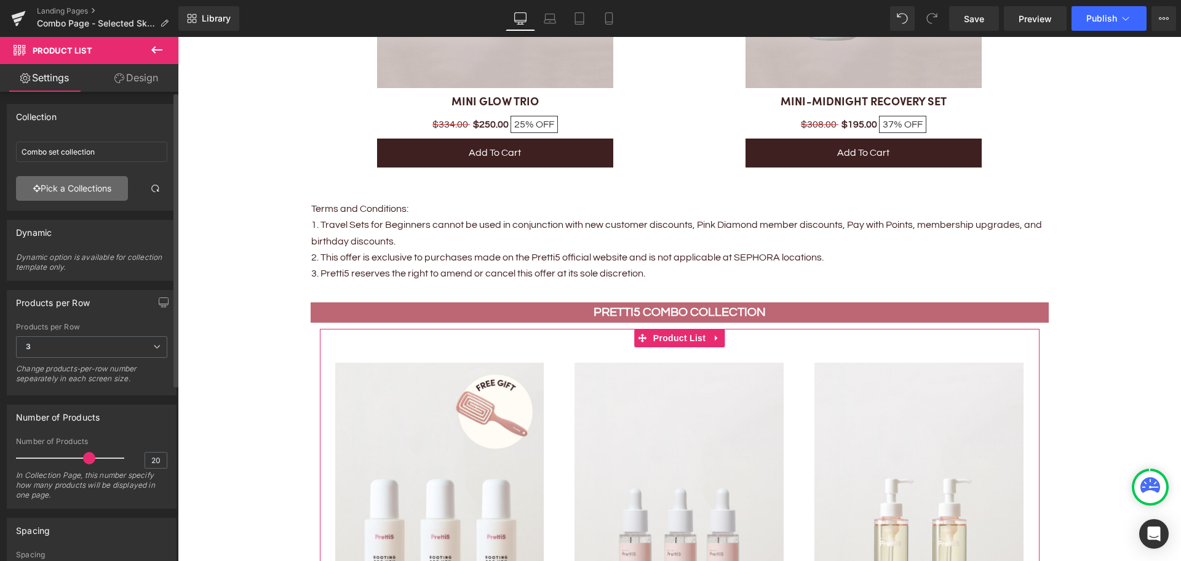
click at [71, 189] on link "Pick a Collections" at bounding box center [72, 188] width 112 height 25
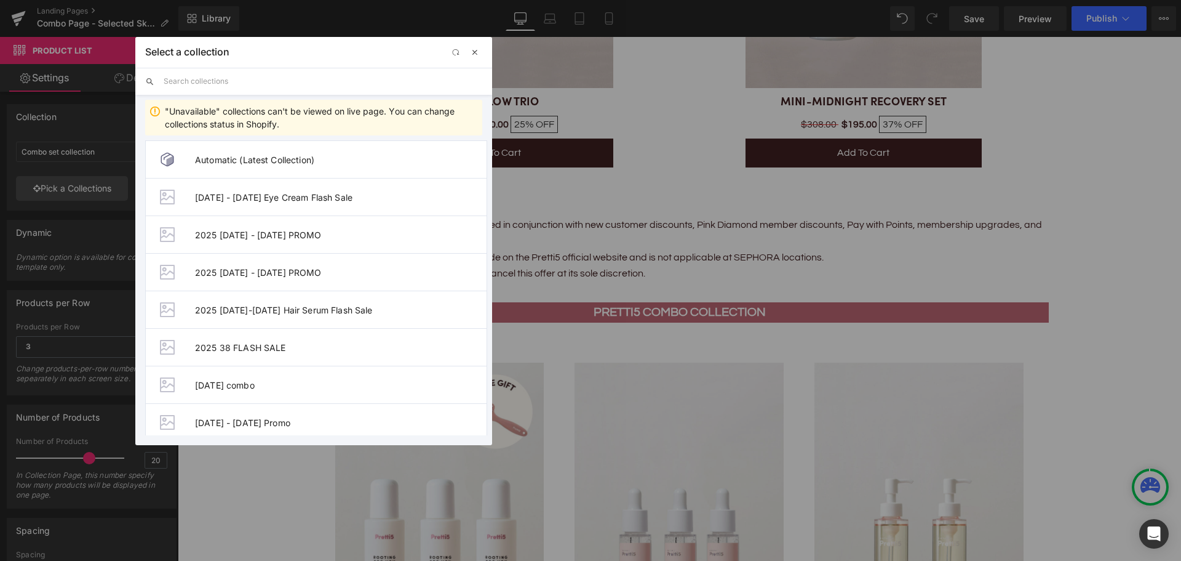
click at [476, 55] on span "button" at bounding box center [475, 52] width 10 height 10
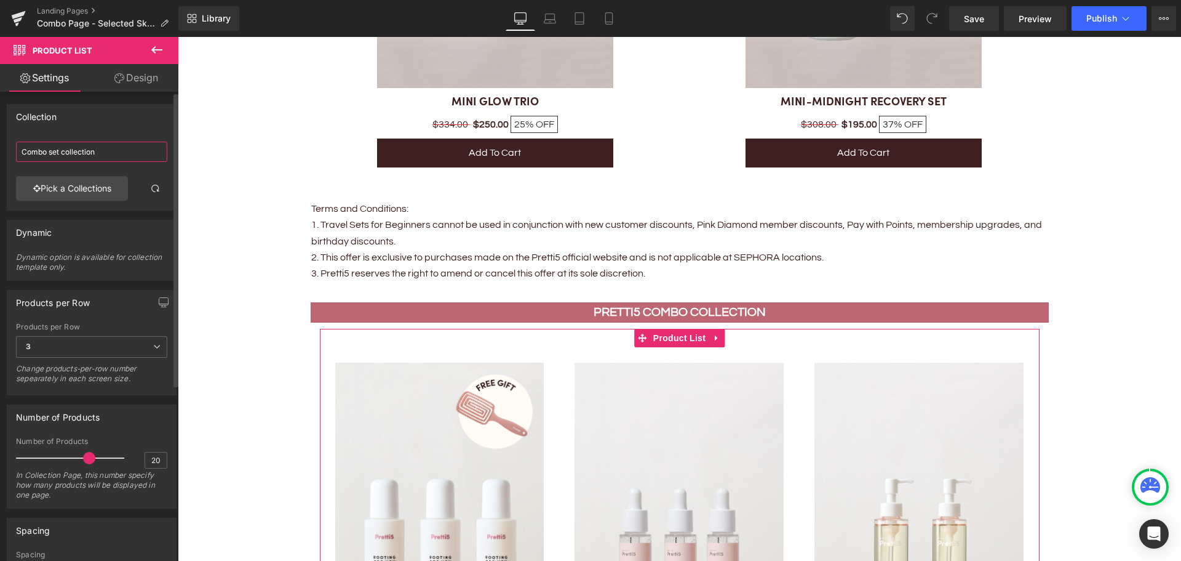
click at [106, 154] on input "Combo set collection" at bounding box center [91, 152] width 151 height 20
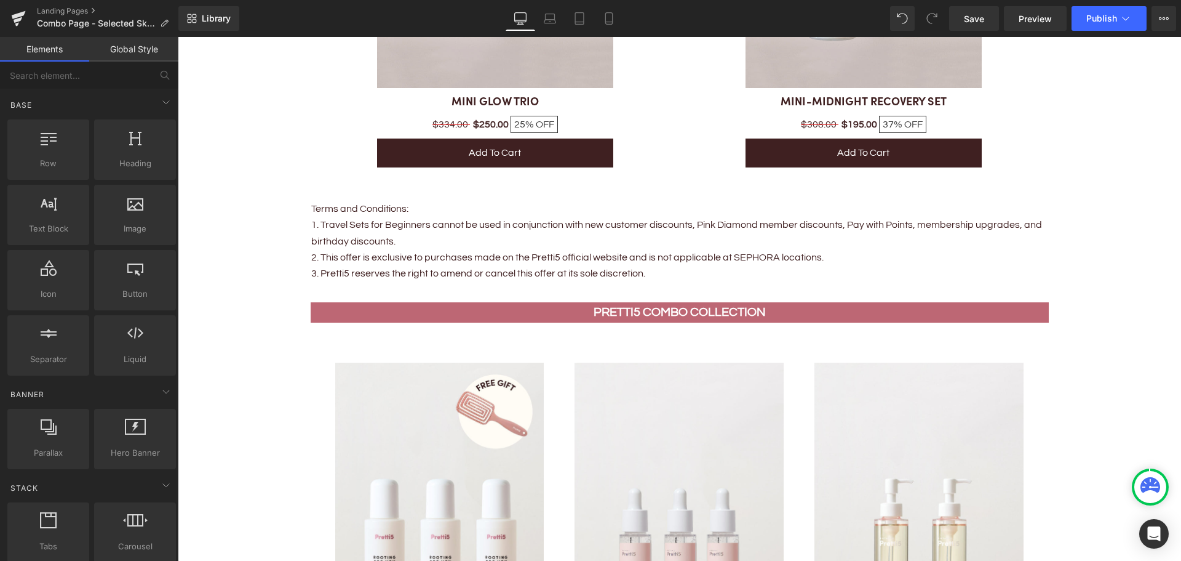
click at [53, 49] on link "Elements" at bounding box center [44, 49] width 89 height 25
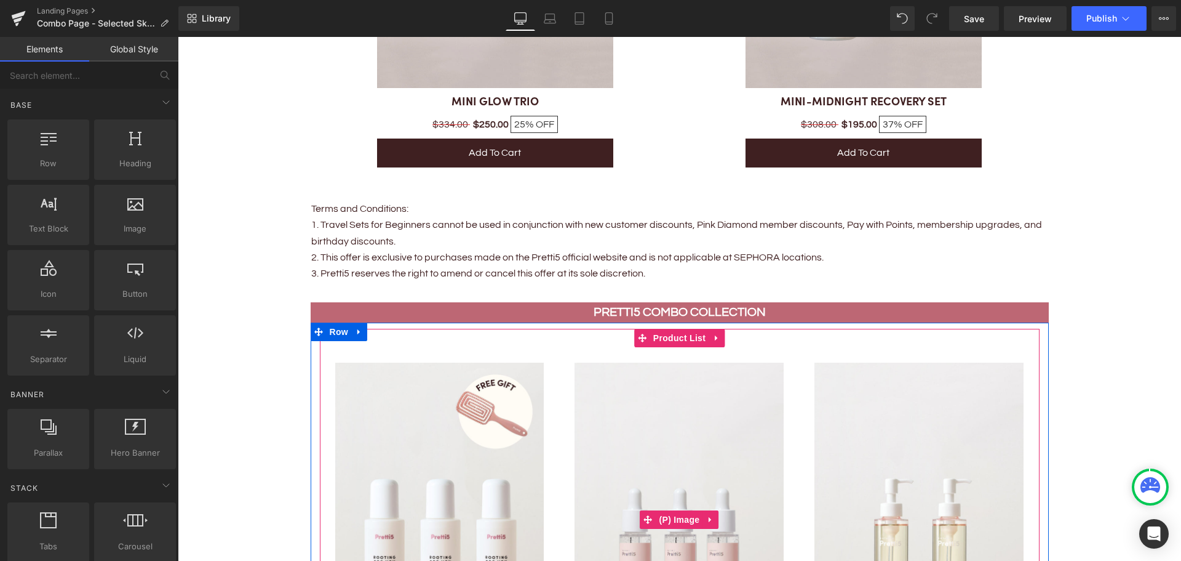
click at [594, 413] on img at bounding box center [679, 519] width 209 height 314
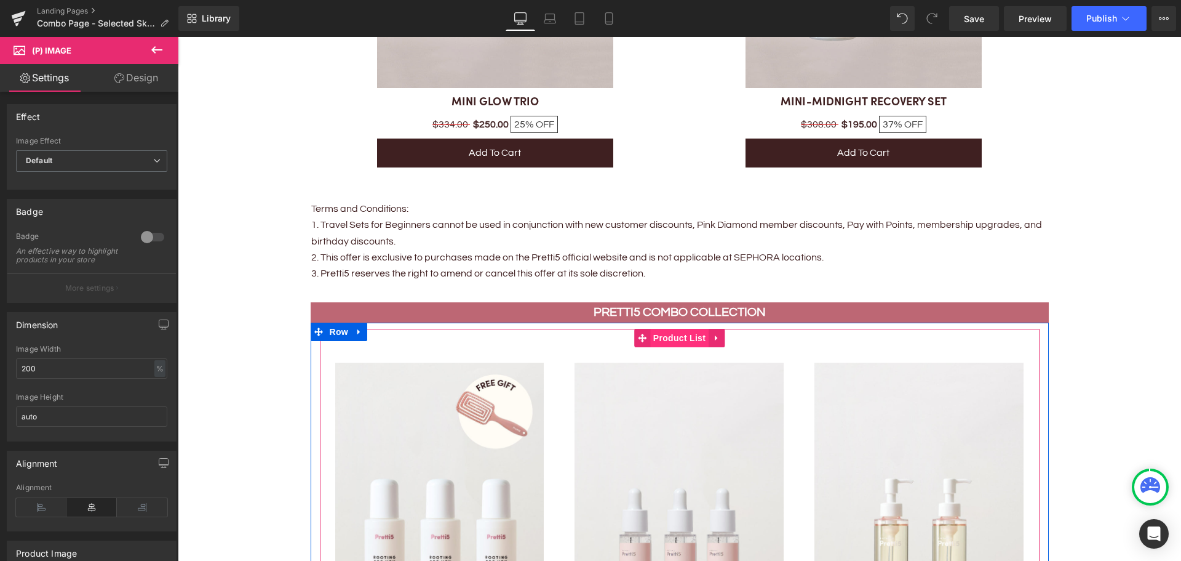
click at [669, 335] on span "Product List" at bounding box center [679, 338] width 58 height 18
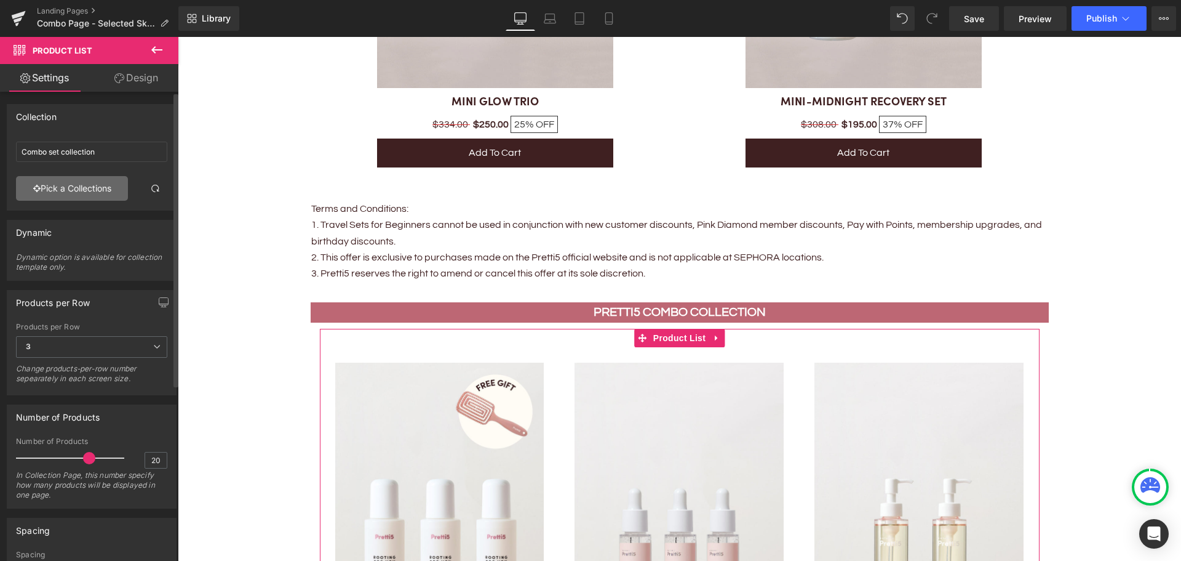
click at [95, 182] on link "Pick a Collections" at bounding box center [72, 188] width 112 height 25
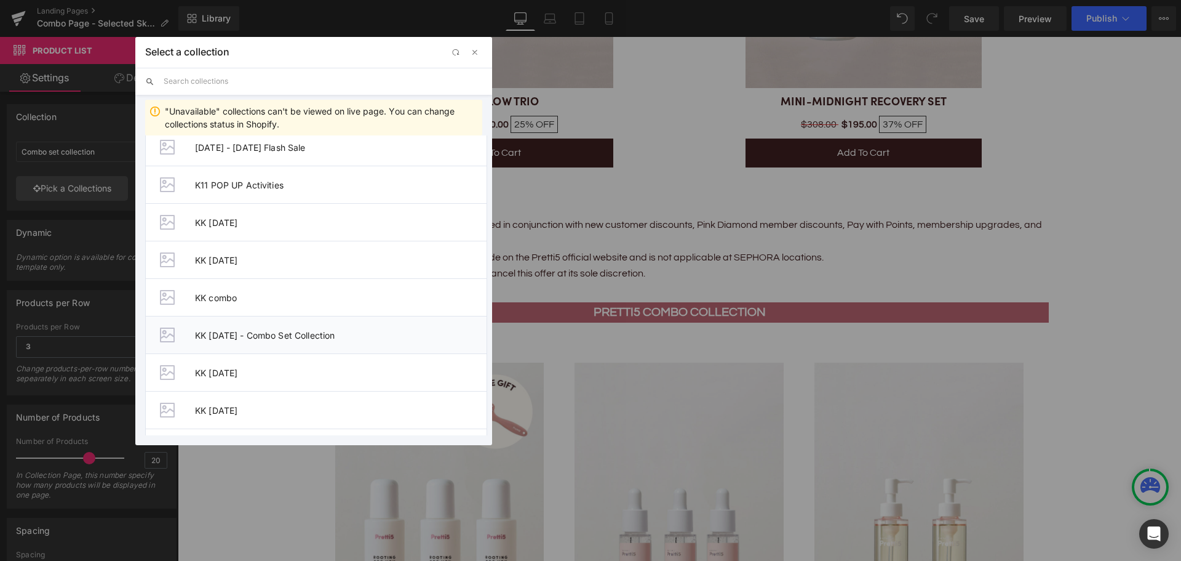
scroll to position [1354, 0]
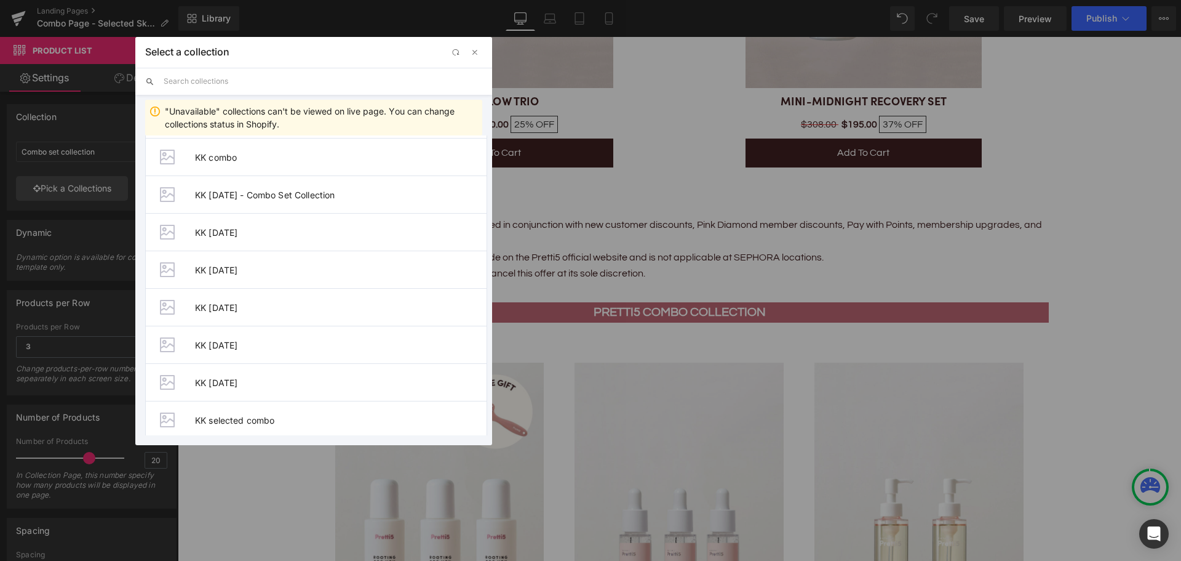
click at [213, 80] on input "text" at bounding box center [323, 81] width 319 height 27
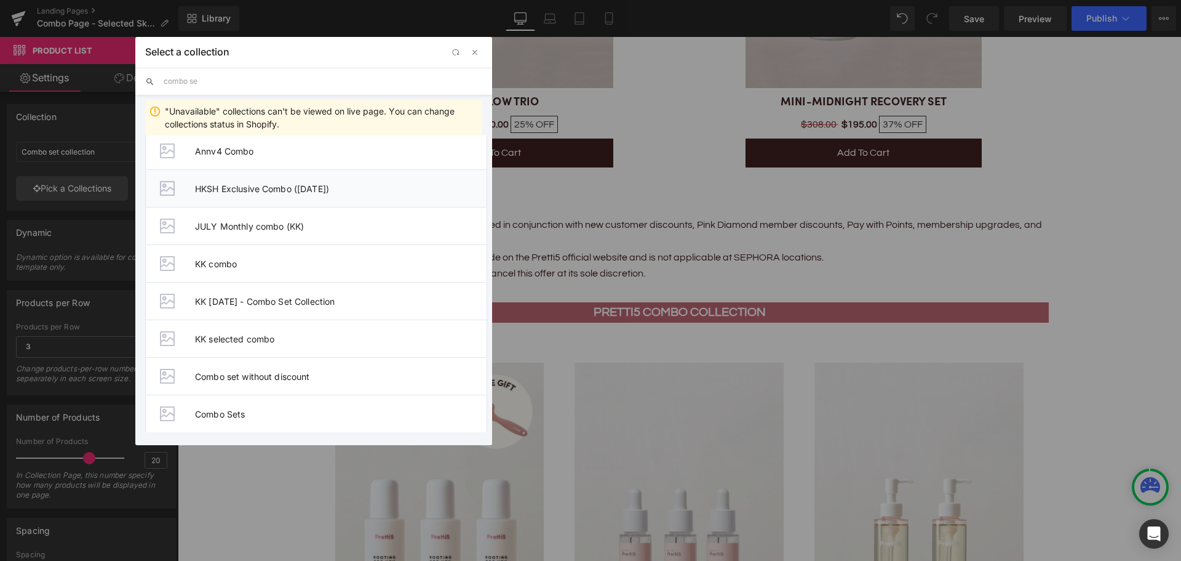
scroll to position [0, 0]
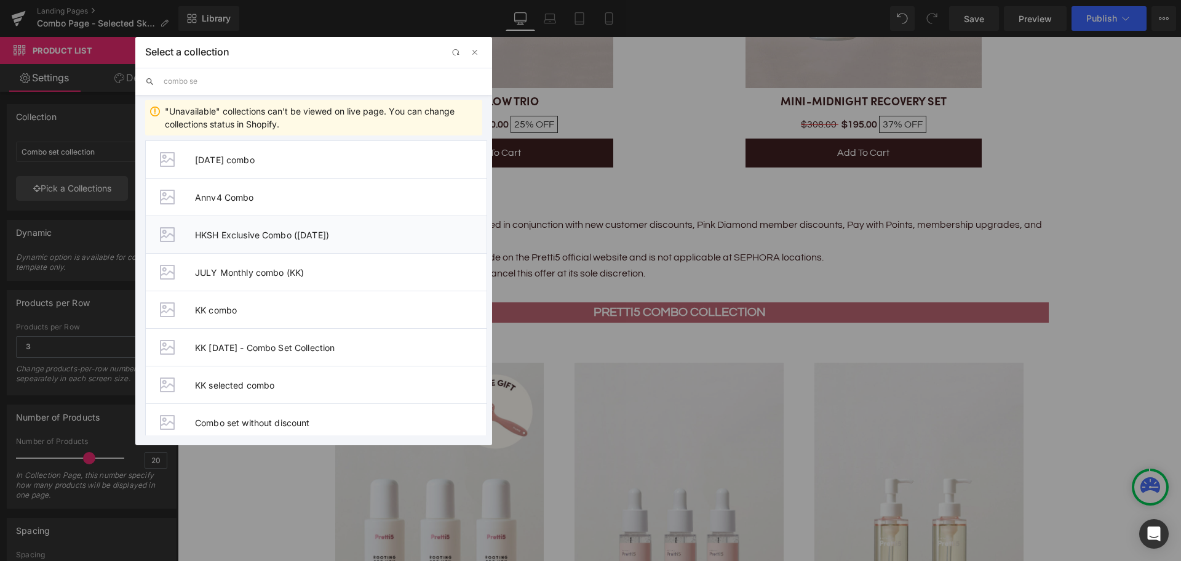
type input "combo set"
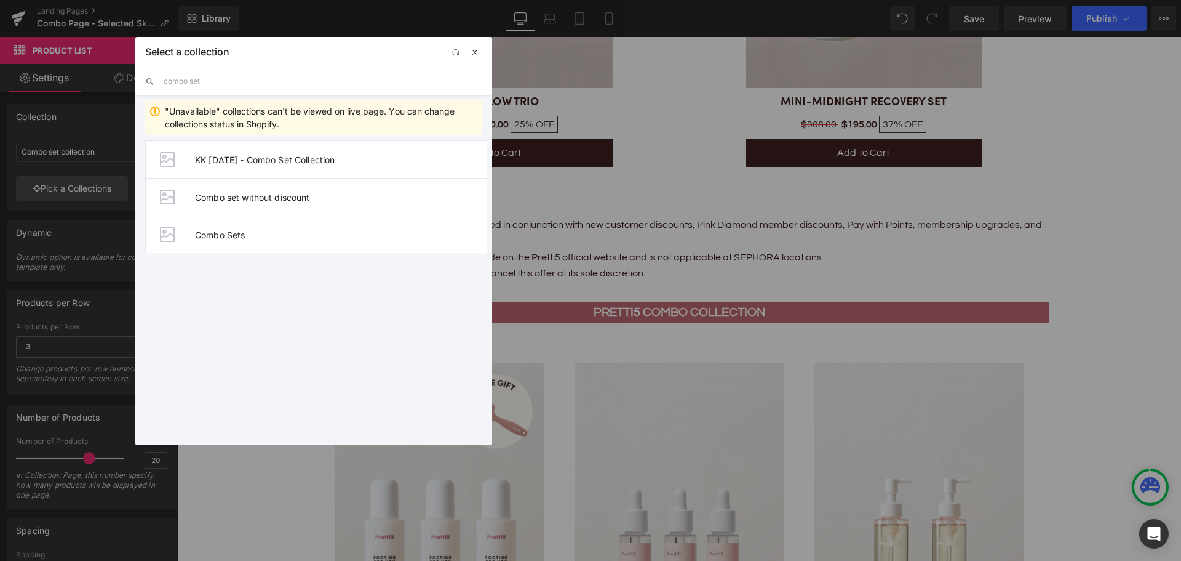
click at [475, 53] on span "button" at bounding box center [475, 52] width 10 height 10
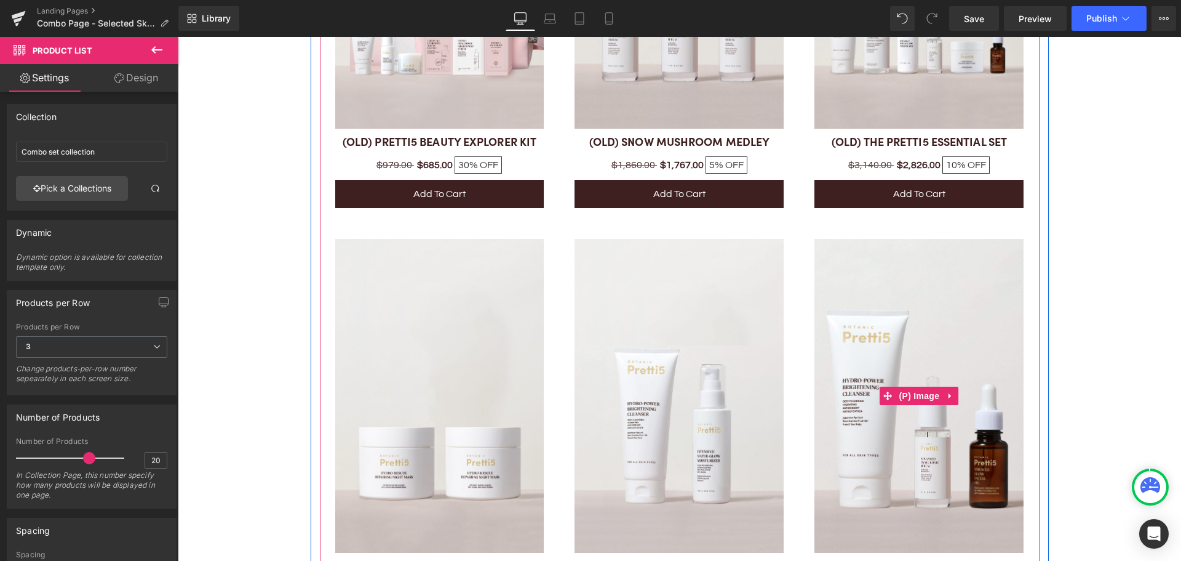
scroll to position [3507, 0]
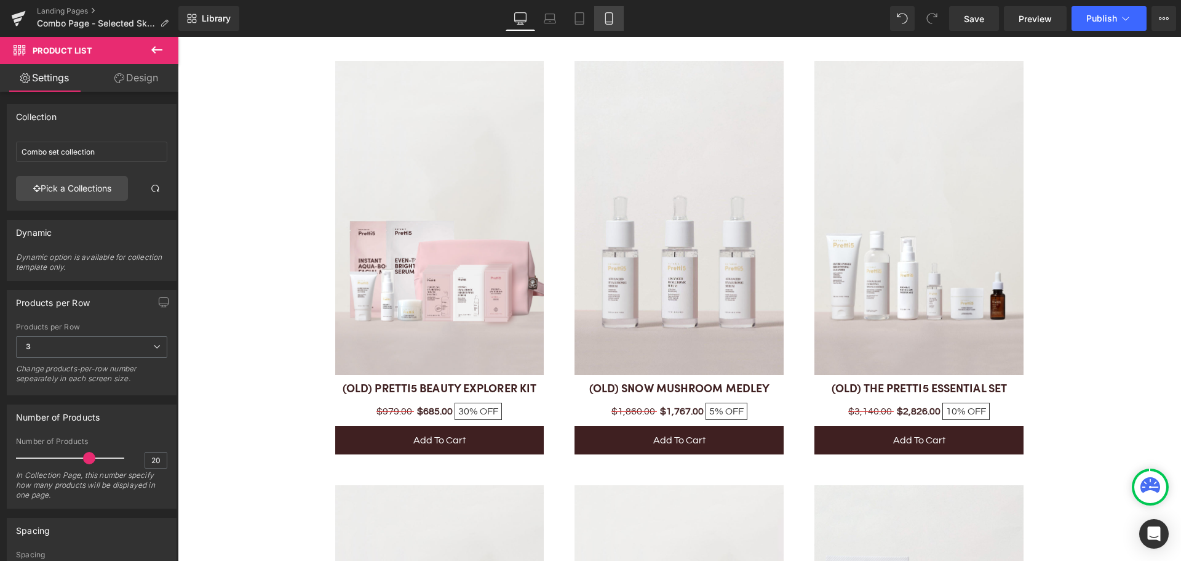
click at [608, 23] on icon at bounding box center [609, 18] width 12 height 12
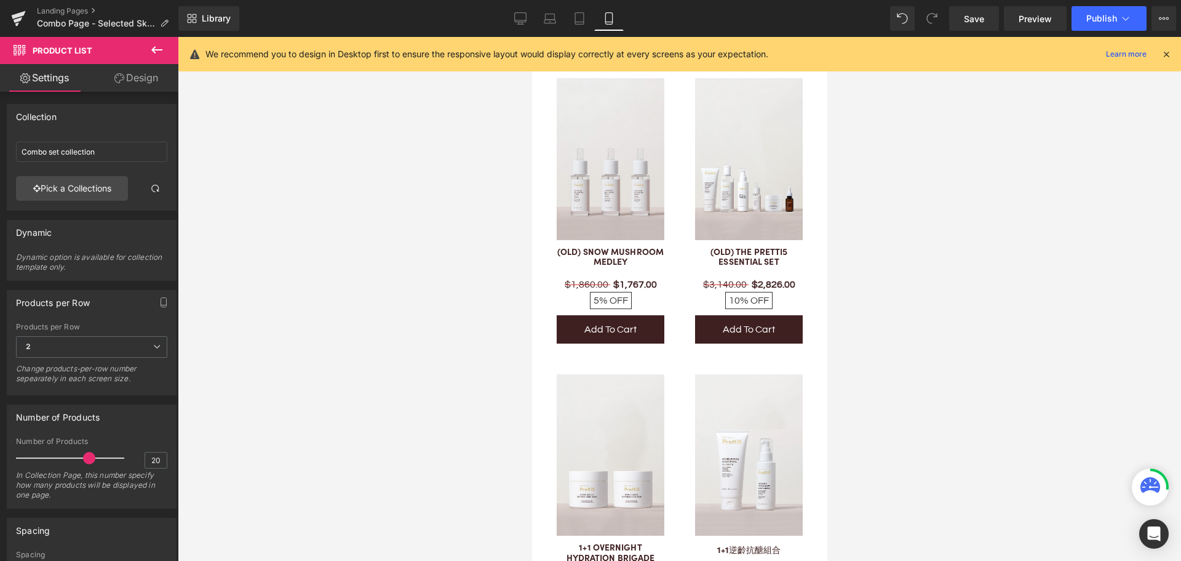
scroll to position [3347, 0]
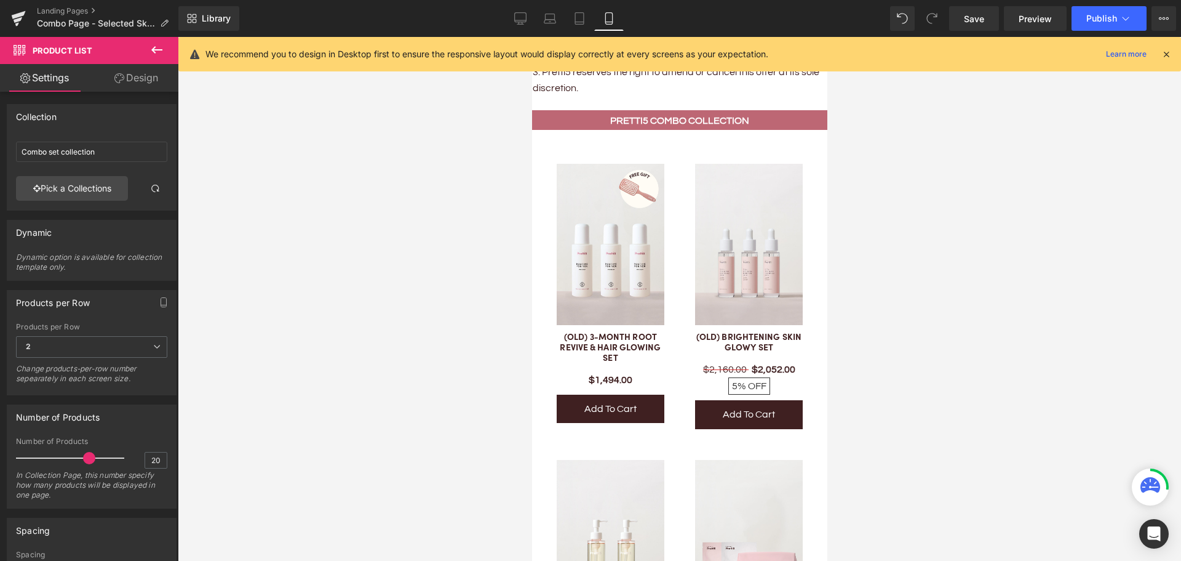
drag, startPoint x: 516, startPoint y: 25, endPoint x: 556, endPoint y: 5, distance: 44.3
click at [516, 25] on link "Desktop" at bounding box center [521, 18] width 30 height 25
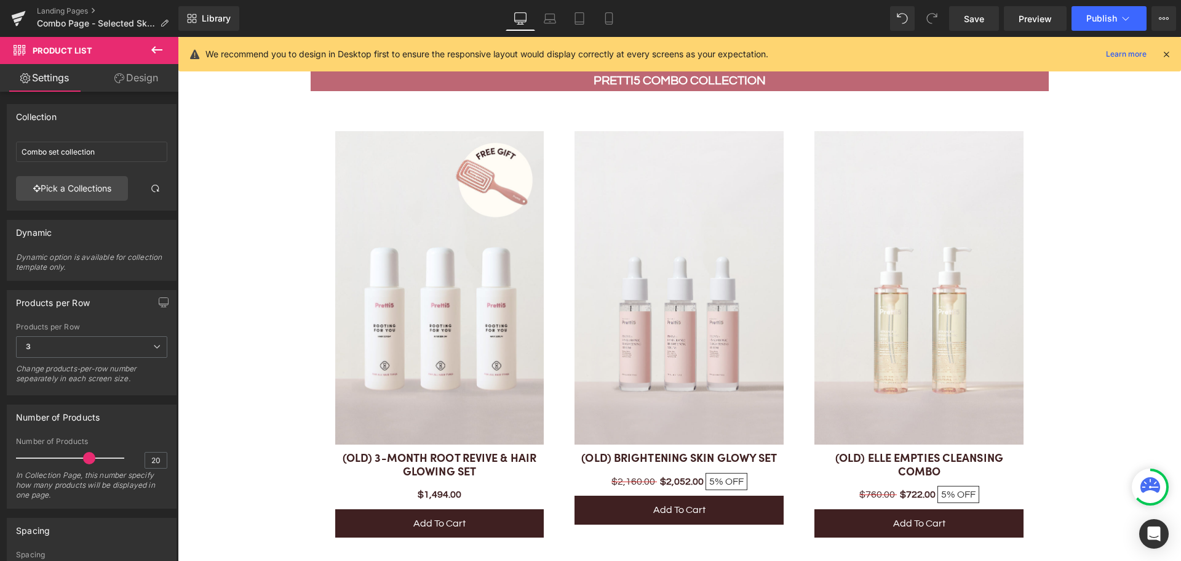
scroll to position [3003, 0]
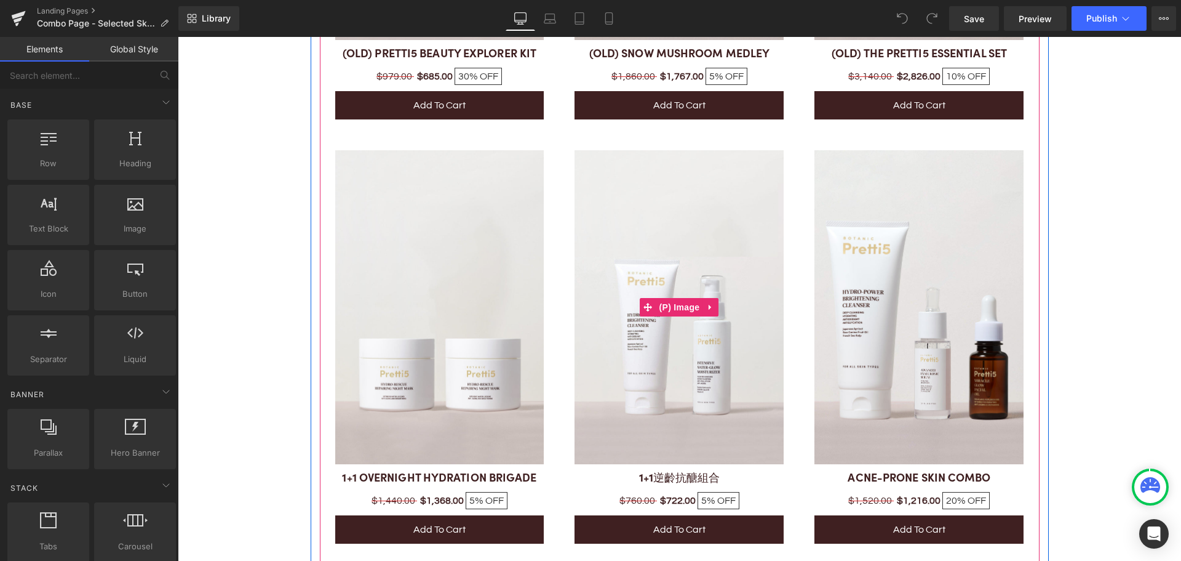
scroll to position [3864, 0]
